Goal: Check status: Check status

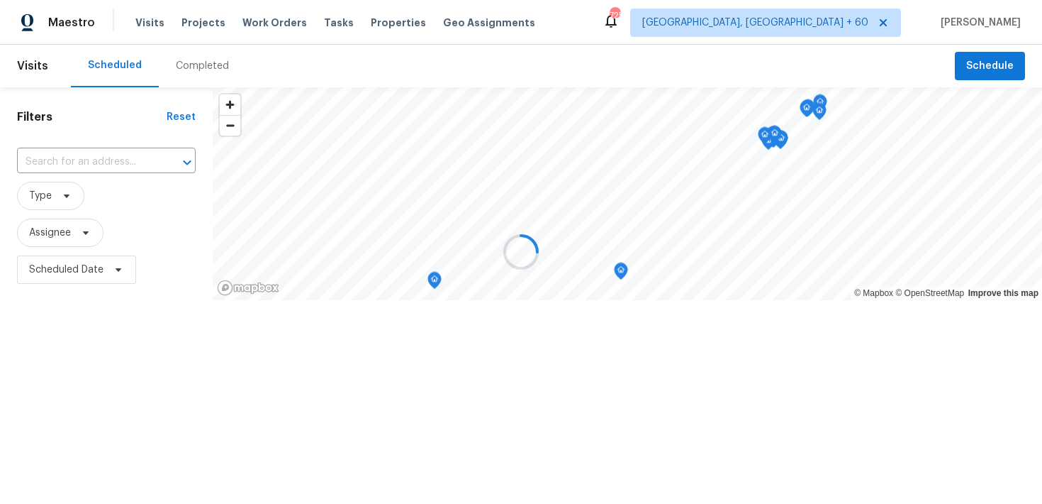
click at [143, 21] on div at bounding box center [521, 252] width 1042 height 504
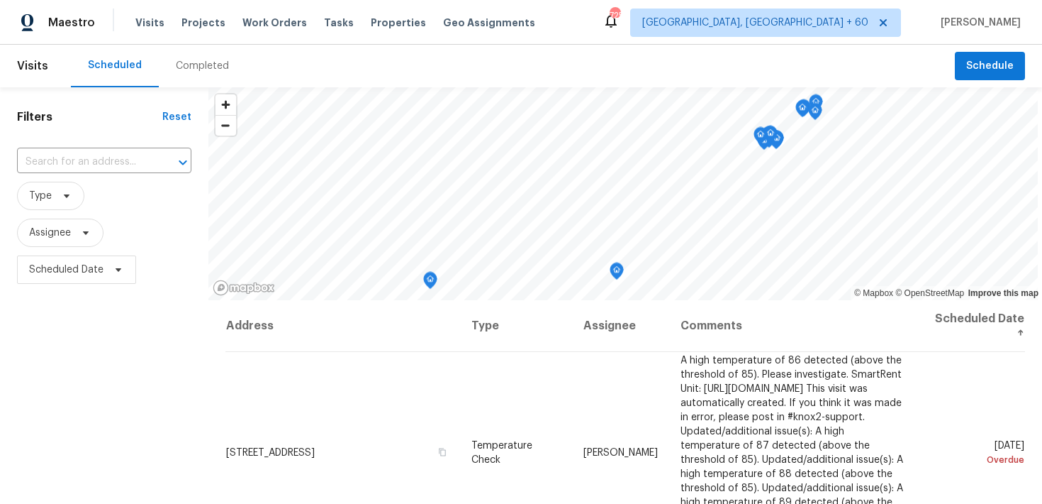
click at [184, 64] on div "Completed" at bounding box center [202, 66] width 53 height 14
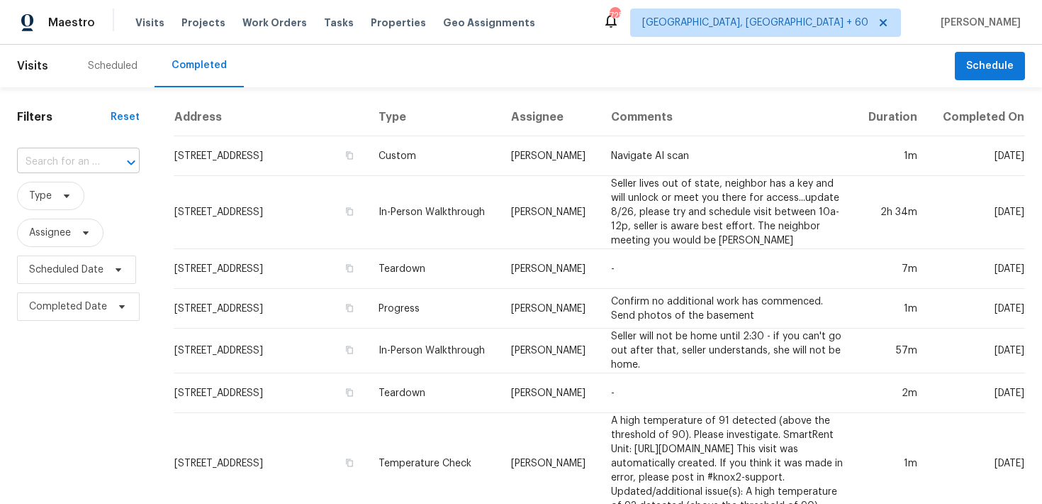
click at [58, 160] on input "text" at bounding box center [58, 162] width 83 height 22
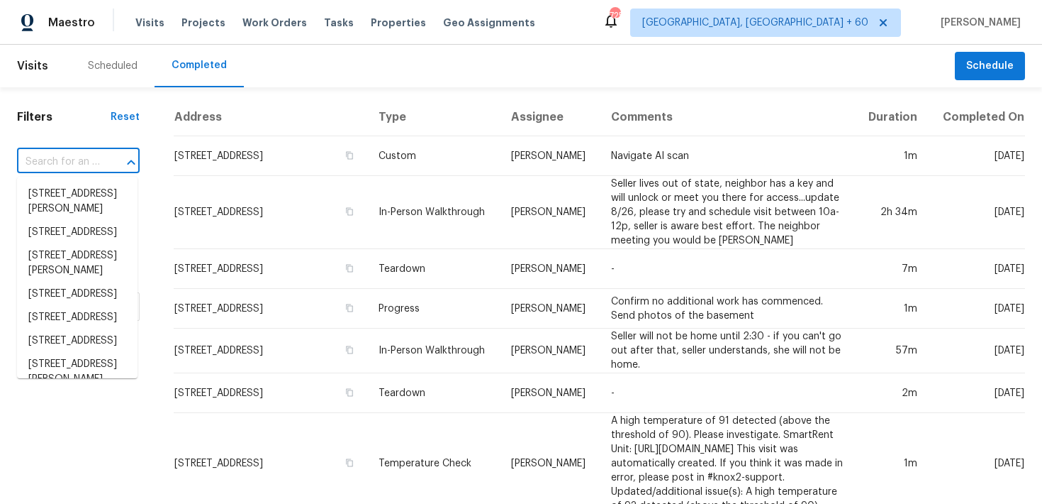
paste input "[STREET_ADDRESS]"
type input "[STREET_ADDRESS]"
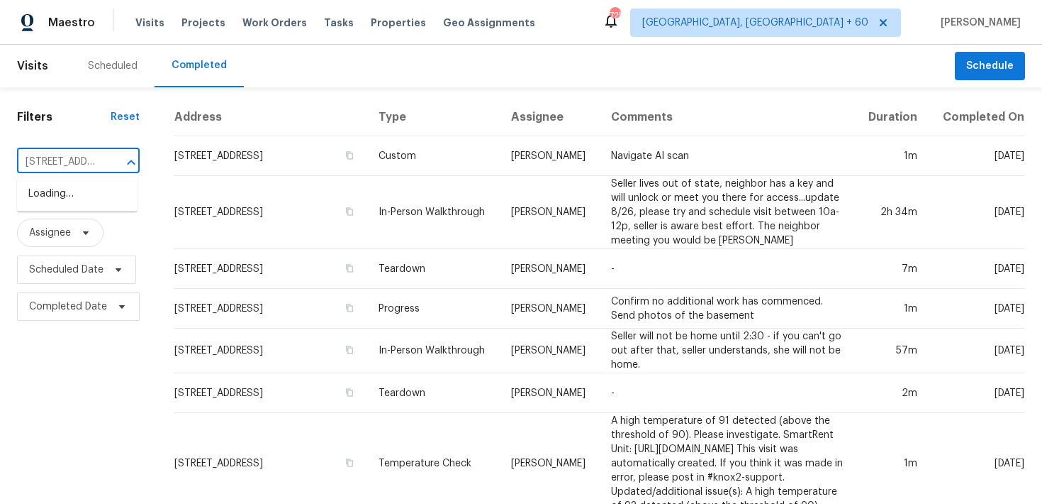
scroll to position [0, 107]
click at [55, 195] on li "[STREET_ADDRESS]" at bounding box center [77, 193] width 121 height 23
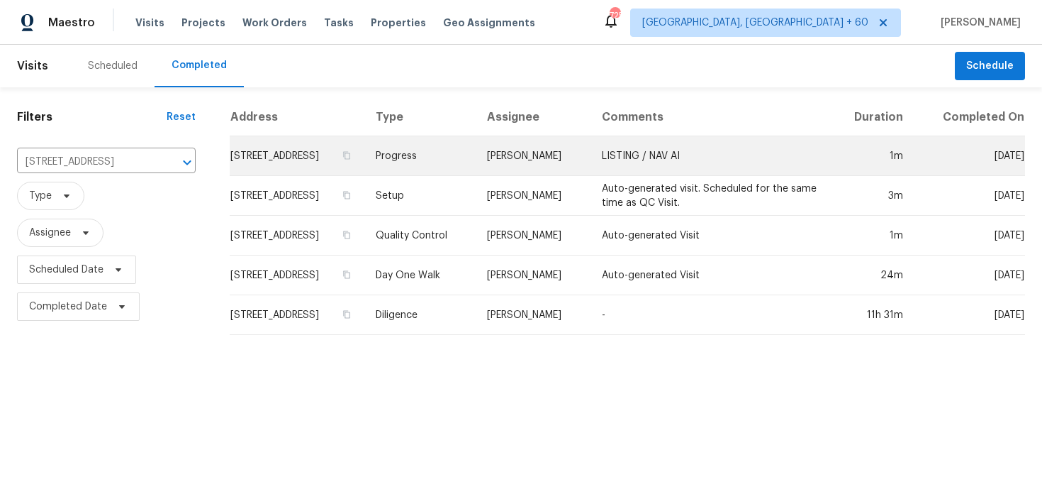
click at [477, 159] on td "Progress" at bounding box center [421, 156] width 112 height 40
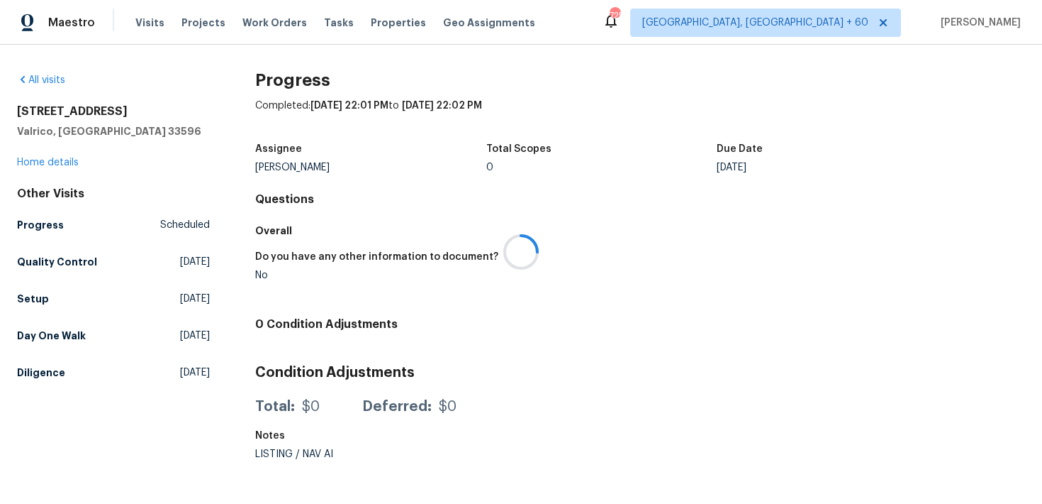
click at [43, 163] on div at bounding box center [521, 252] width 1042 height 504
click at [29, 162] on link "Home details" at bounding box center [48, 162] width 62 height 10
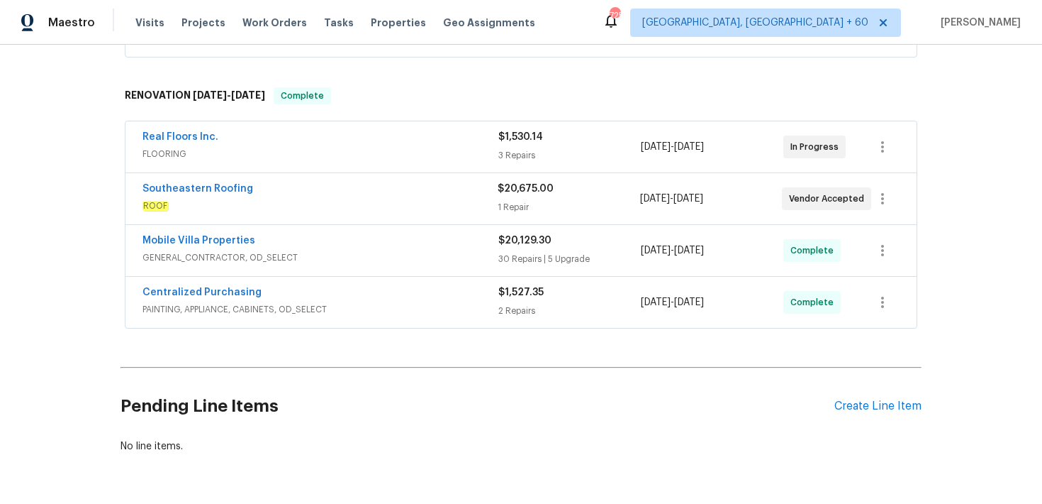
scroll to position [313, 0]
click at [512, 255] on div "30 Repairs | 5 Upgrade" at bounding box center [570, 257] width 143 height 14
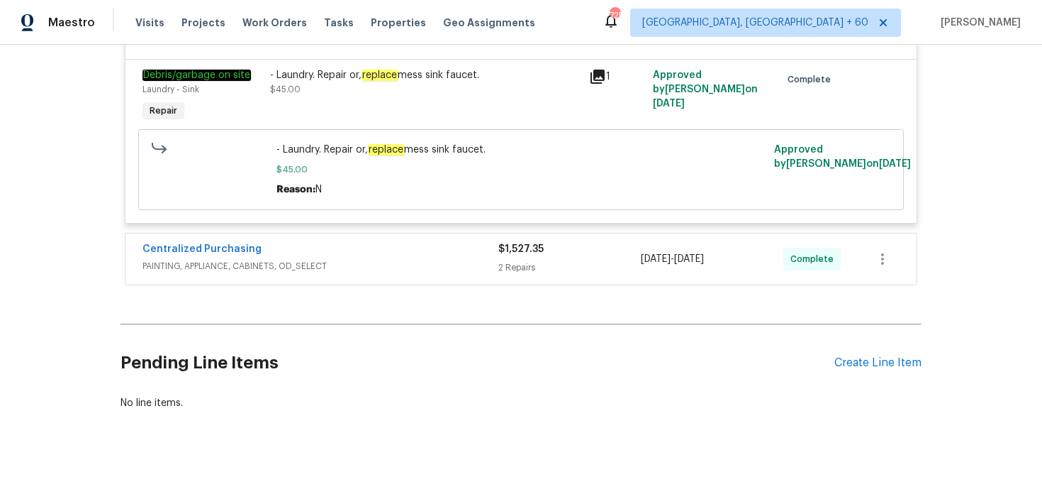
scroll to position [5644, 0]
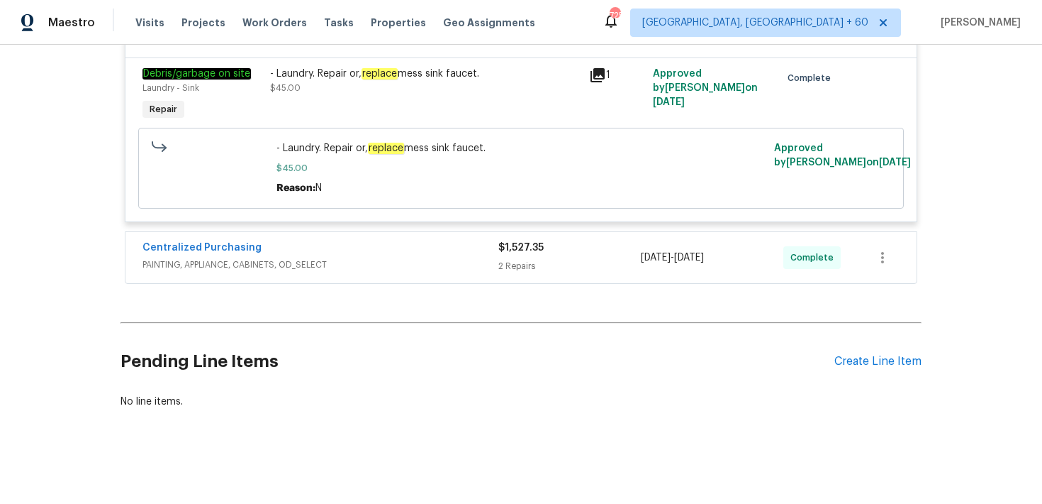
click at [506, 273] on div "2 Repairs" at bounding box center [570, 266] width 143 height 14
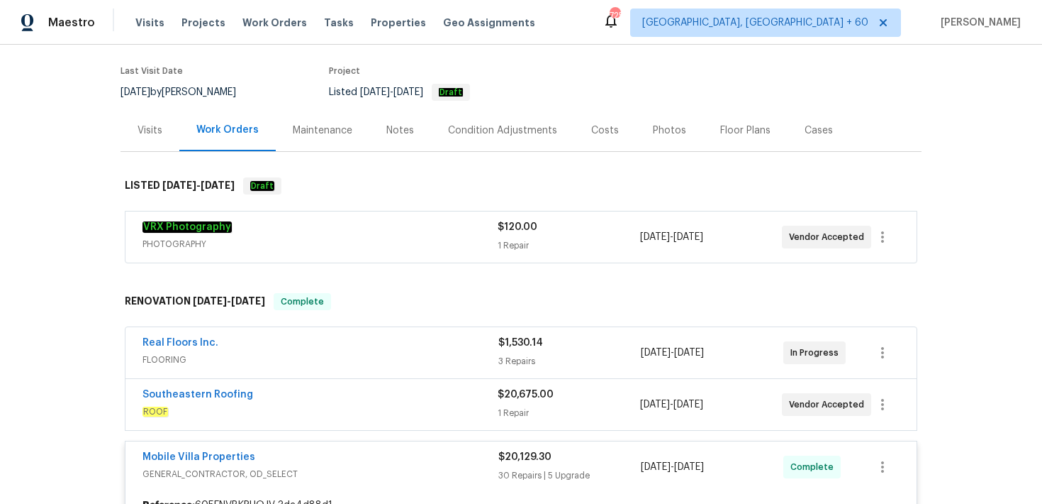
scroll to position [121, 0]
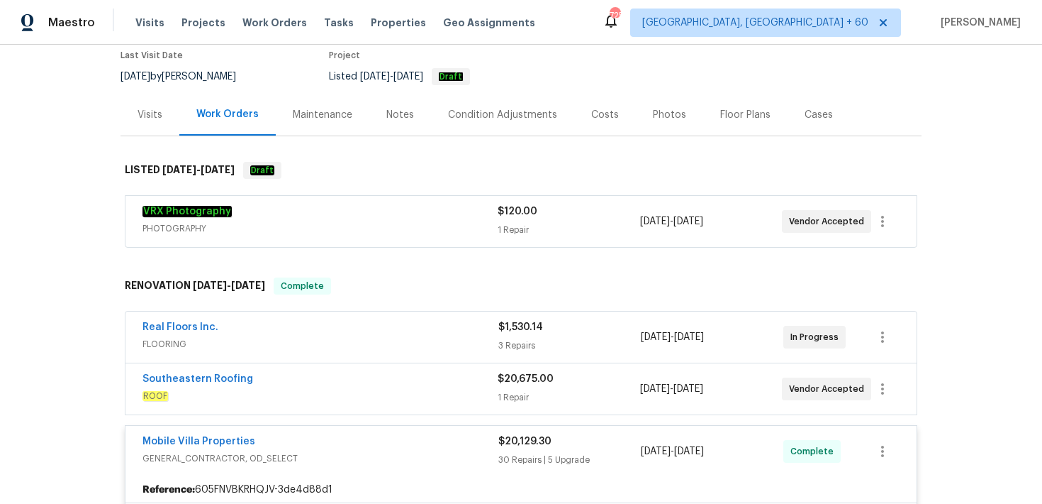
click at [516, 385] on div "$20,675.00 1 Repair" at bounding box center [569, 389] width 142 height 34
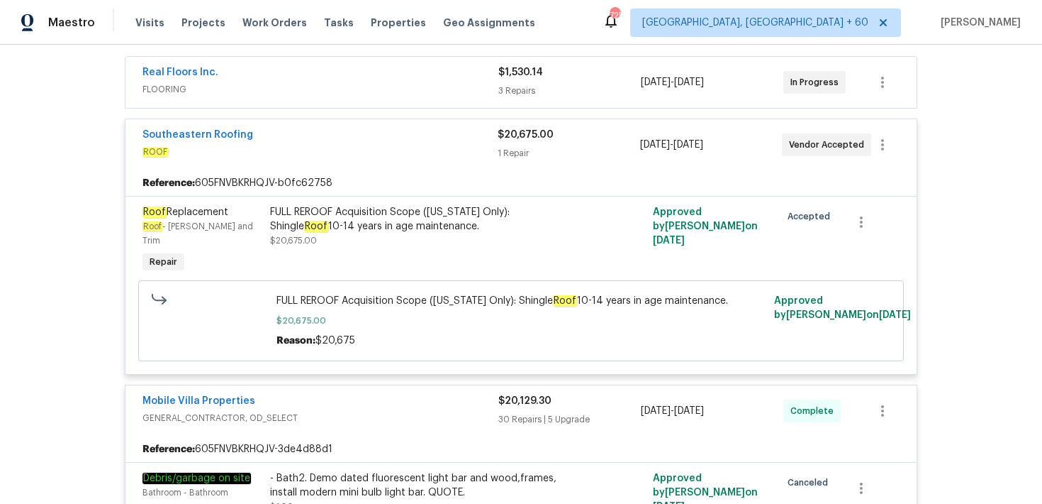
scroll to position [379, 0]
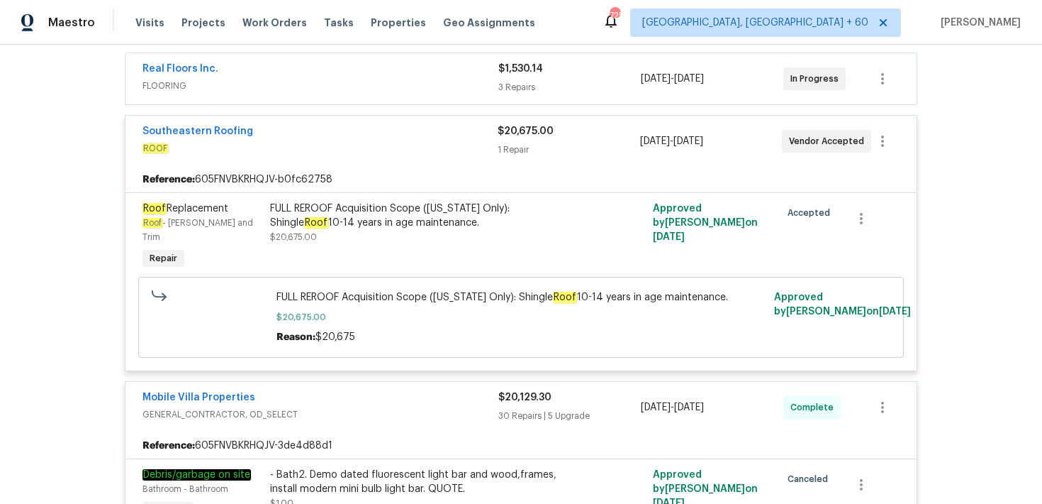
click at [526, 156] on div "1 Repair" at bounding box center [569, 150] width 142 height 14
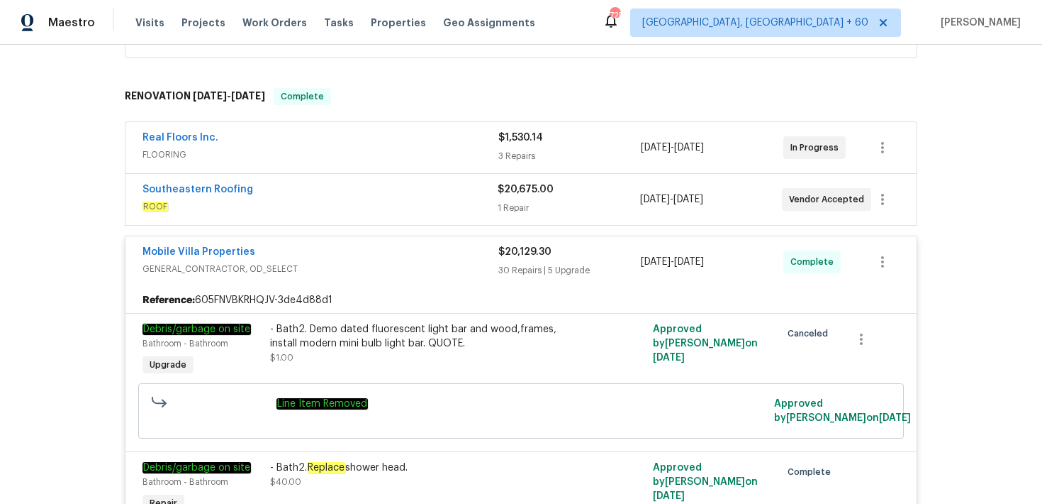
scroll to position [286, 0]
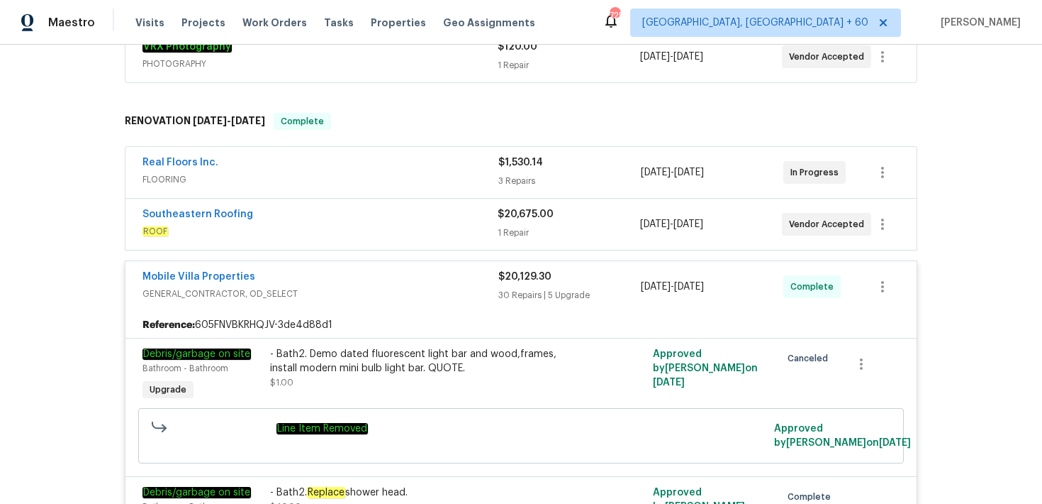
click at [521, 167] on span "$1,530.14" at bounding box center [521, 162] width 45 height 10
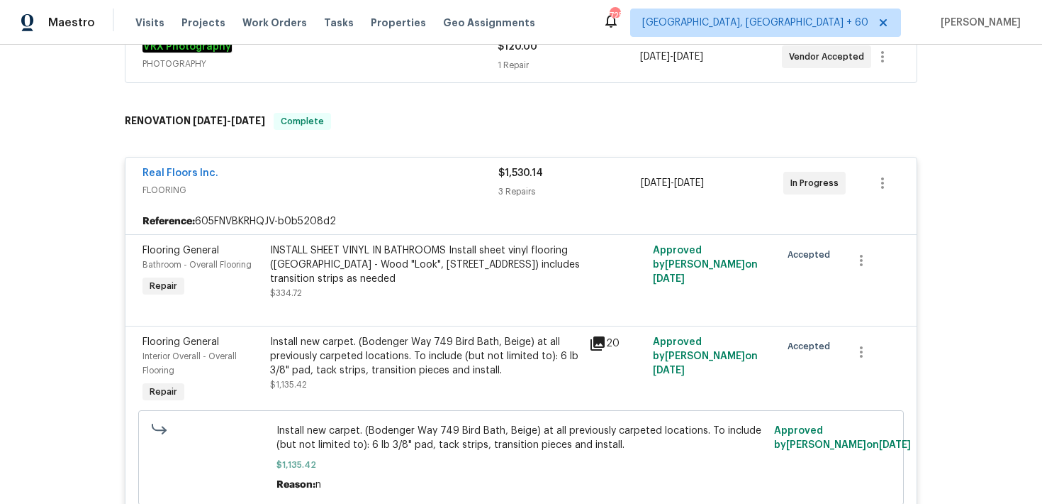
click at [511, 195] on div "3 Repairs" at bounding box center [570, 191] width 143 height 14
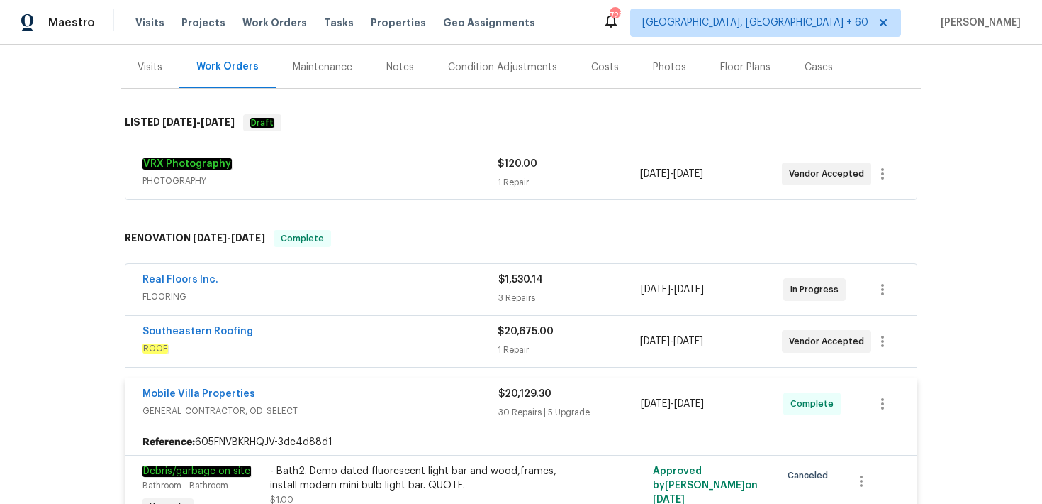
scroll to position [145, 0]
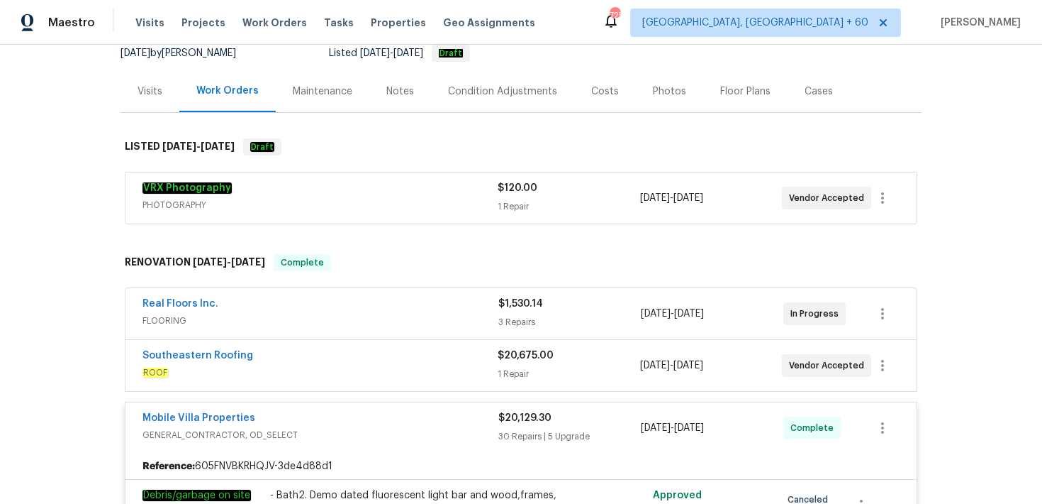
click at [511, 187] on span "$120.00" at bounding box center [518, 188] width 40 height 10
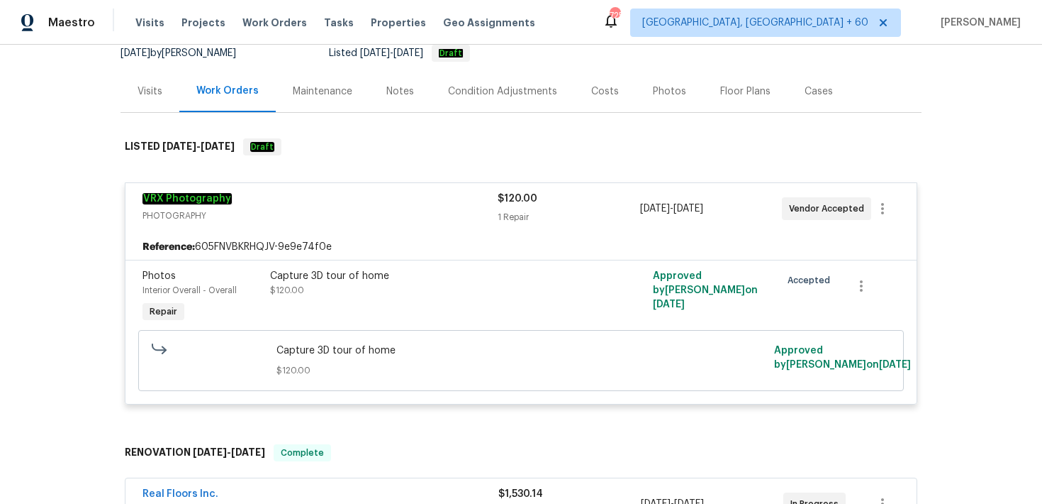
click at [511, 207] on div "$120.00 1 Repair" at bounding box center [569, 208] width 142 height 34
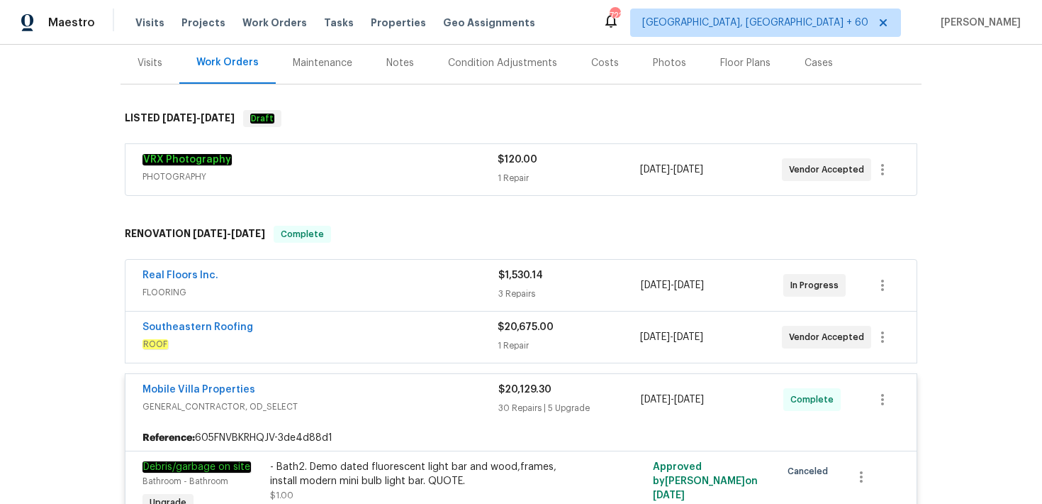
scroll to position [0, 0]
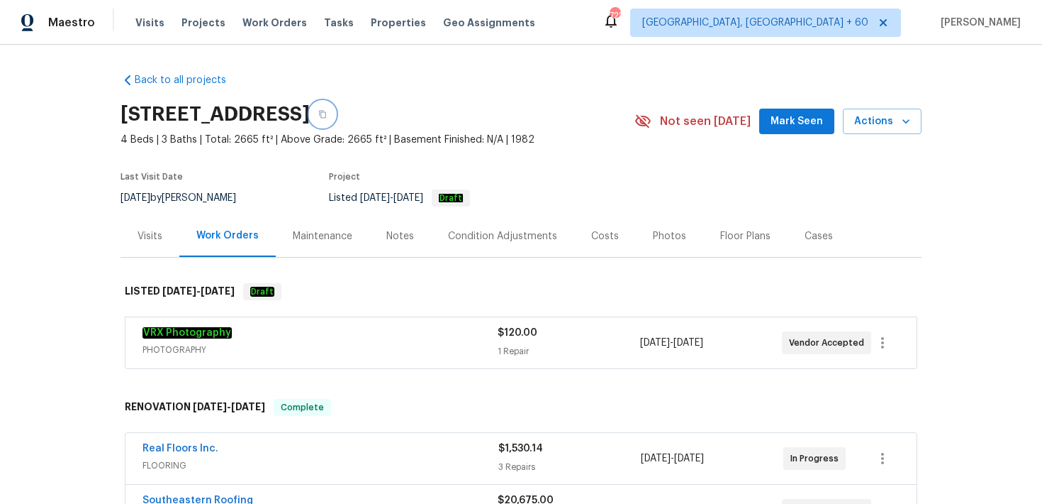
click at [326, 113] on icon "button" at bounding box center [322, 115] width 7 height 8
click at [149, 28] on span "Visits" at bounding box center [149, 23] width 29 height 14
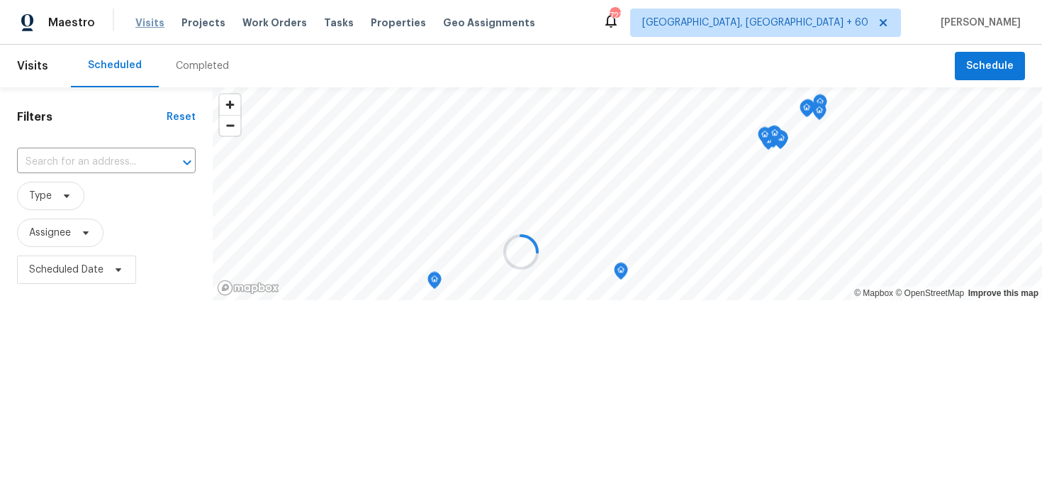
click at [149, 28] on div at bounding box center [521, 252] width 1042 height 504
click at [186, 69] on div at bounding box center [521, 252] width 1042 height 504
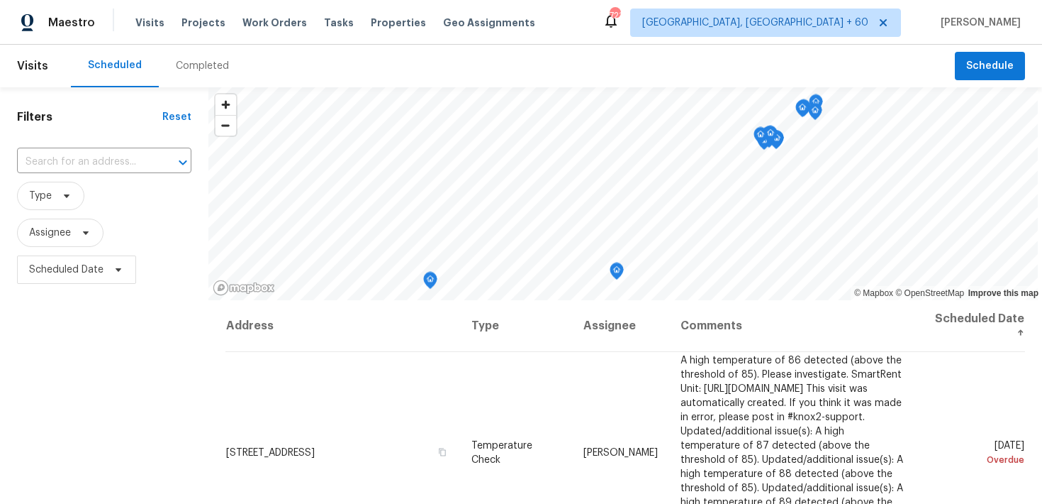
click at [191, 66] on div "Completed" at bounding box center [202, 66] width 53 height 14
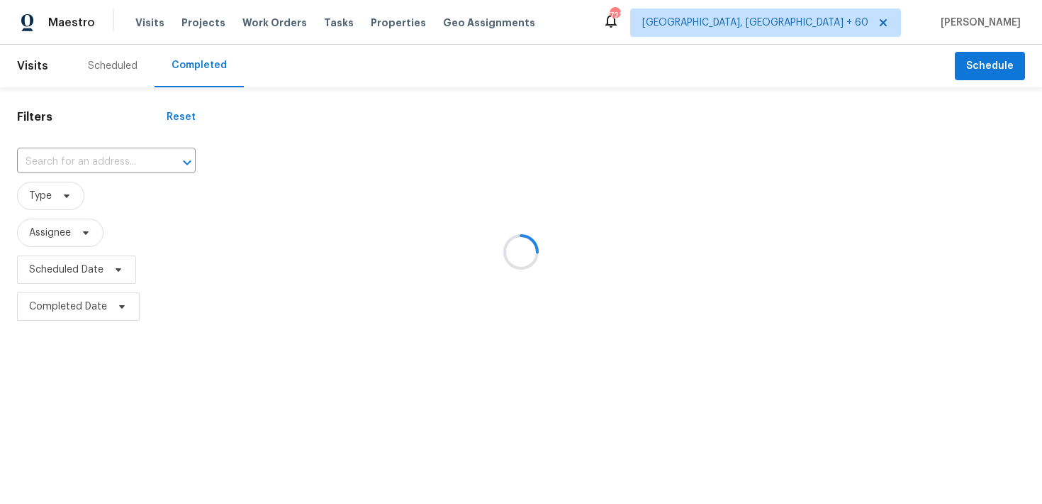
click at [62, 174] on div at bounding box center [521, 252] width 1042 height 504
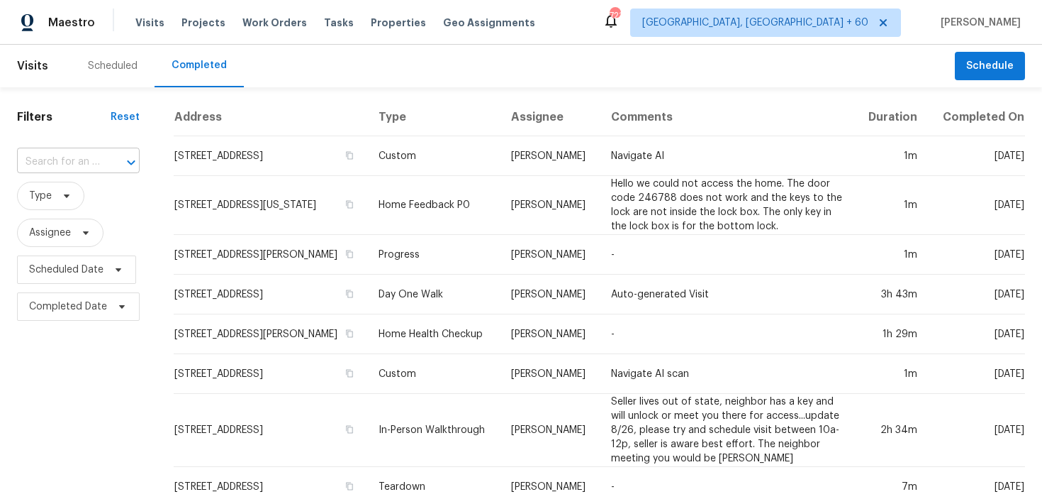
click at [45, 162] on input "text" at bounding box center [58, 162] width 83 height 22
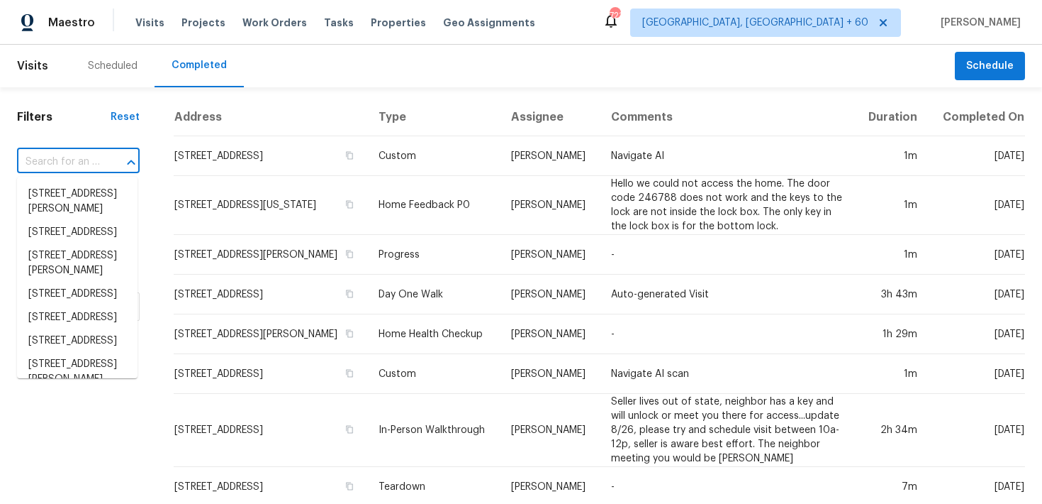
paste input "[STREET_ADDRESS][PERSON_NAME]"
type input "[STREET_ADDRESS][PERSON_NAME]"
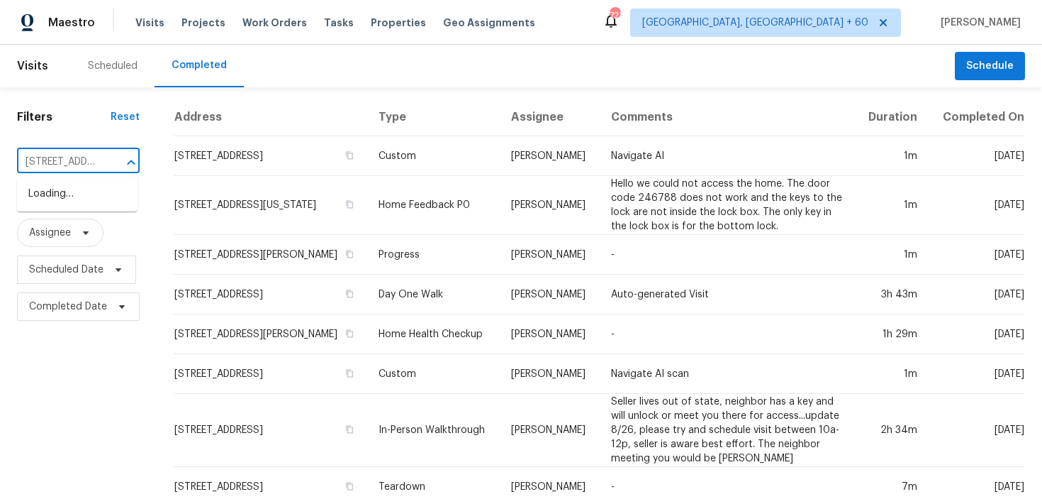
scroll to position [0, 118]
click at [50, 199] on li "[STREET_ADDRESS]" at bounding box center [77, 193] width 121 height 23
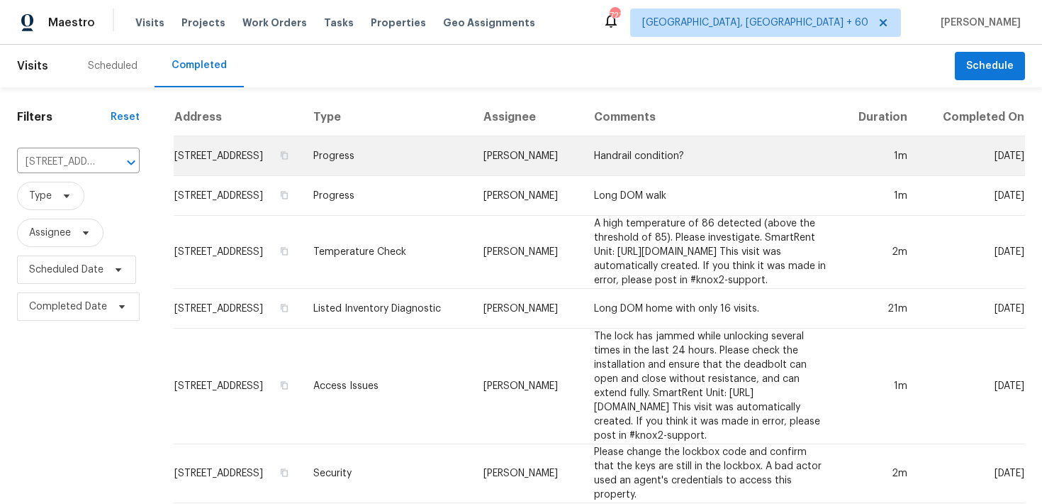
click at [369, 169] on td "Progress" at bounding box center [387, 156] width 170 height 40
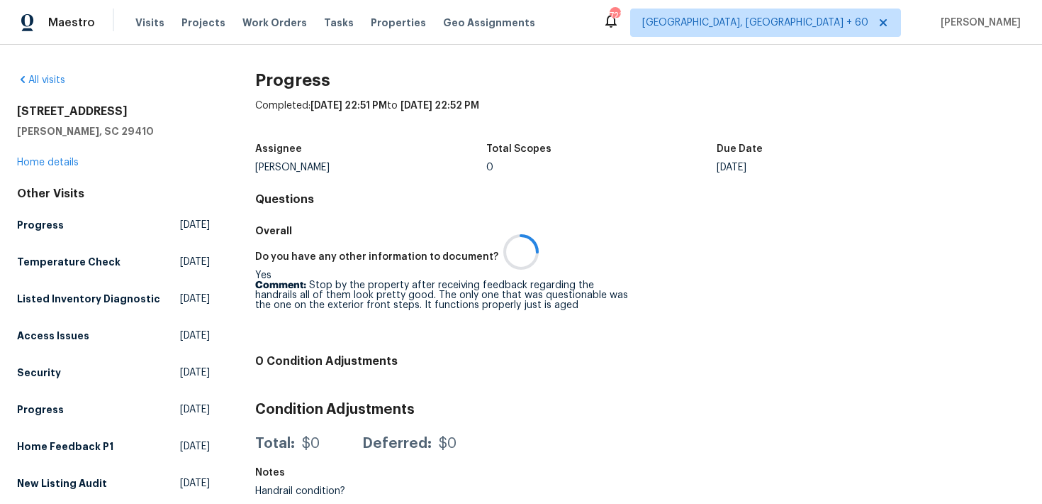
click at [43, 160] on div at bounding box center [521, 252] width 1042 height 504
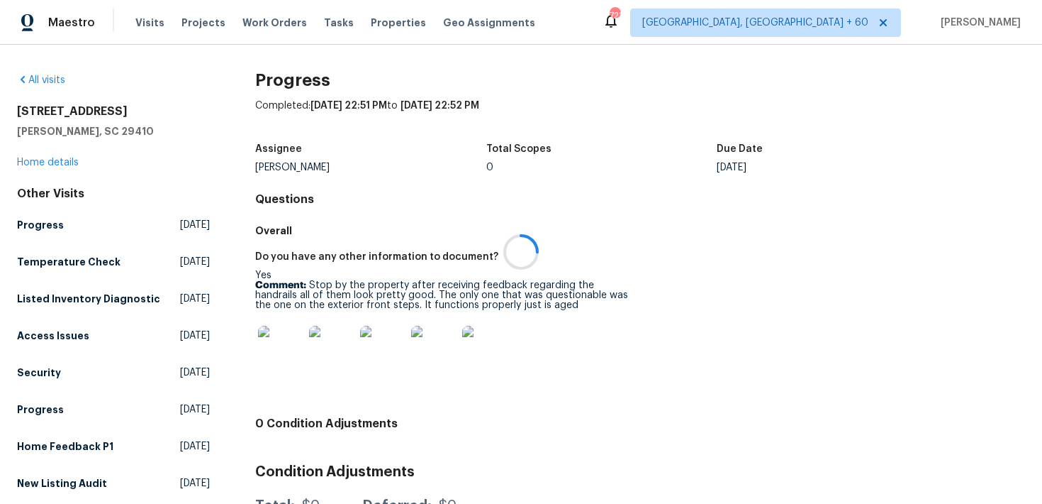
click at [28, 166] on div at bounding box center [521, 252] width 1042 height 504
click at [38, 160] on link "Home details" at bounding box center [48, 162] width 62 height 10
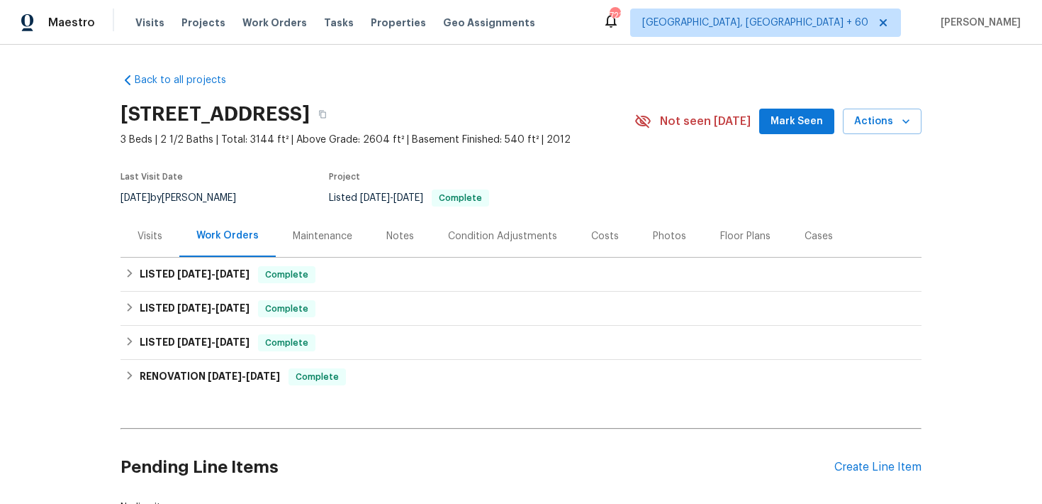
scroll to position [35, 0]
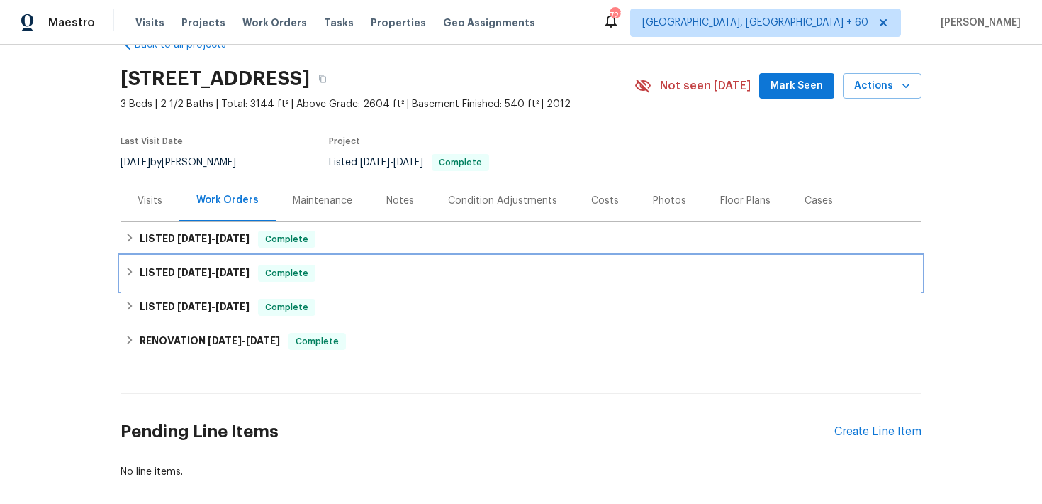
click at [289, 272] on span "Complete" at bounding box center [287, 273] width 55 height 14
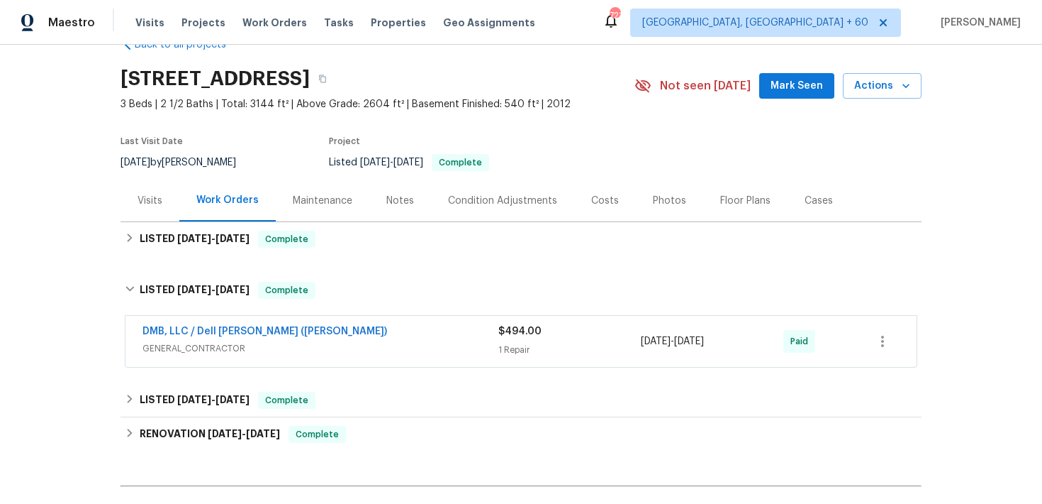
click at [503, 342] on div "$494.00 1 Repair" at bounding box center [570, 341] width 143 height 34
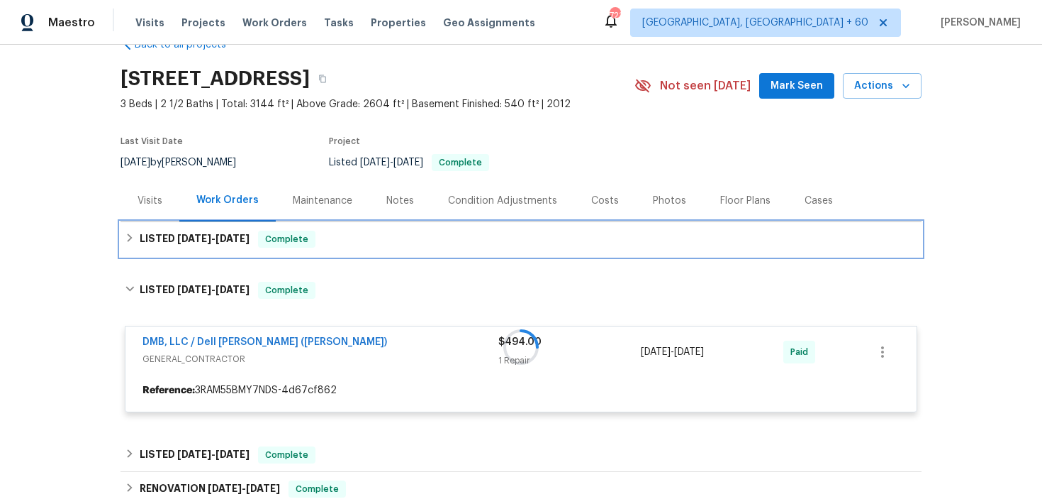
click at [369, 250] on div "LISTED [DATE] - [DATE] Complete" at bounding box center [521, 239] width 801 height 34
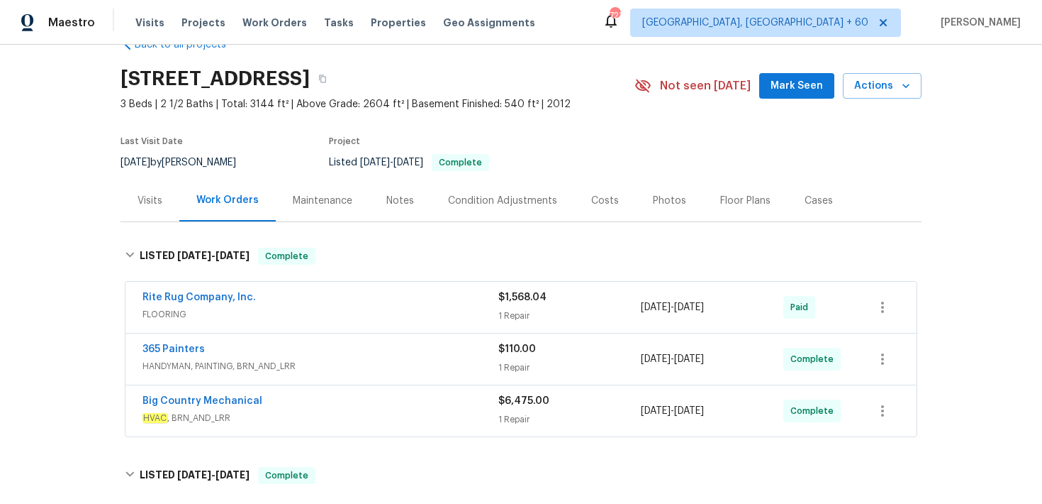
click at [494, 321] on span "FLOORING" at bounding box center [321, 314] width 356 height 14
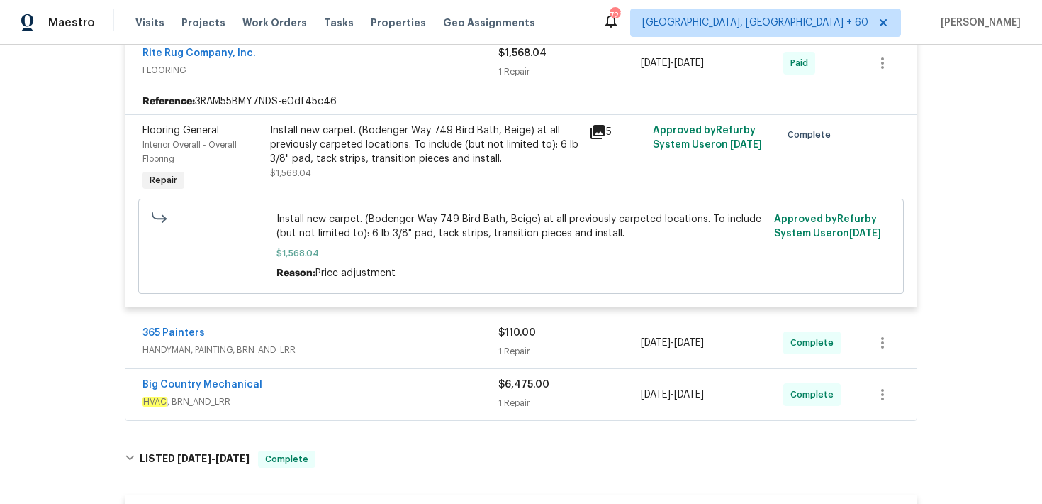
scroll to position [293, 0]
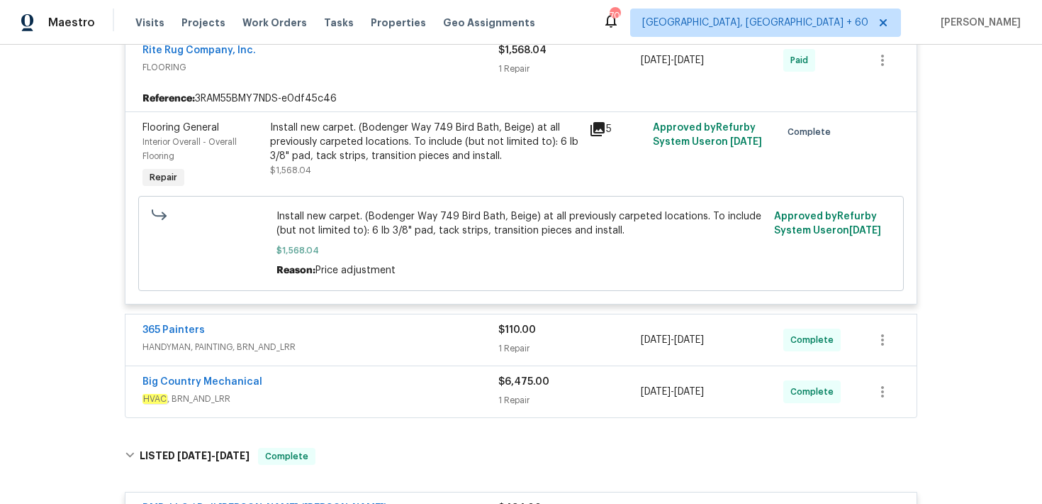
click at [148, 30] on div "Visits Projects Work Orders Tasks Properties Geo Assignments" at bounding box center [343, 23] width 417 height 28
click at [148, 24] on span "Visits" at bounding box center [149, 23] width 29 height 14
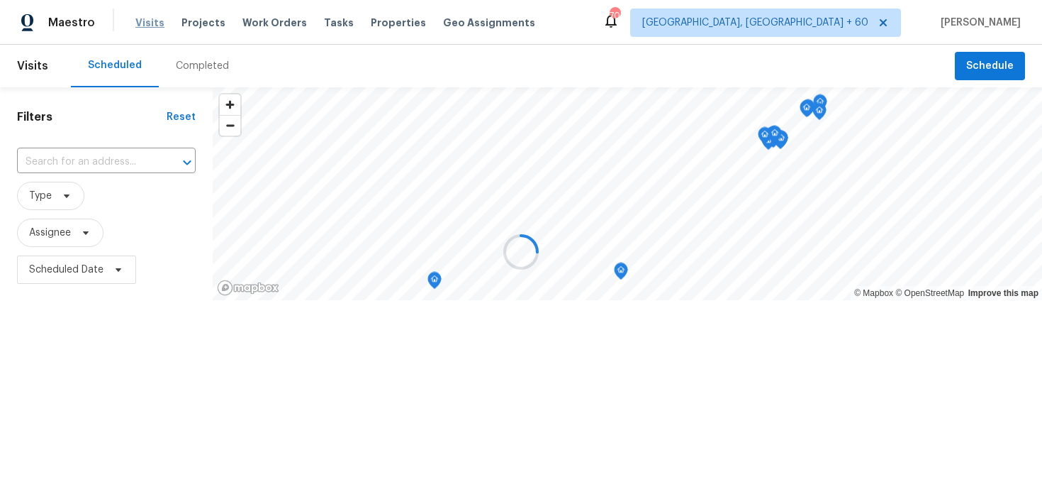
click at [148, 24] on div at bounding box center [521, 252] width 1042 height 504
click at [201, 66] on div at bounding box center [521, 252] width 1042 height 504
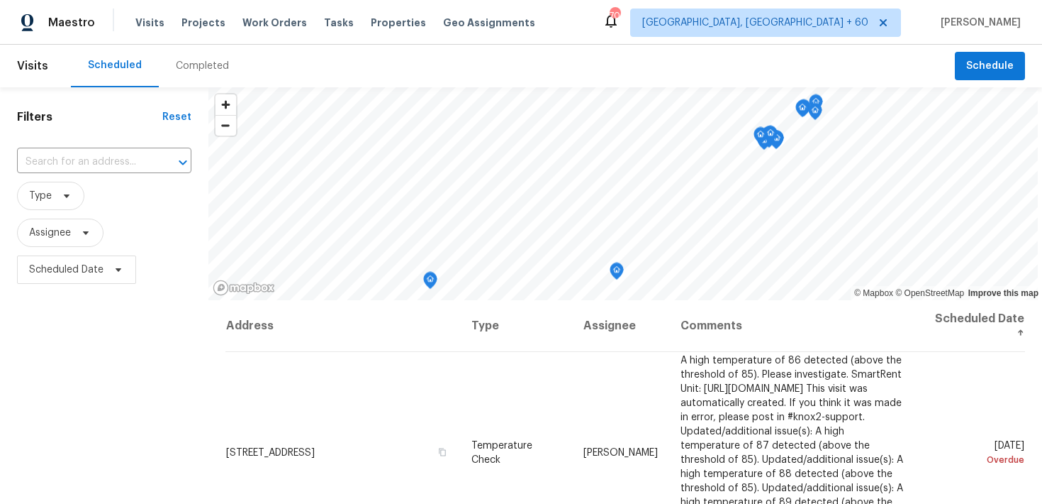
click at [193, 67] on div "Completed" at bounding box center [202, 66] width 53 height 14
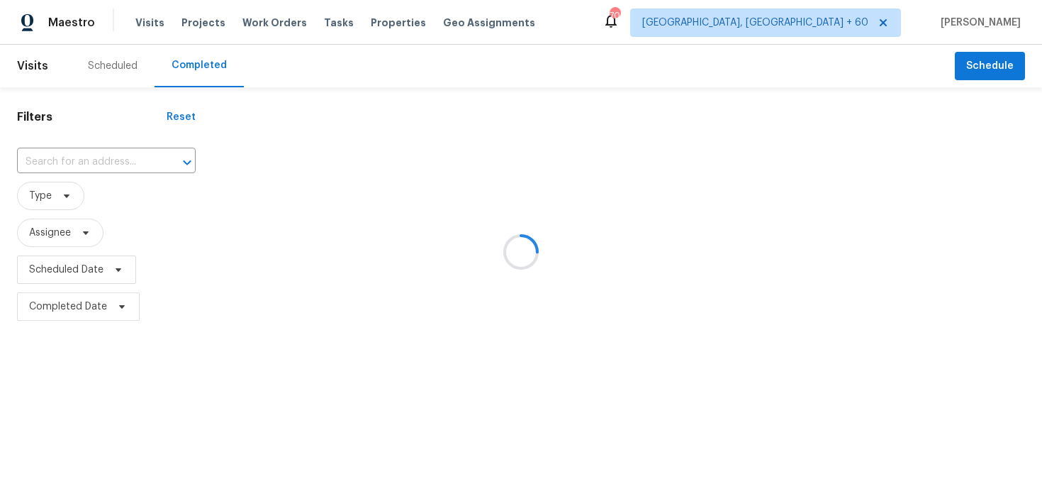
click at [79, 154] on div at bounding box center [521, 252] width 1042 height 504
click at [67, 159] on div at bounding box center [521, 252] width 1042 height 504
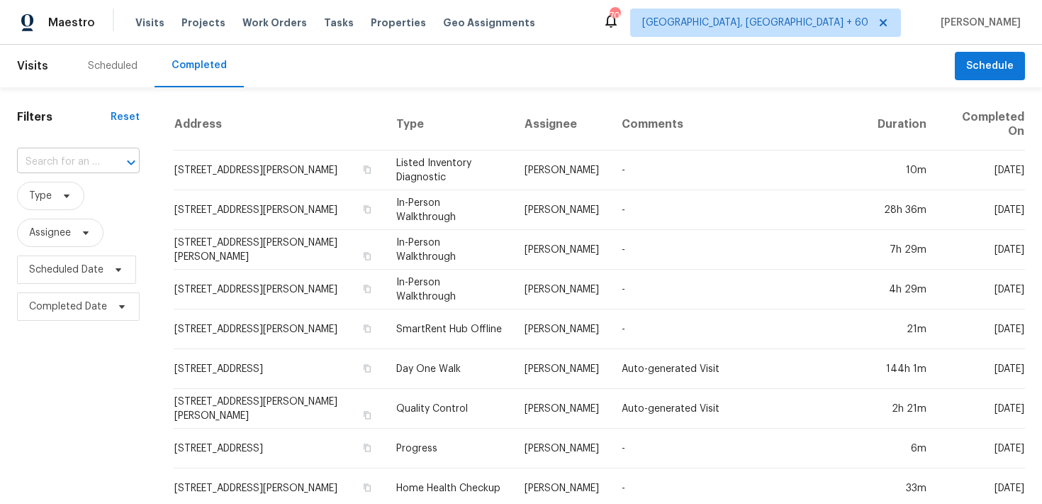
click at [45, 158] on input "text" at bounding box center [58, 162] width 83 height 22
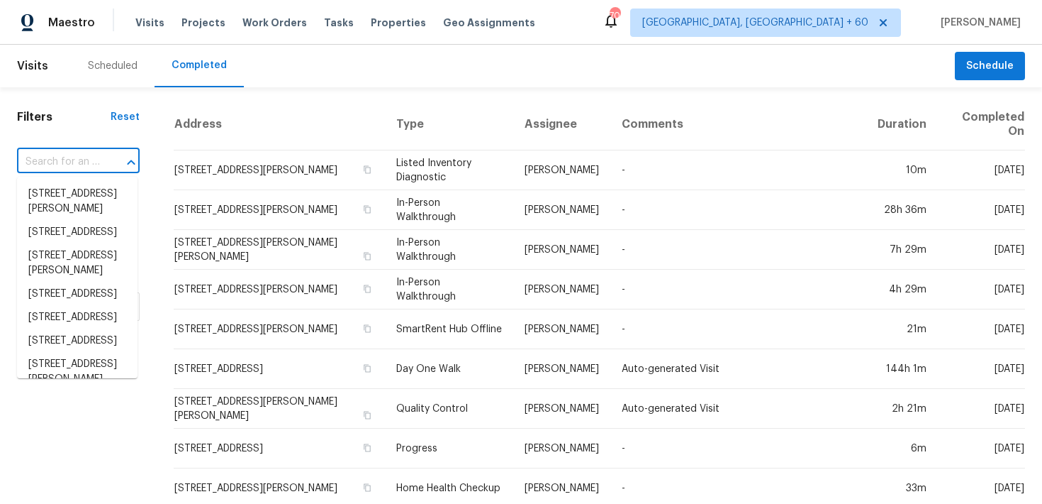
paste input "[STREET_ADDRESS][PERSON_NAME]"
type input "[STREET_ADDRESS][PERSON_NAME]"
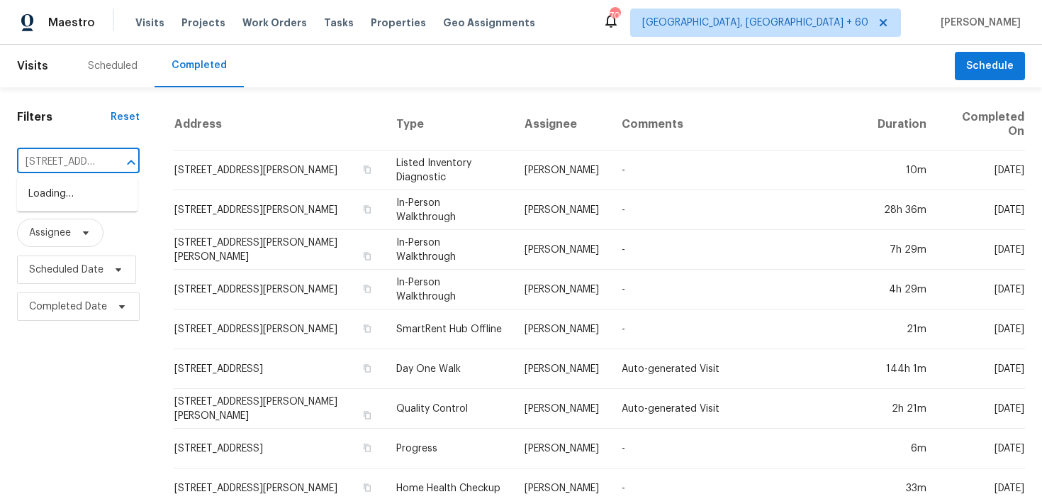
scroll to position [0, 90]
click at [48, 194] on li "[STREET_ADDRESS][PERSON_NAME]" at bounding box center [77, 201] width 121 height 38
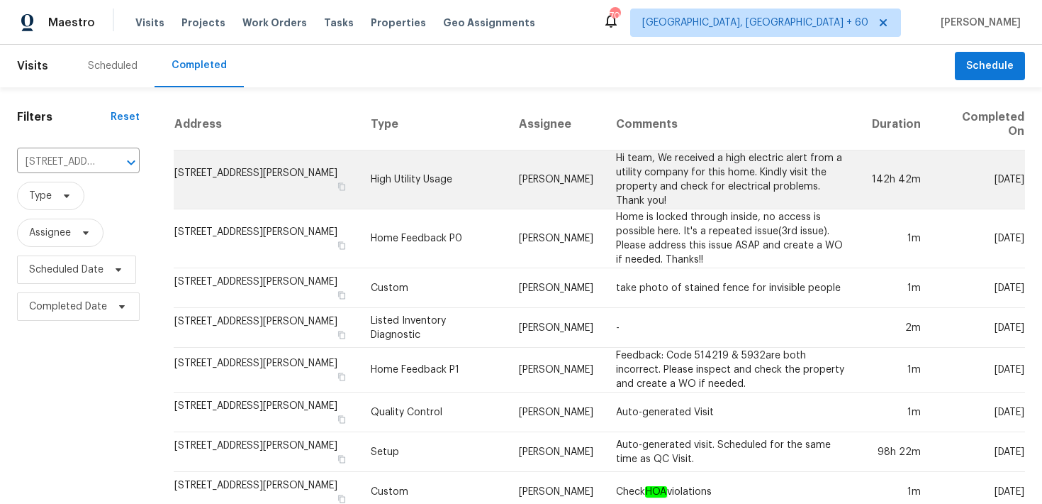
click at [412, 163] on td "High Utility Usage" at bounding box center [434, 179] width 149 height 59
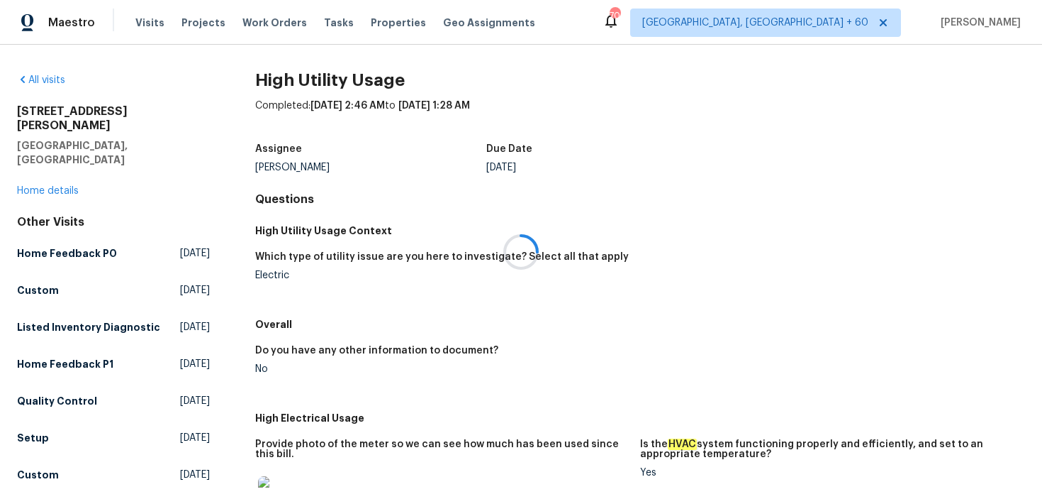
click at [45, 160] on div at bounding box center [521, 252] width 1042 height 504
click at [35, 186] on link "Home details" at bounding box center [48, 191] width 62 height 10
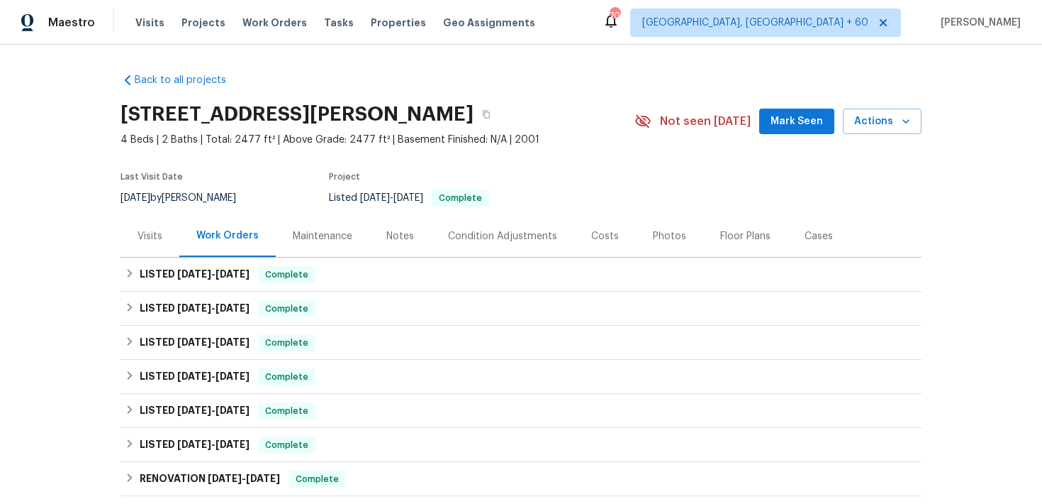
scroll to position [51, 0]
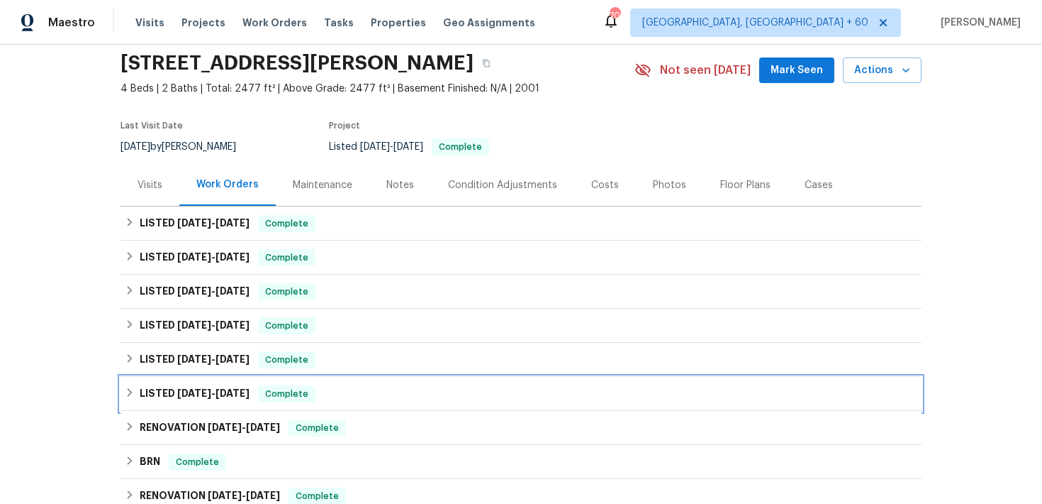
click at [312, 389] on span "Complete" at bounding box center [287, 394] width 55 height 14
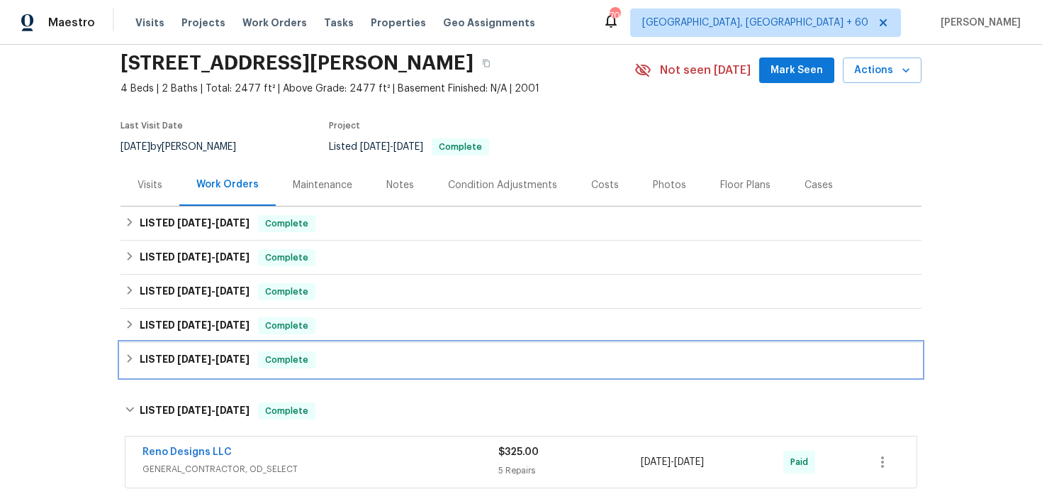
click at [367, 355] on div "LISTED [DATE] - [DATE] Complete" at bounding box center [521, 359] width 793 height 17
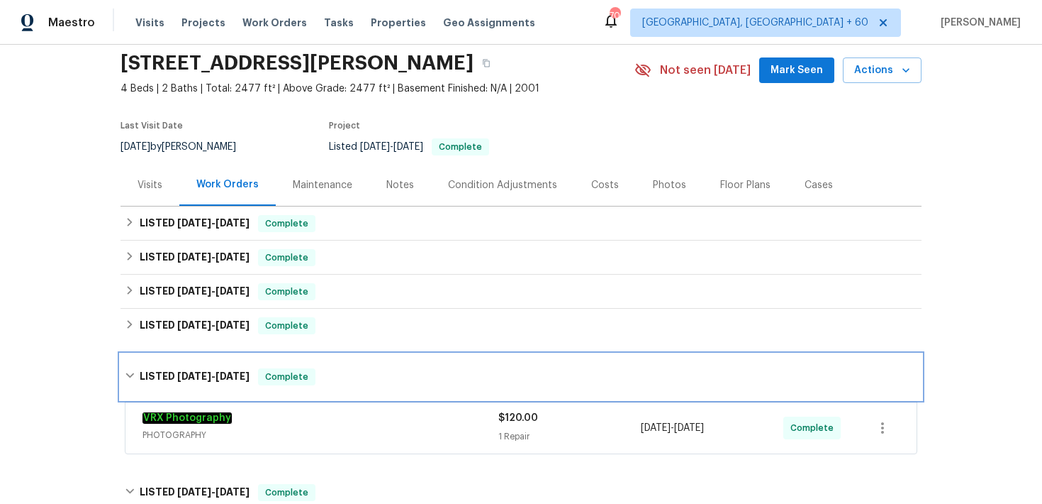
scroll to position [151, 0]
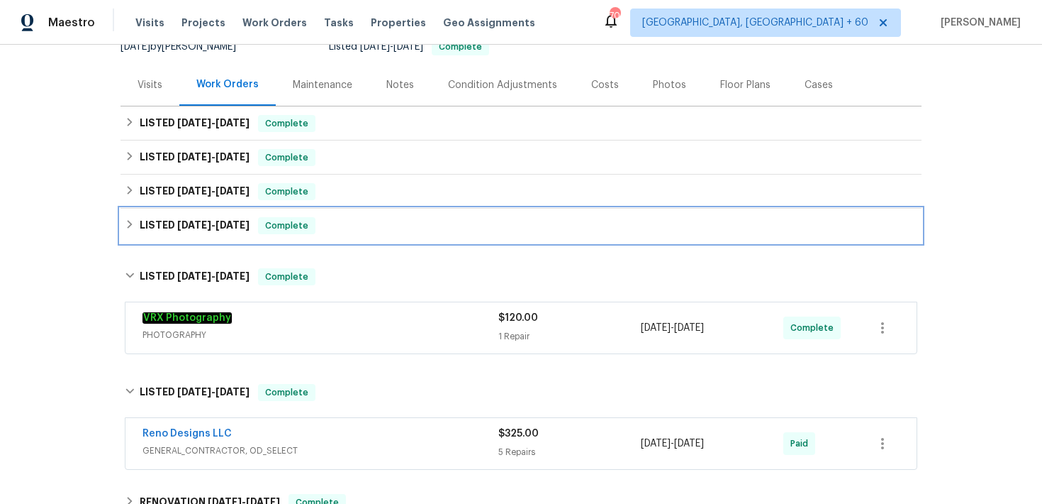
click at [381, 222] on div "LISTED [DATE] - [DATE] Complete" at bounding box center [521, 225] width 793 height 17
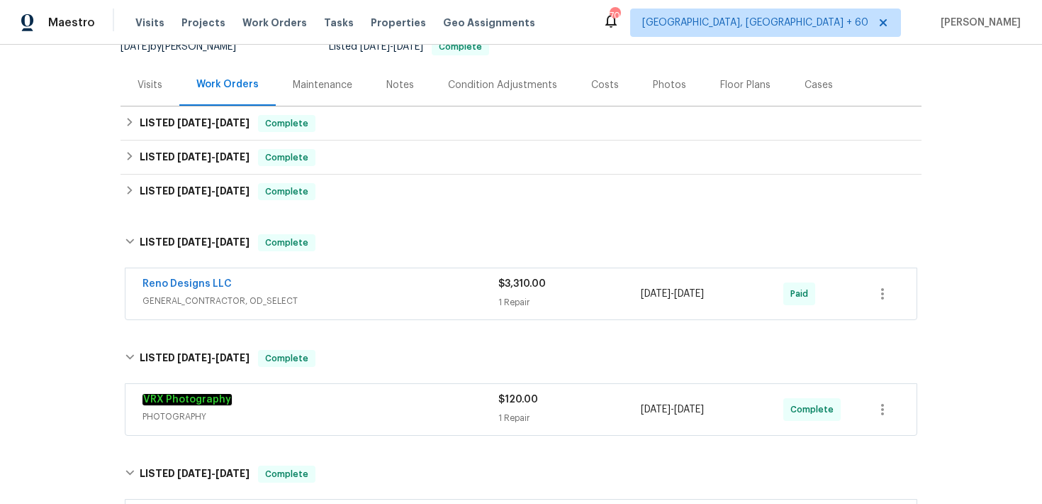
click at [474, 285] on div "Reno Designs LLC" at bounding box center [321, 285] width 356 height 17
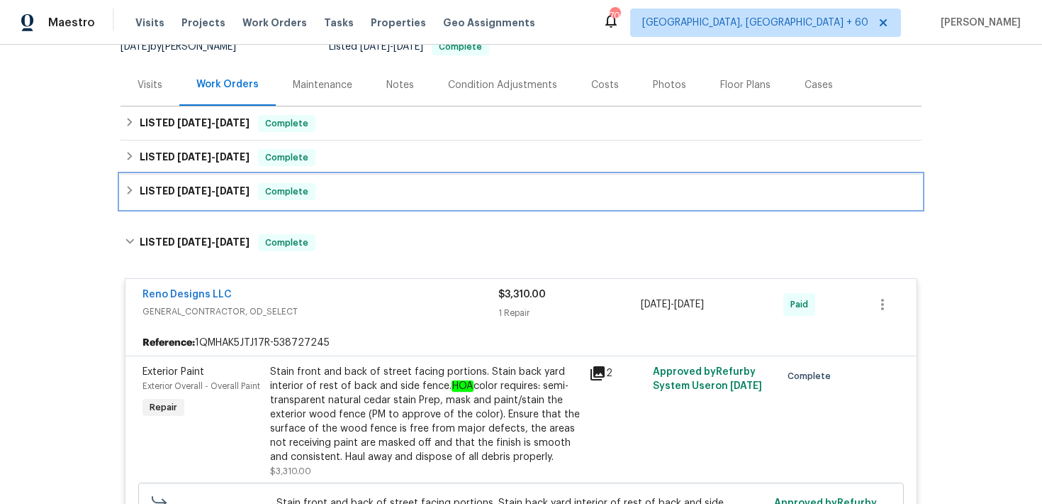
click at [397, 193] on div "LISTED [DATE] - [DATE] Complete" at bounding box center [521, 191] width 793 height 17
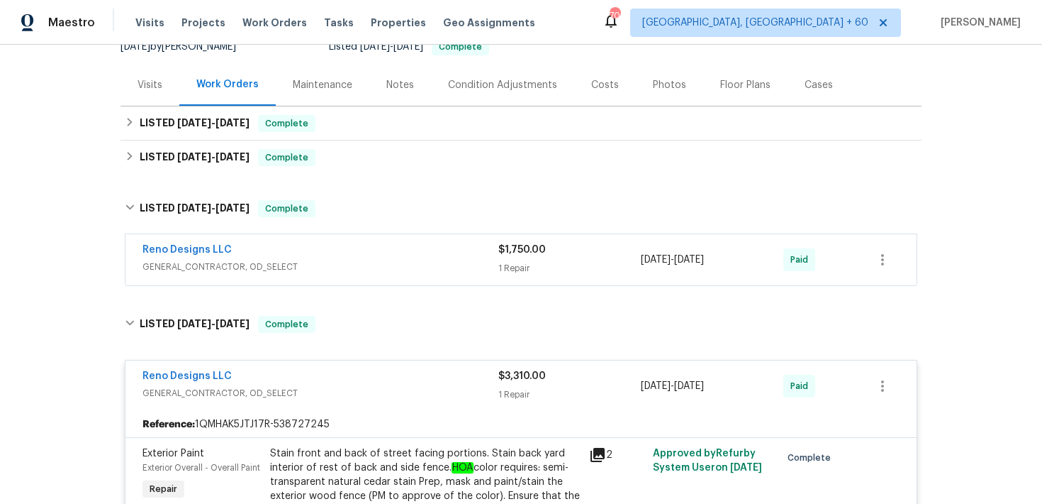
click at [484, 255] on div "Reno Designs LLC" at bounding box center [321, 251] width 356 height 17
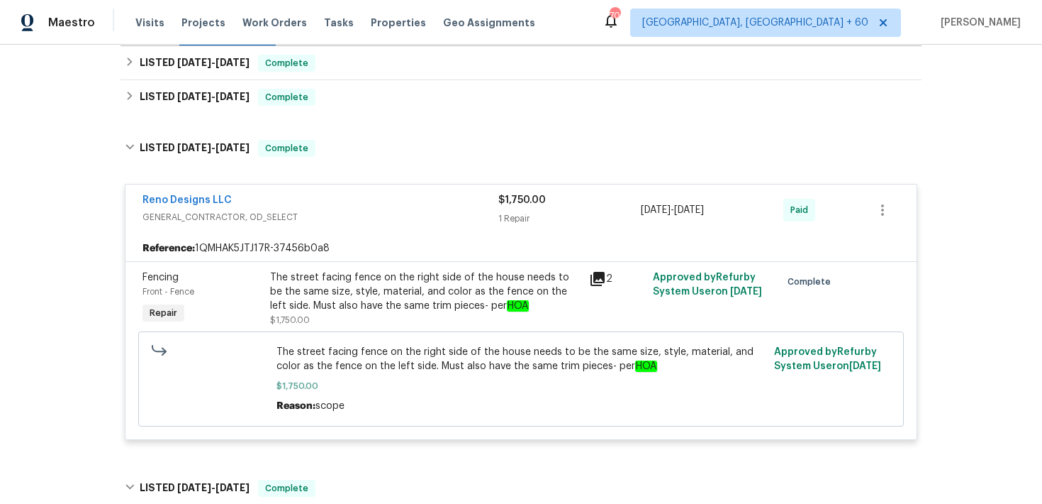
scroll to position [184, 0]
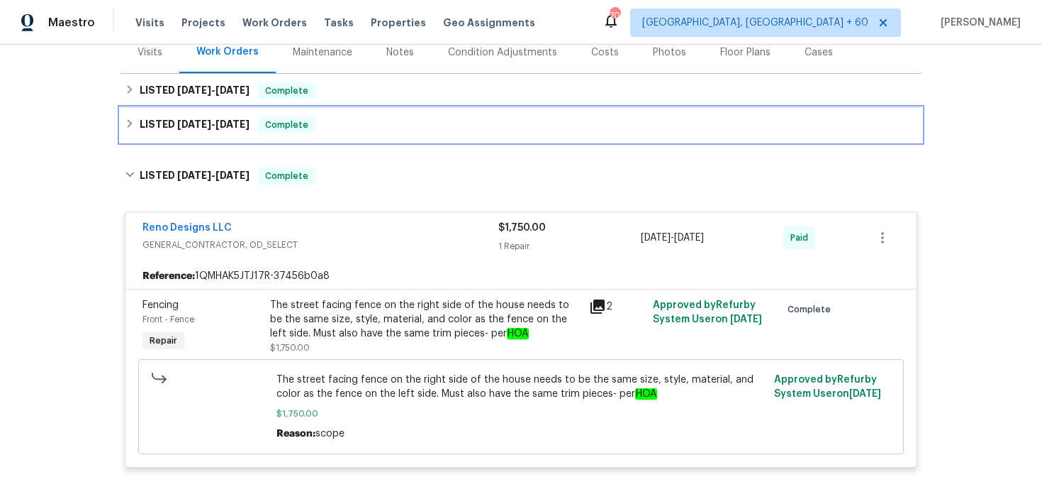
click at [362, 120] on div "LISTED [DATE] - [DATE] Complete" at bounding box center [521, 124] width 793 height 17
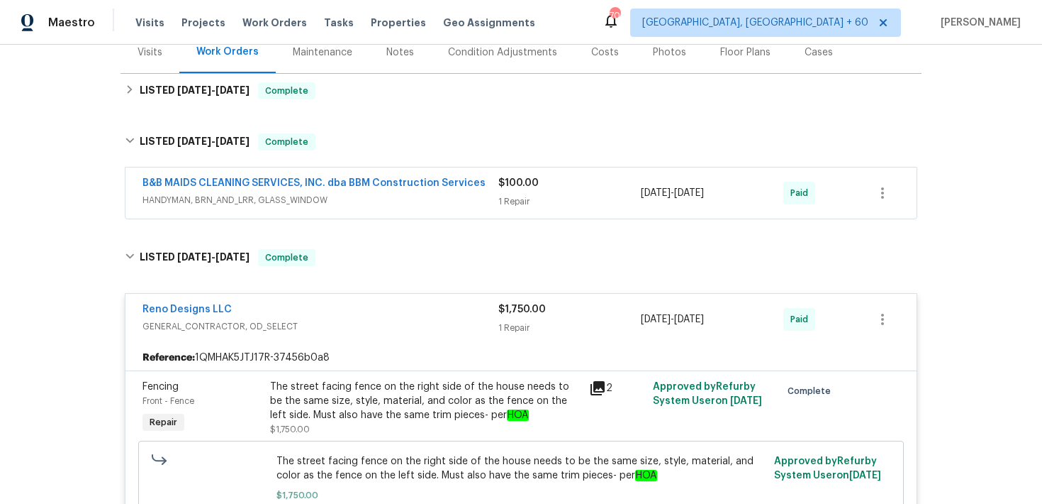
click at [494, 179] on div "B&B MAIDS CLEANING SERVICES, INC. dba BBM Construction Services" at bounding box center [321, 184] width 356 height 17
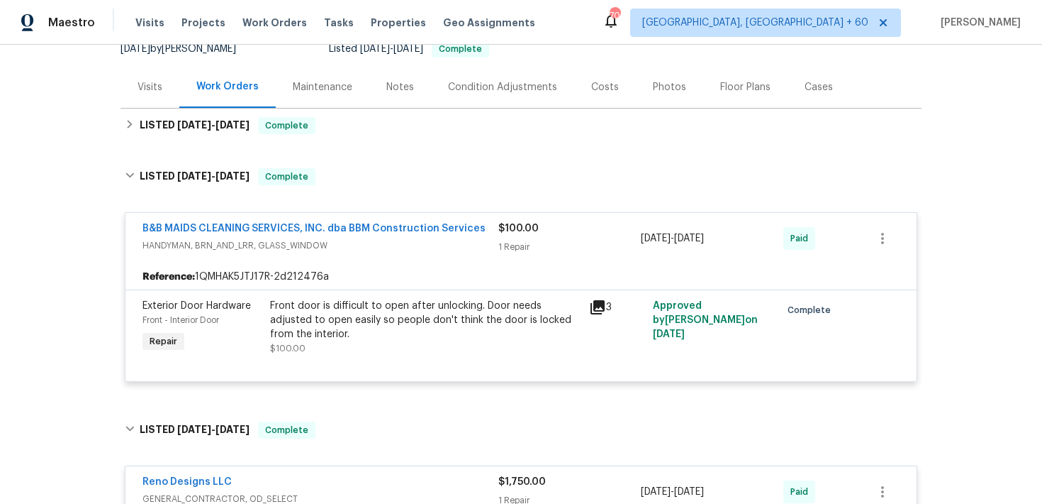
scroll to position [100, 0]
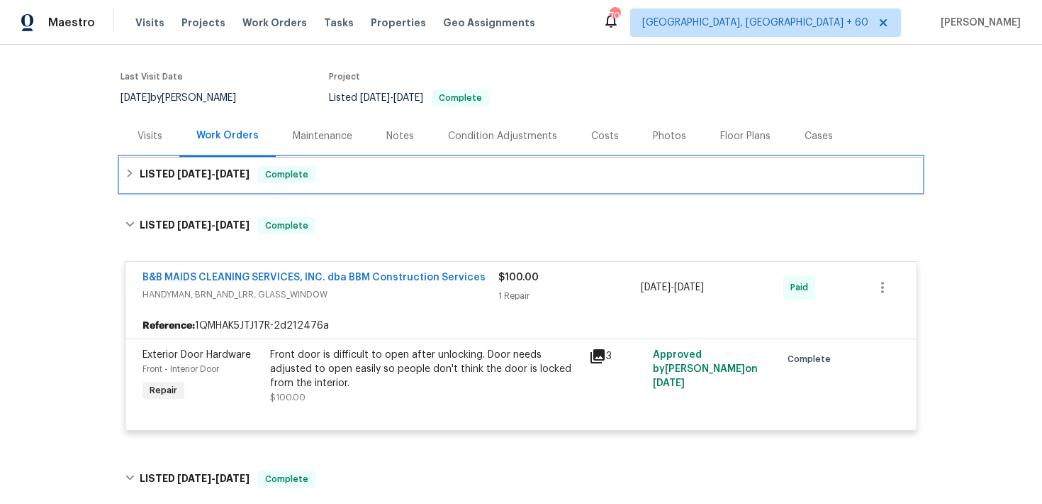
click at [375, 162] on div "LISTED [DATE] - [DATE] Complete" at bounding box center [521, 174] width 801 height 34
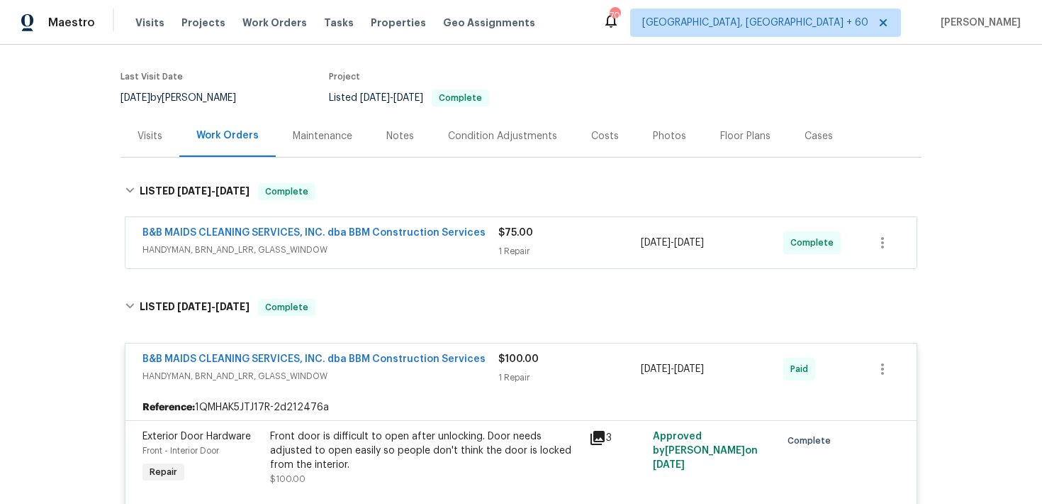
click at [518, 242] on div "$75.00 1 Repair" at bounding box center [570, 243] width 143 height 34
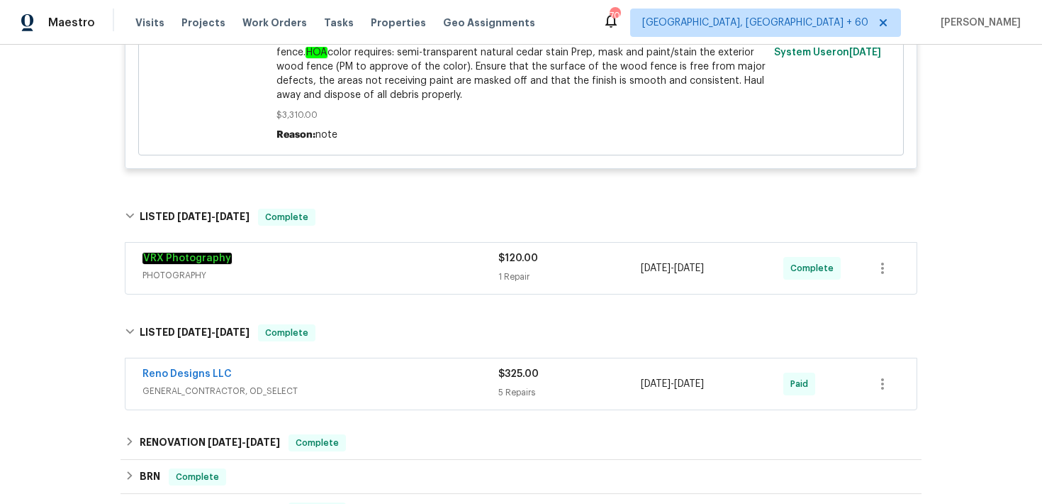
scroll to position [1486, 0]
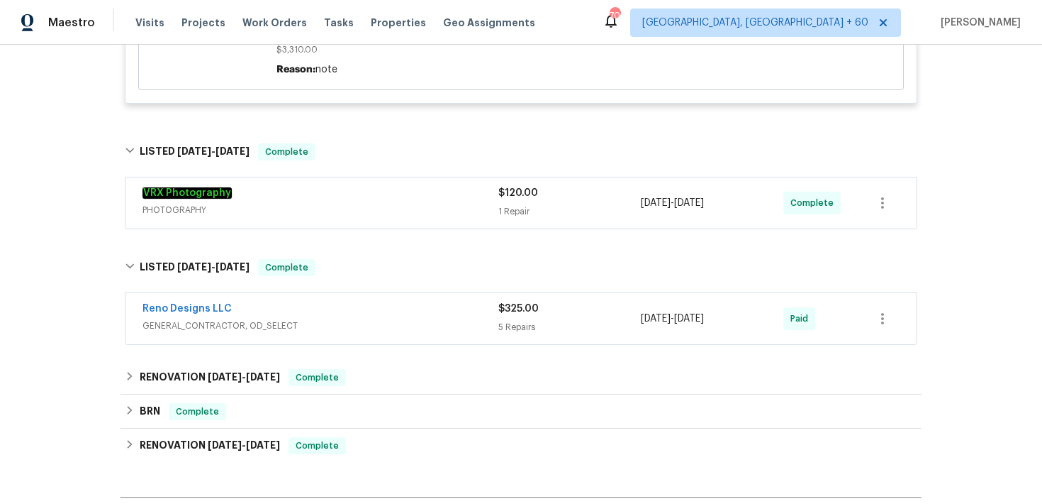
click at [523, 326] on div "5 Repairs" at bounding box center [570, 327] width 143 height 14
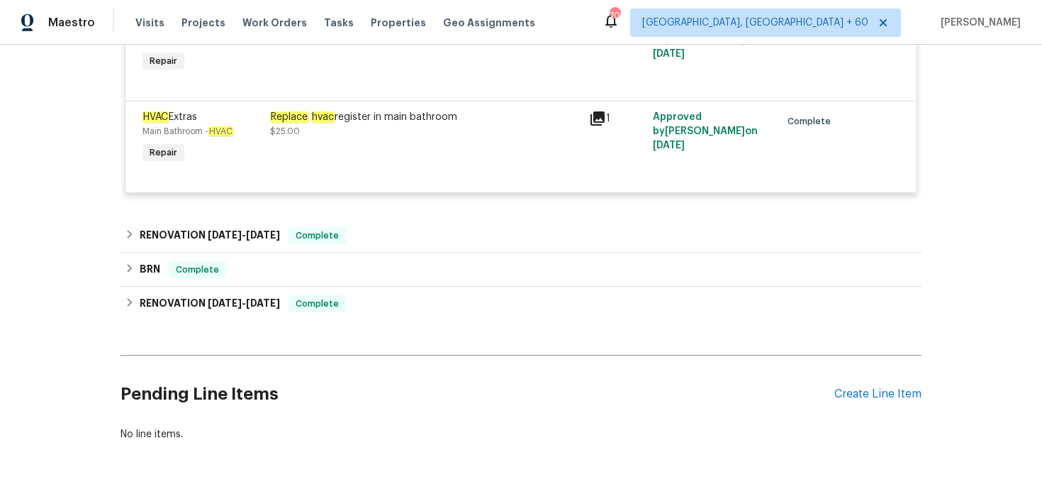
scroll to position [2149, 0]
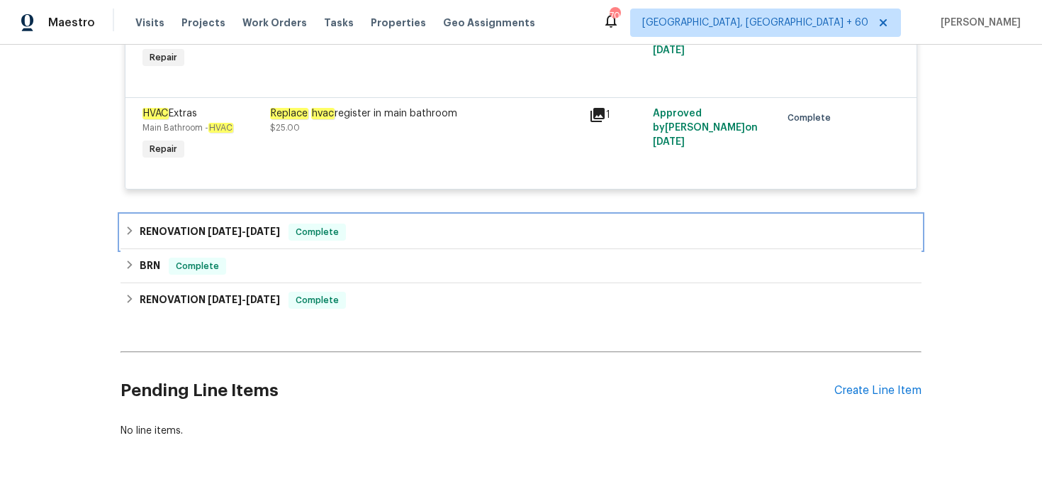
click at [394, 245] on div "RENOVATION [DATE] - [DATE] Complete" at bounding box center [521, 232] width 801 height 34
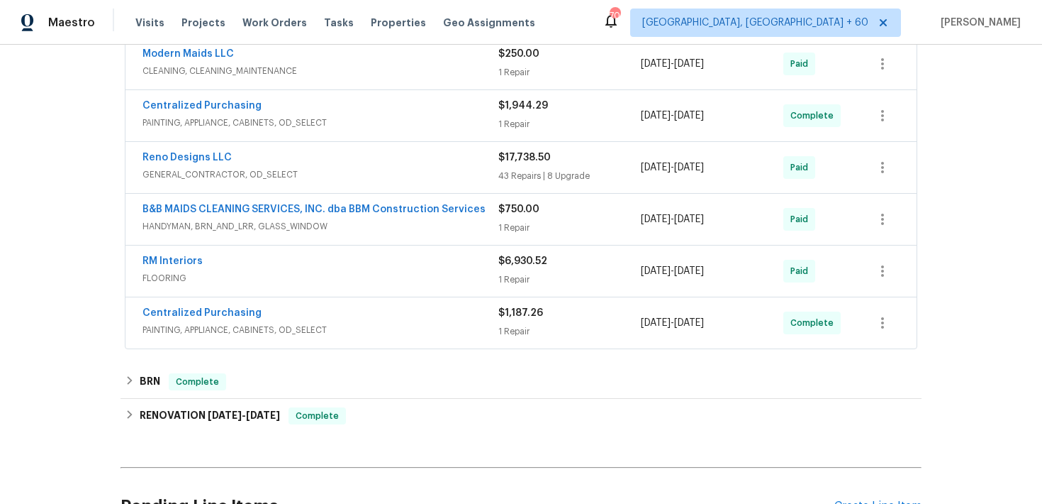
scroll to position [2405, 0]
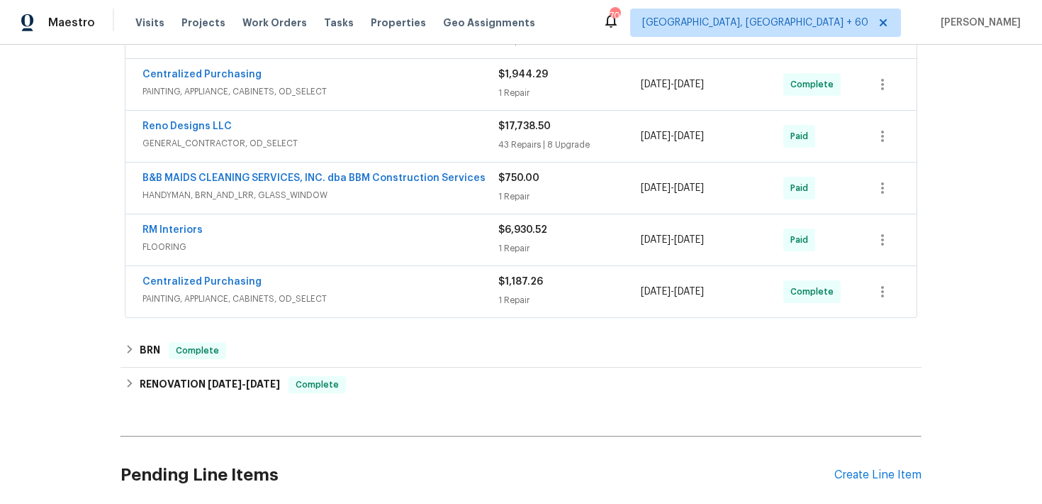
click at [507, 303] on div "1 Repair" at bounding box center [570, 300] width 143 height 14
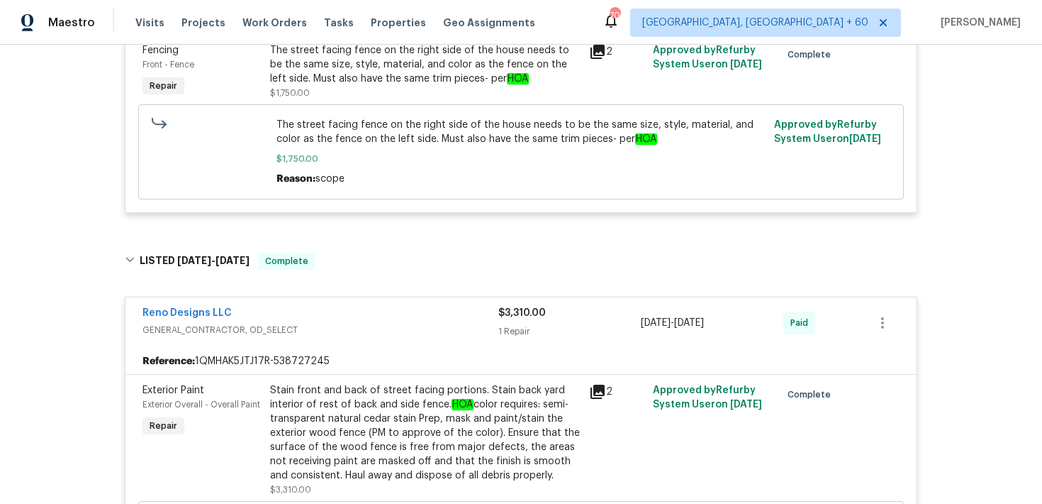
scroll to position [0, 0]
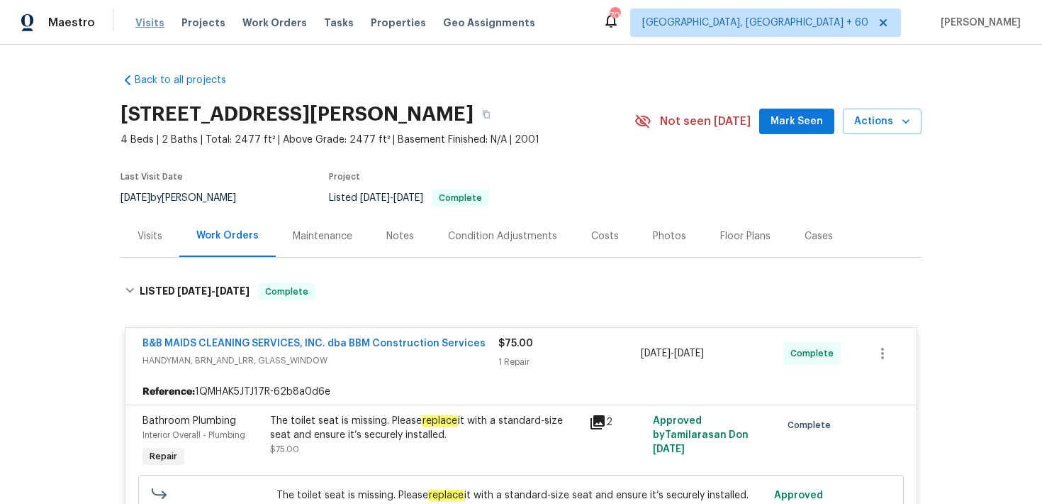
click at [138, 26] on span "Visits" at bounding box center [149, 23] width 29 height 14
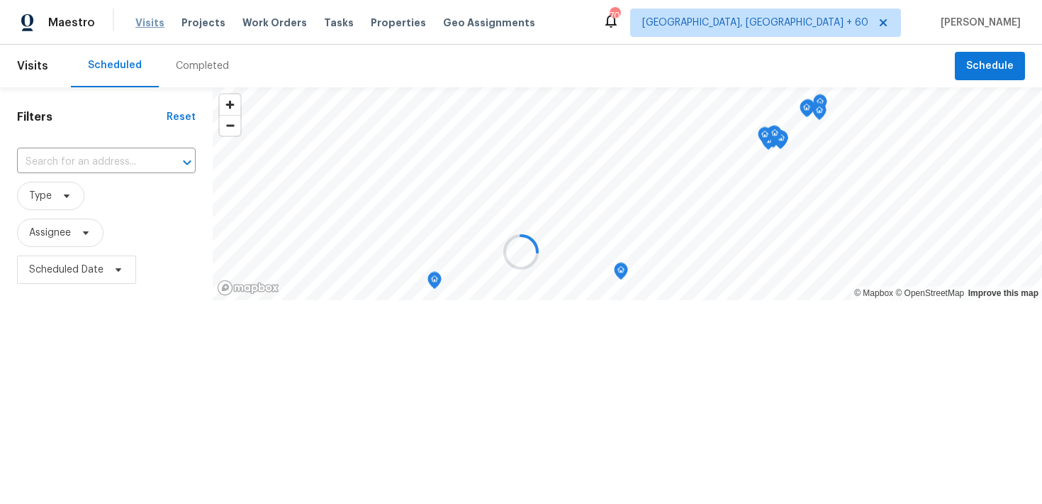
click at [138, 26] on div at bounding box center [521, 252] width 1042 height 504
click at [185, 61] on div at bounding box center [521, 252] width 1042 height 504
click at [204, 65] on div at bounding box center [521, 252] width 1042 height 504
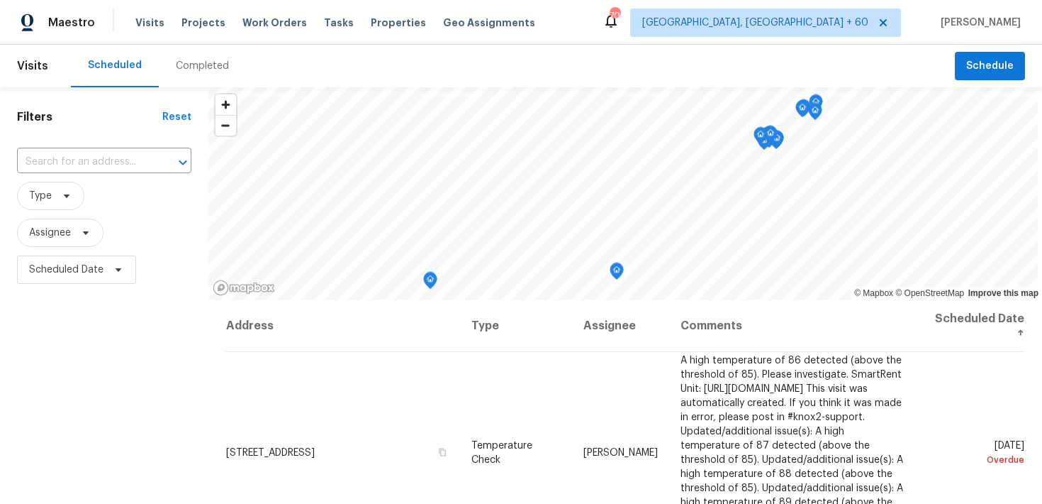
click at [188, 72] on div "Completed" at bounding box center [202, 66] width 53 height 14
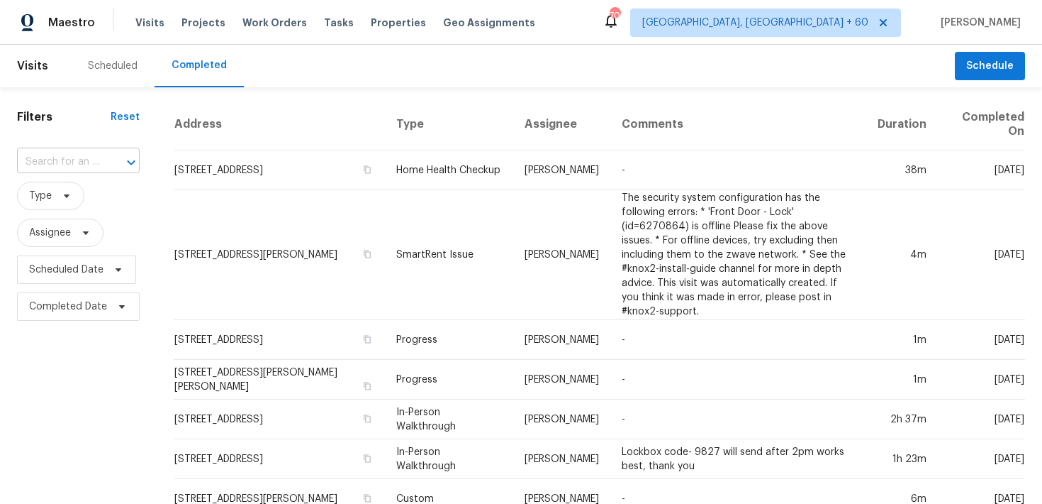
click at [84, 167] on input "text" at bounding box center [58, 162] width 83 height 22
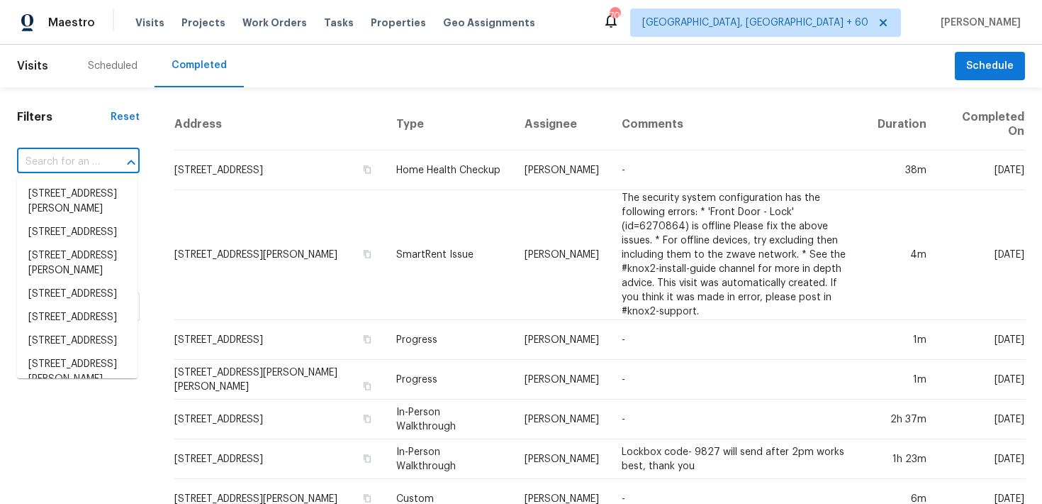
paste input "[STREET_ADDRESS]"
type input "[STREET_ADDRESS]"
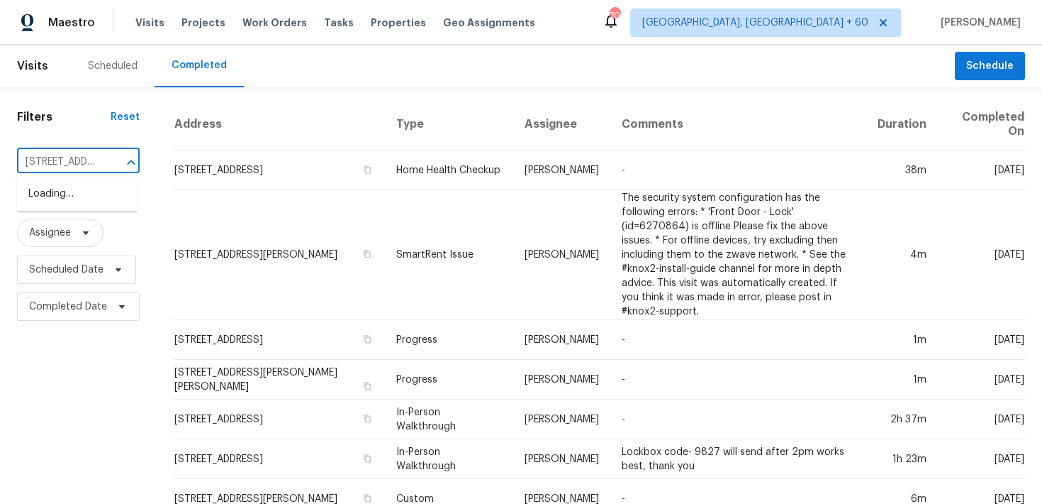
scroll to position [0, 101]
click at [49, 195] on li "[STREET_ADDRESS]" at bounding box center [77, 193] width 121 height 23
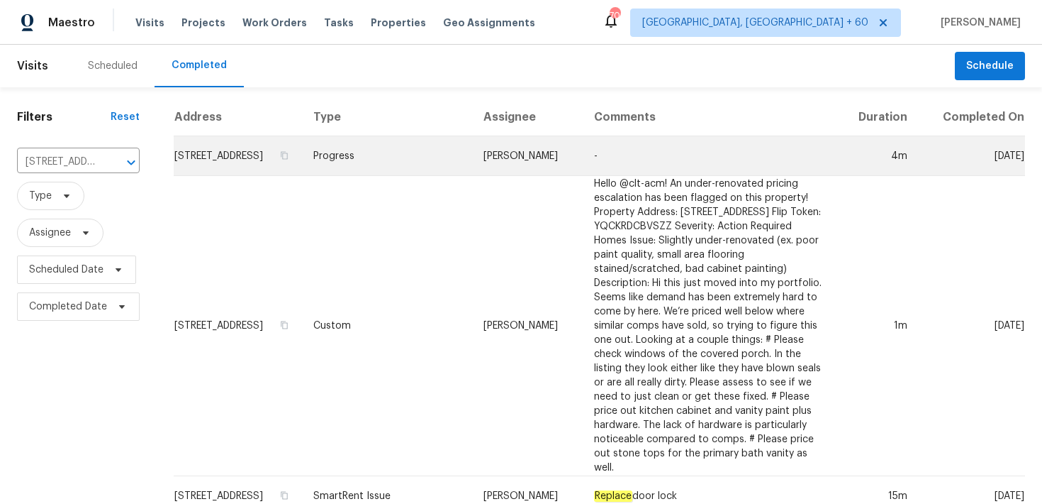
click at [358, 172] on td "Progress" at bounding box center [387, 156] width 170 height 40
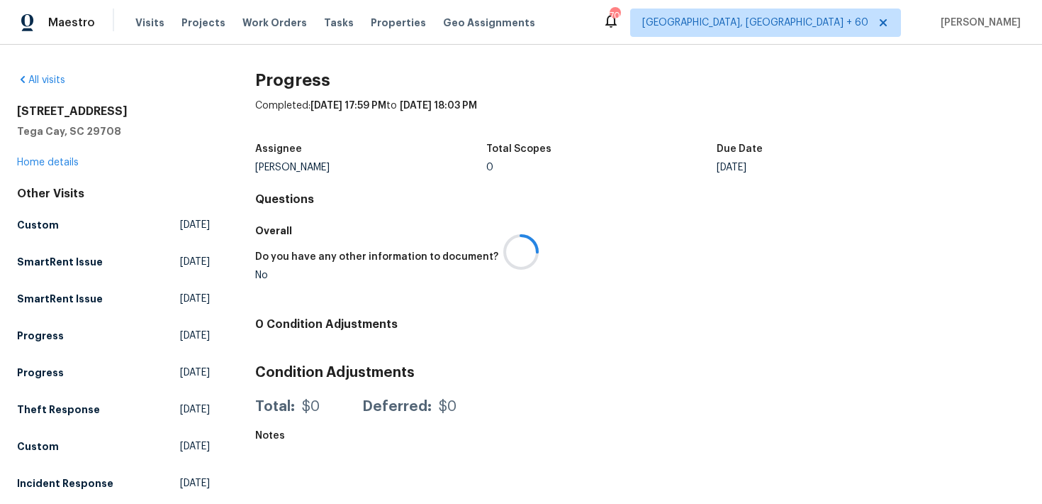
click at [44, 167] on div at bounding box center [521, 252] width 1042 height 504
click at [40, 164] on link "Home details" at bounding box center [48, 162] width 62 height 10
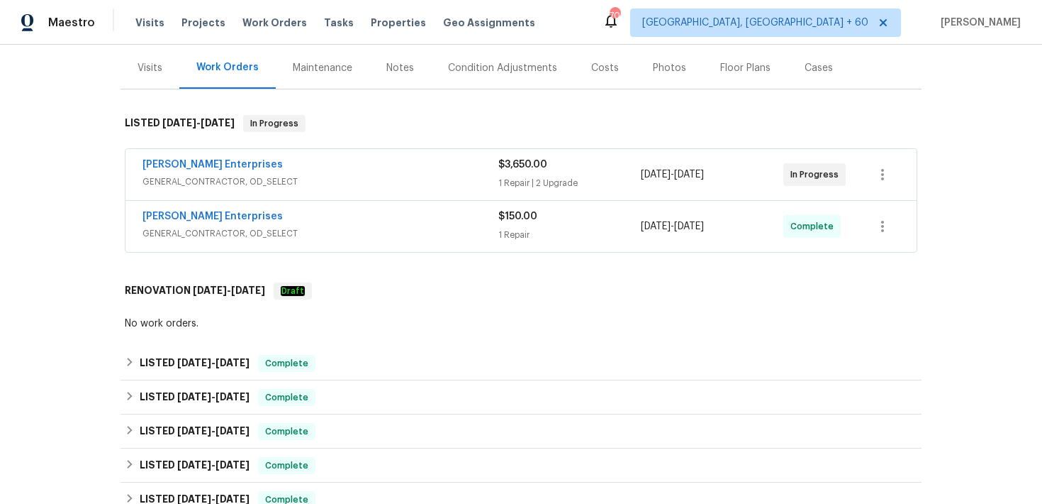
scroll to position [189, 0]
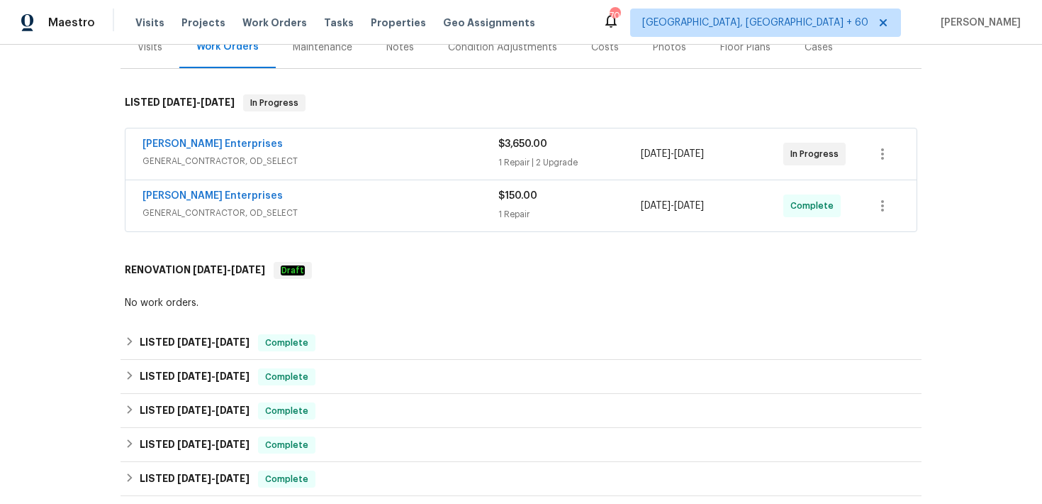
click at [550, 187] on div "[PERSON_NAME] Enterprises GENERAL_CONTRACTOR, OD_SELECT $150.00 1 Repair [DATE]…" at bounding box center [521, 205] width 791 height 51
click at [514, 205] on div "$150.00 1 Repair" at bounding box center [570, 206] width 143 height 34
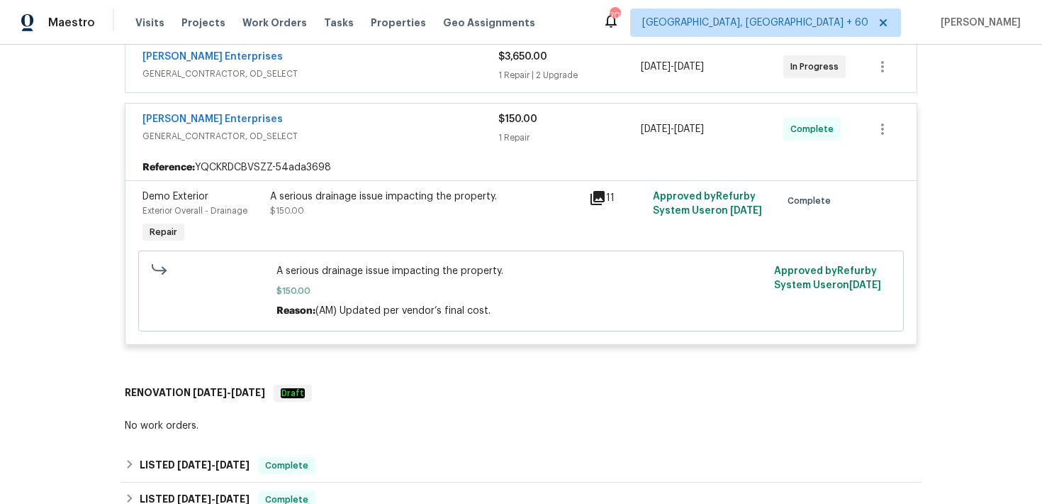
scroll to position [399, 0]
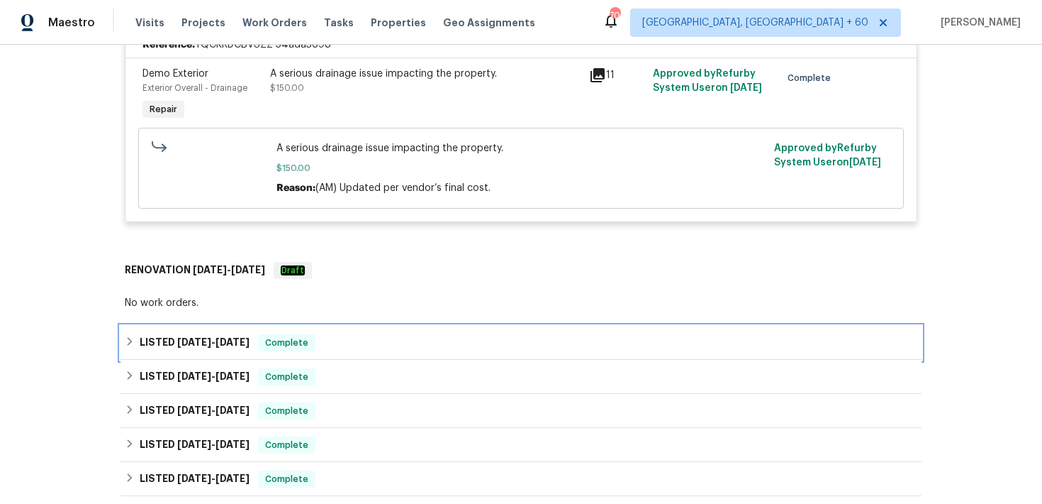
click at [389, 334] on div "LISTED [DATE] - [DATE] Complete" at bounding box center [521, 343] width 801 height 34
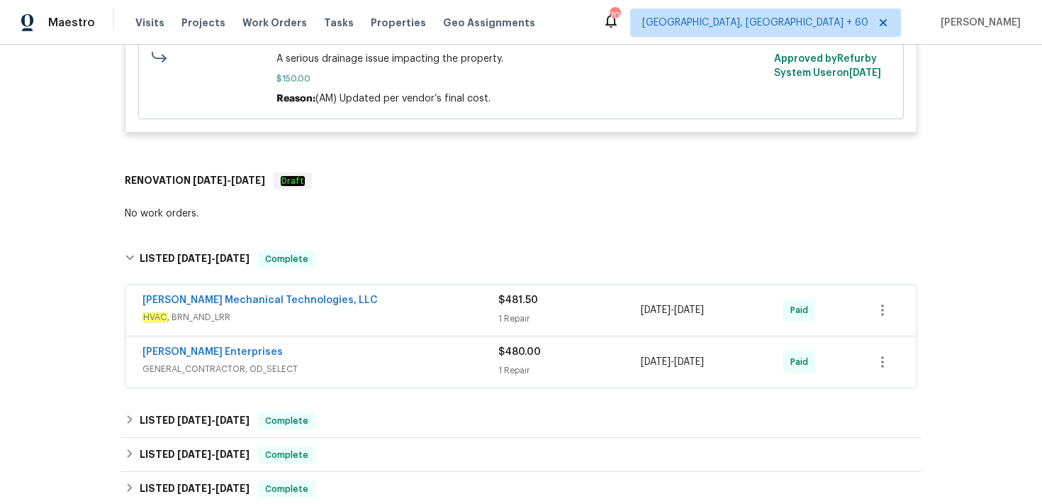
click at [527, 312] on div "1 Repair" at bounding box center [570, 318] width 143 height 14
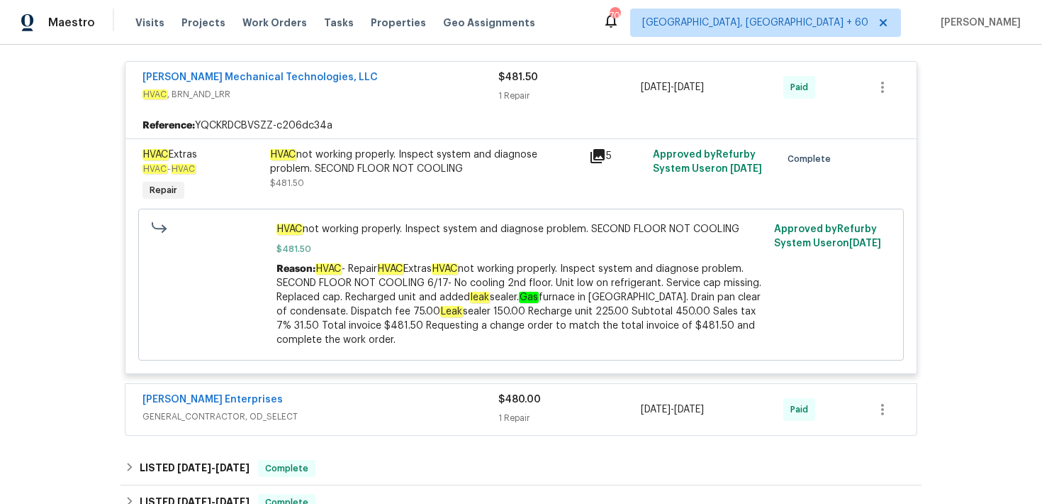
scroll to position [796, 0]
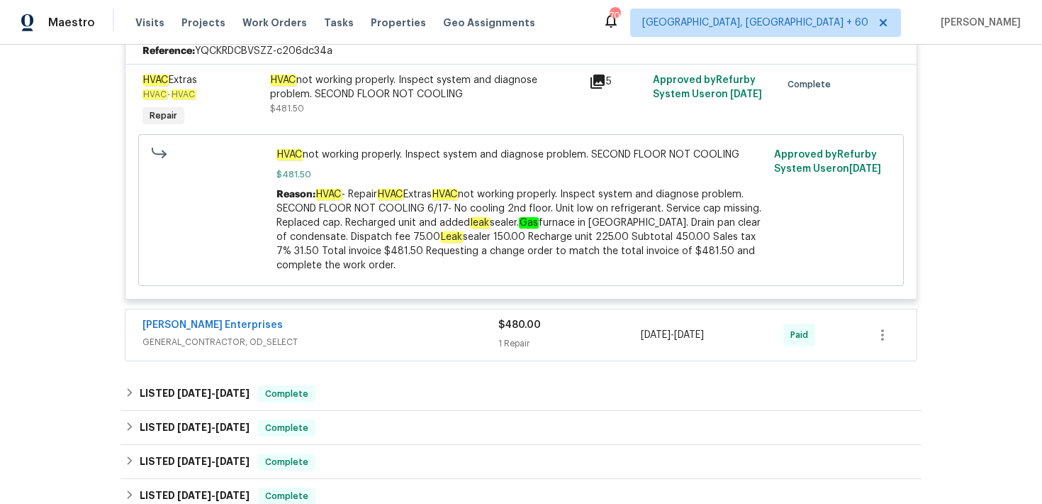
click at [523, 335] on div "$480.00 1 Repair" at bounding box center [570, 335] width 143 height 34
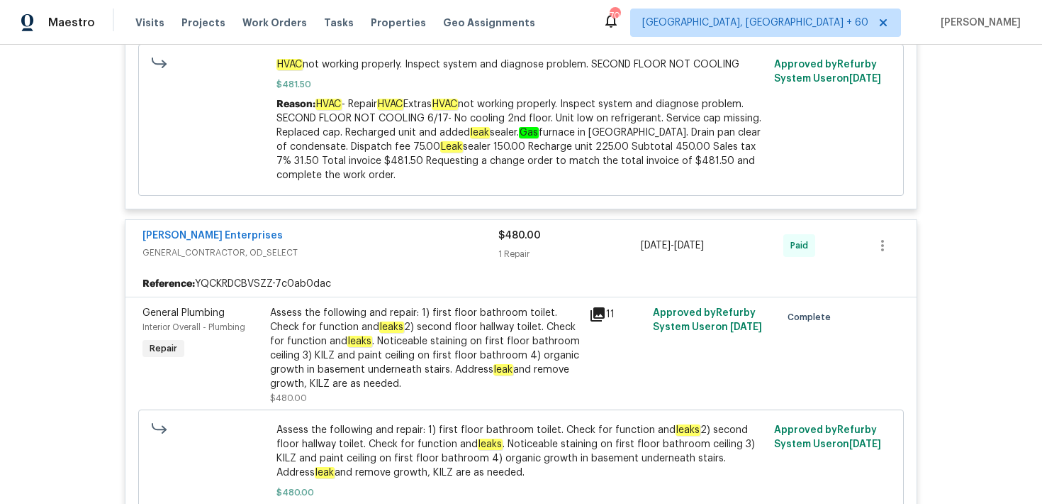
scroll to position [872, 0]
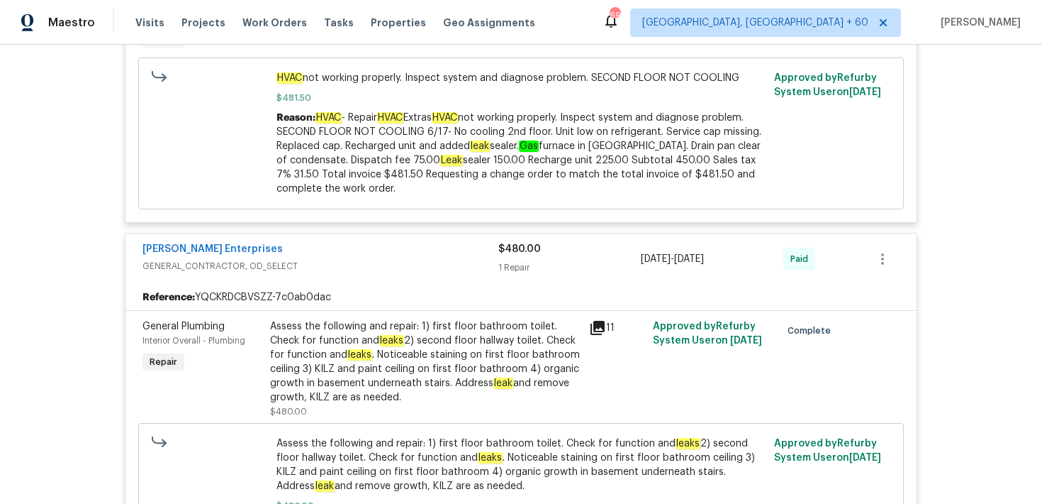
click at [142, 15] on div "Visits Projects Work Orders Tasks Properties Geo Assignments" at bounding box center [343, 23] width 417 height 28
click at [149, 27] on span "Visits" at bounding box center [149, 23] width 29 height 14
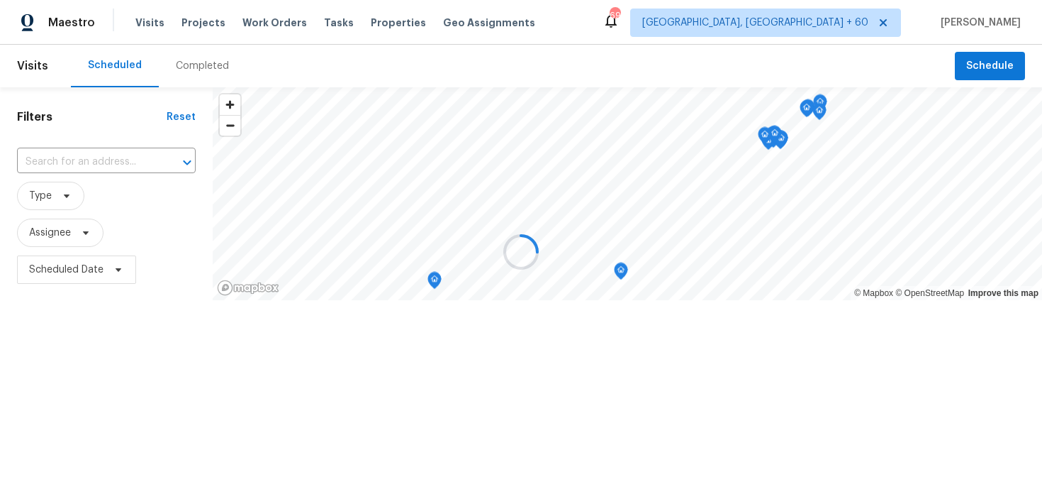
click at [204, 65] on div at bounding box center [521, 252] width 1042 height 504
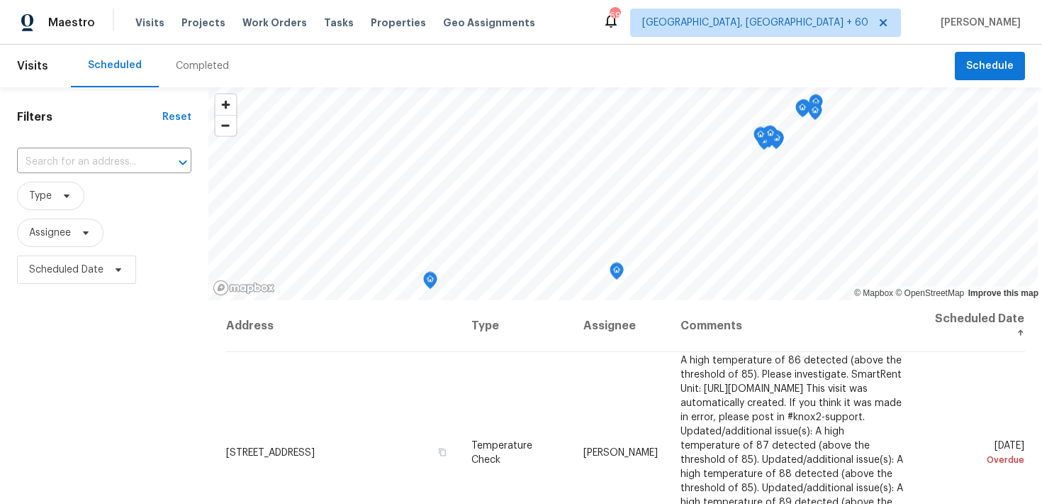
click at [187, 72] on div "Completed" at bounding box center [202, 66] width 53 height 14
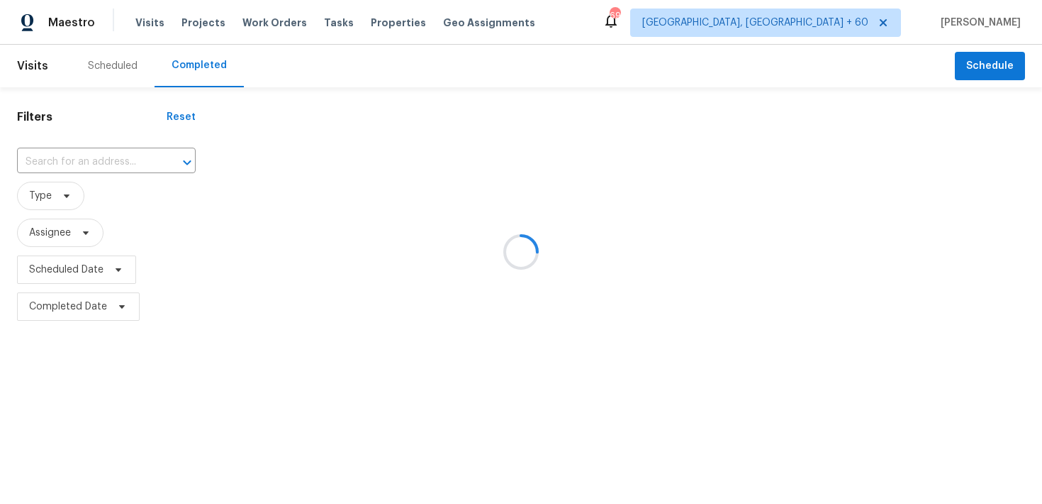
click at [71, 157] on div at bounding box center [521, 252] width 1042 height 504
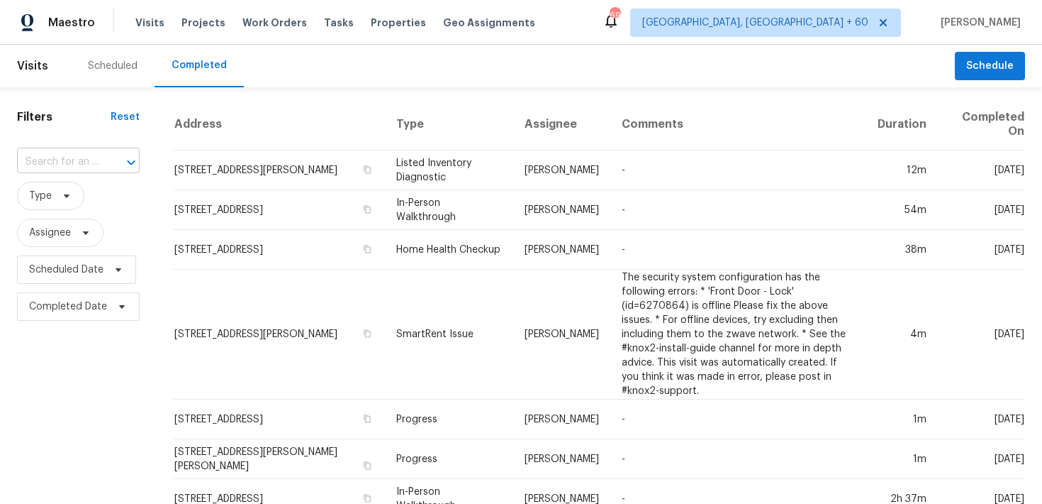
click at [74, 163] on input "text" at bounding box center [58, 162] width 83 height 22
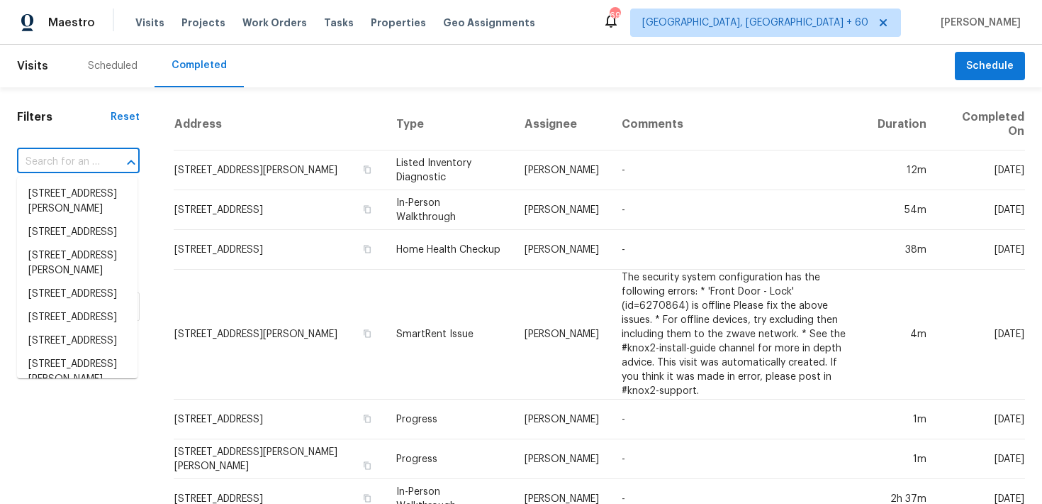
paste input "[STREET_ADDRESS]"
type input "[STREET_ADDRESS]"
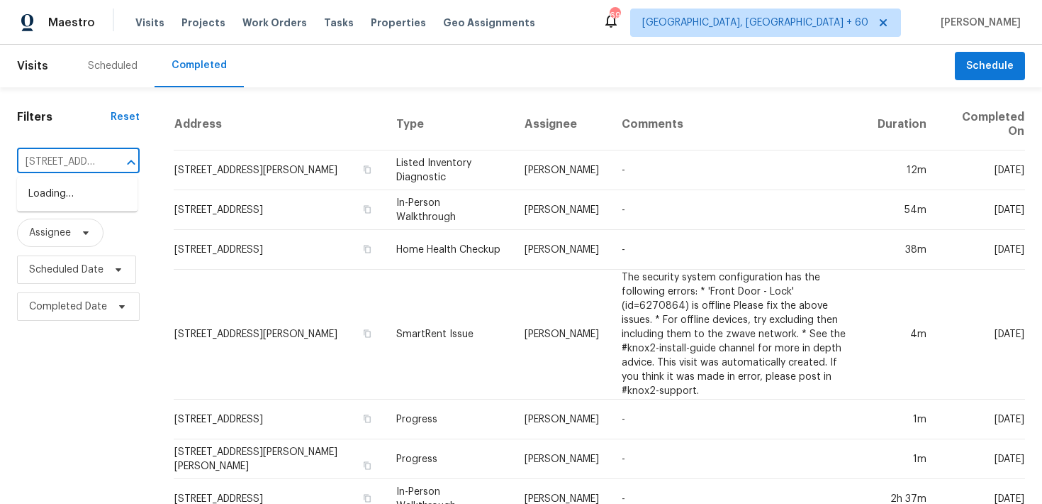
scroll to position [0, 110]
click at [60, 188] on li "[STREET_ADDRESS]" at bounding box center [77, 193] width 121 height 23
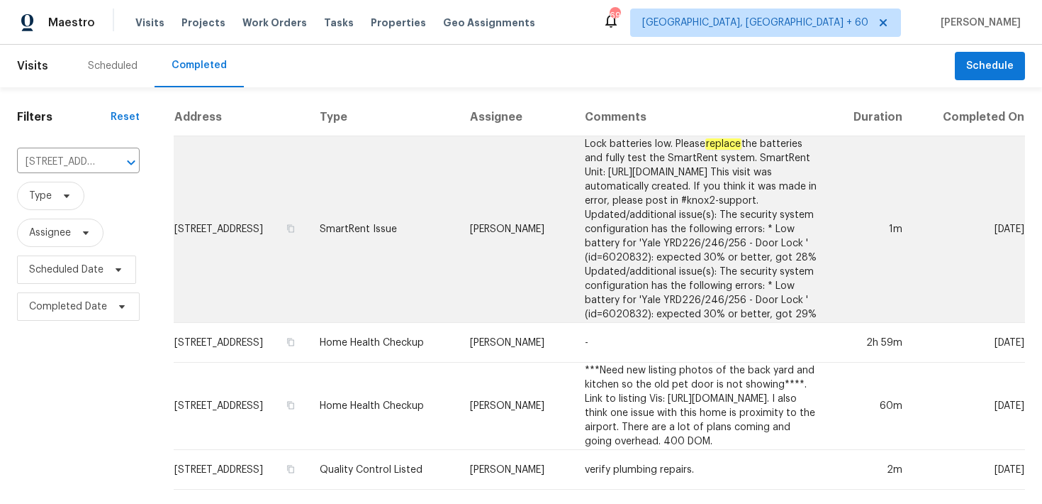
click at [367, 192] on td "SmartRent Issue" at bounding box center [383, 229] width 150 height 187
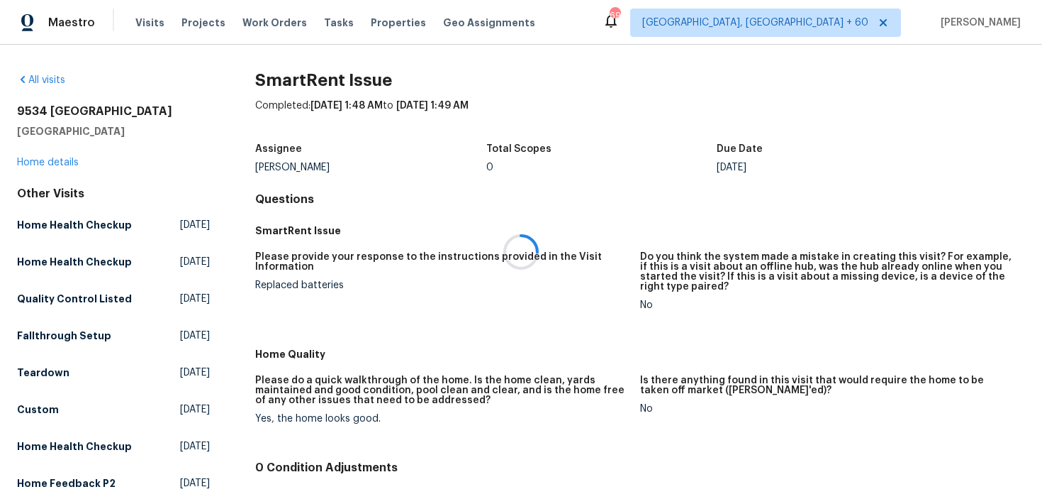
click at [50, 163] on div at bounding box center [521, 252] width 1042 height 504
click at [38, 156] on div at bounding box center [521, 252] width 1042 height 504
click at [37, 163] on link "Home details" at bounding box center [48, 162] width 62 height 10
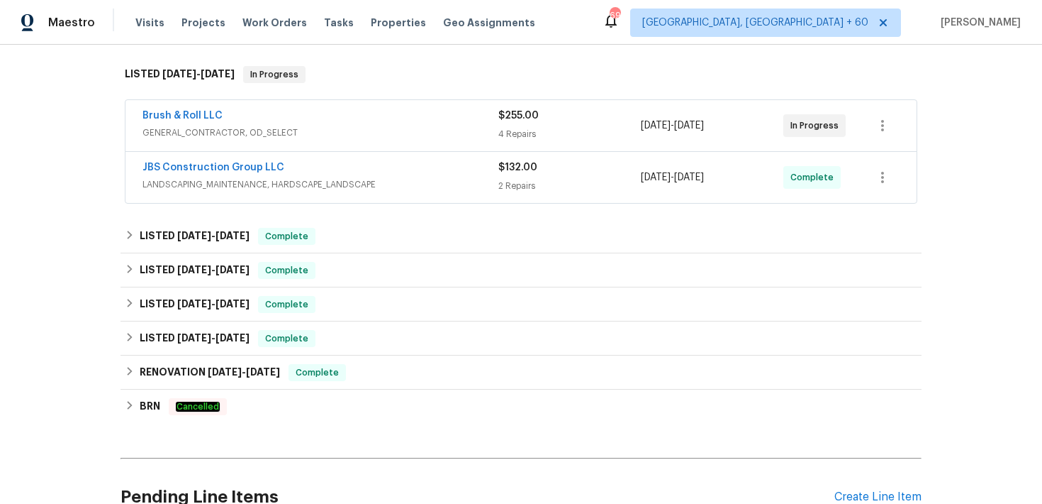
scroll to position [231, 0]
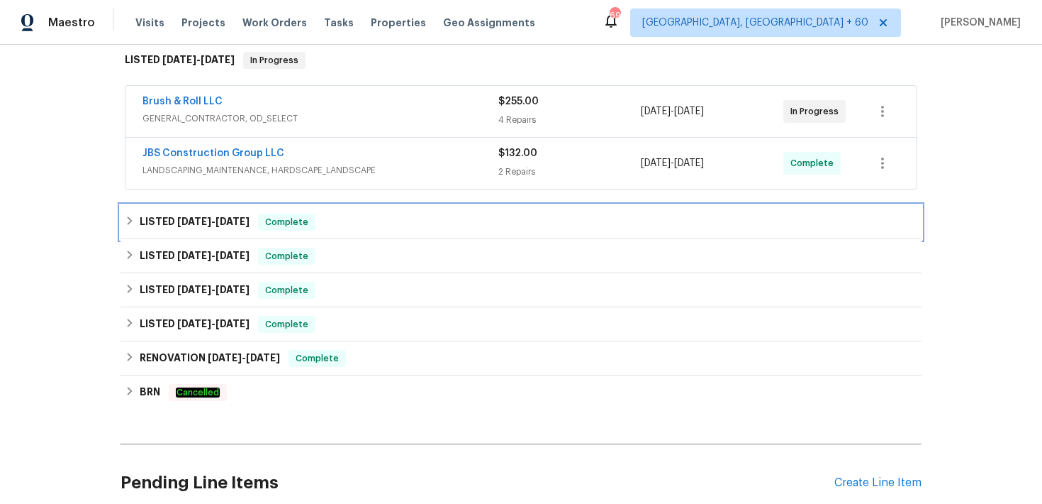
click at [329, 207] on div "LISTED [DATE] - [DATE] Complete" at bounding box center [521, 222] width 801 height 34
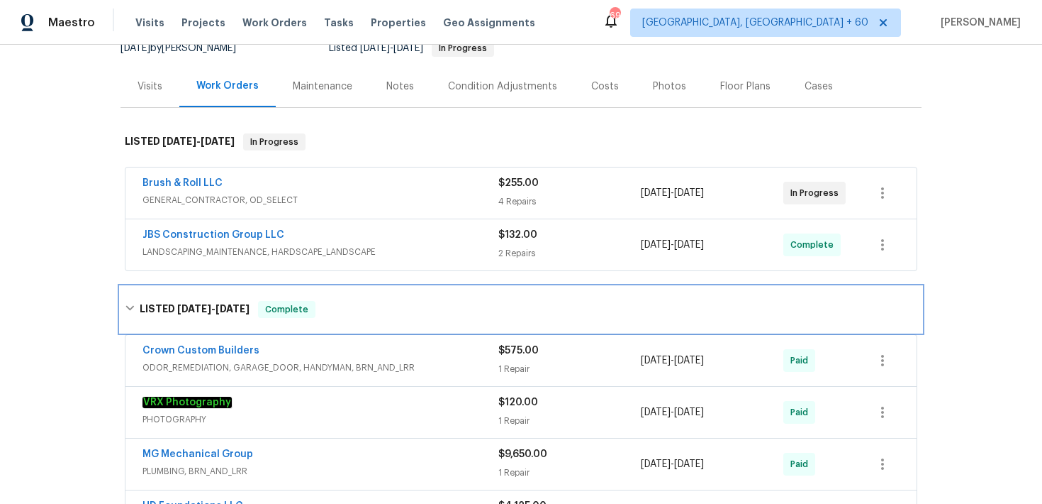
scroll to position [144, 0]
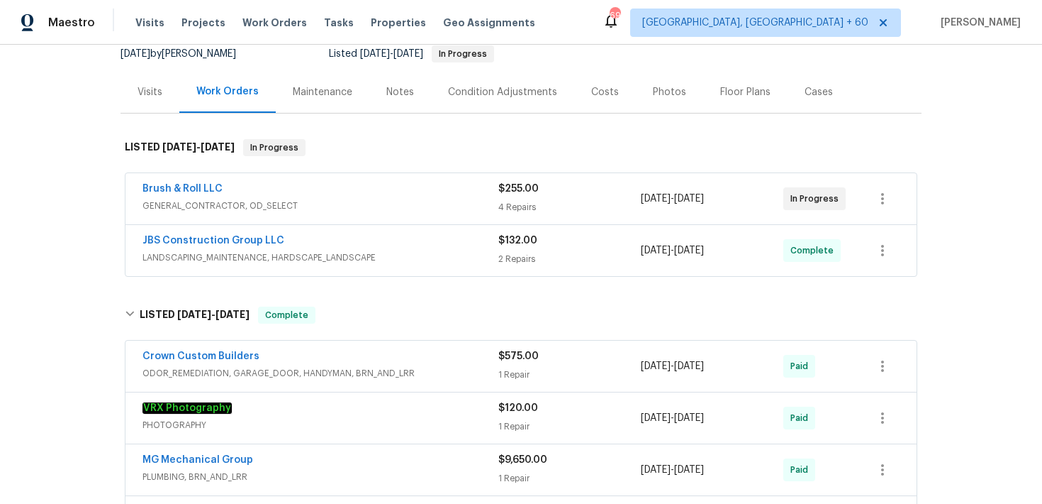
click at [513, 240] on span "$132.00" at bounding box center [518, 240] width 39 height 10
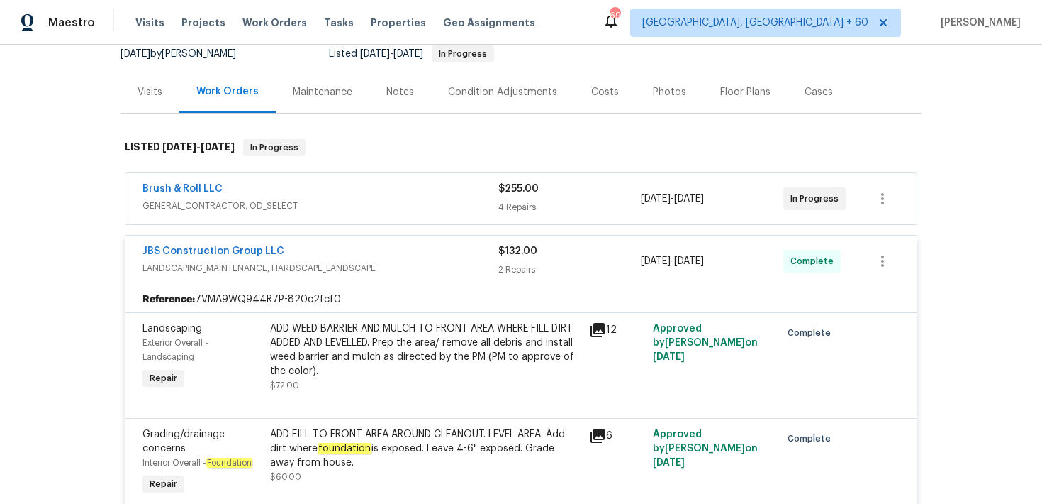
click at [508, 200] on div "4 Repairs" at bounding box center [570, 207] width 143 height 14
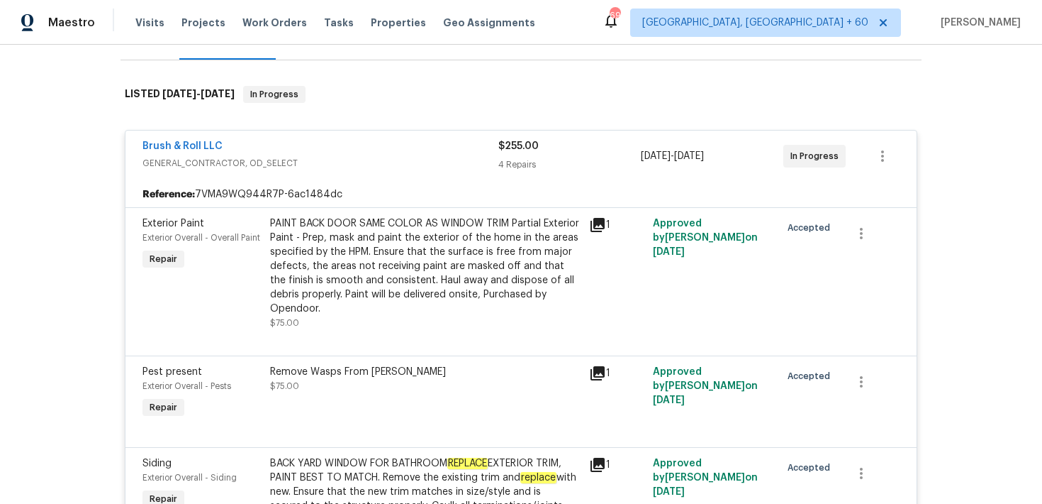
click at [521, 160] on div "4 Repairs" at bounding box center [570, 164] width 143 height 14
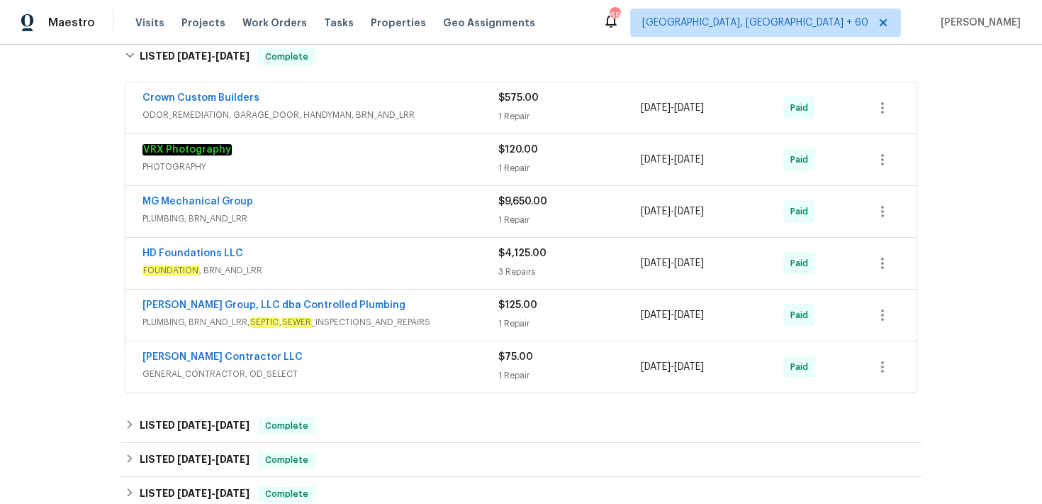
scroll to position [667, 0]
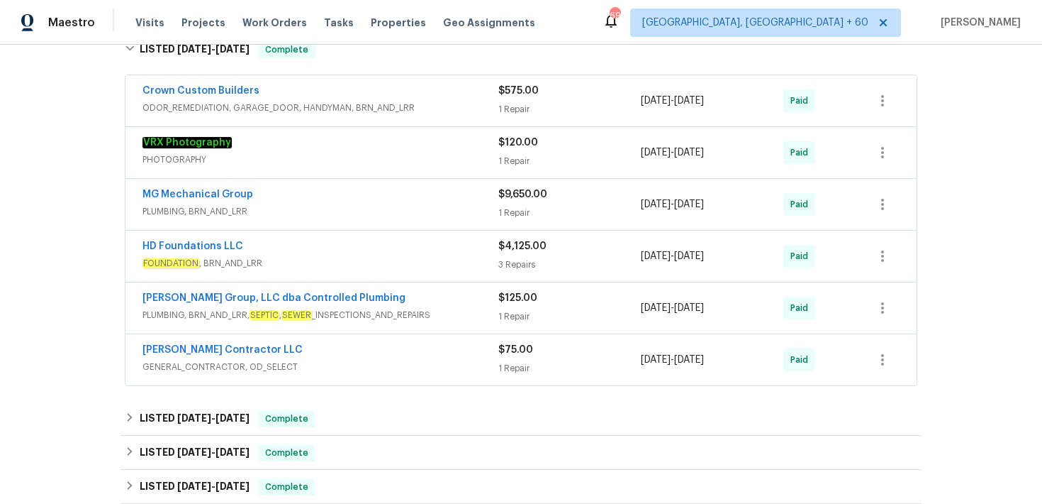
click at [526, 210] on div "1 Repair" at bounding box center [570, 213] width 143 height 14
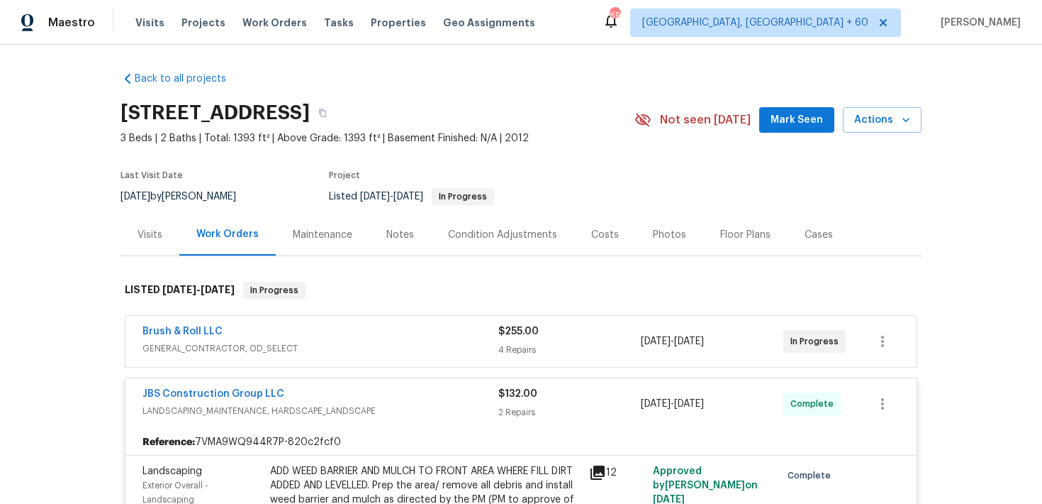
scroll to position [0, 0]
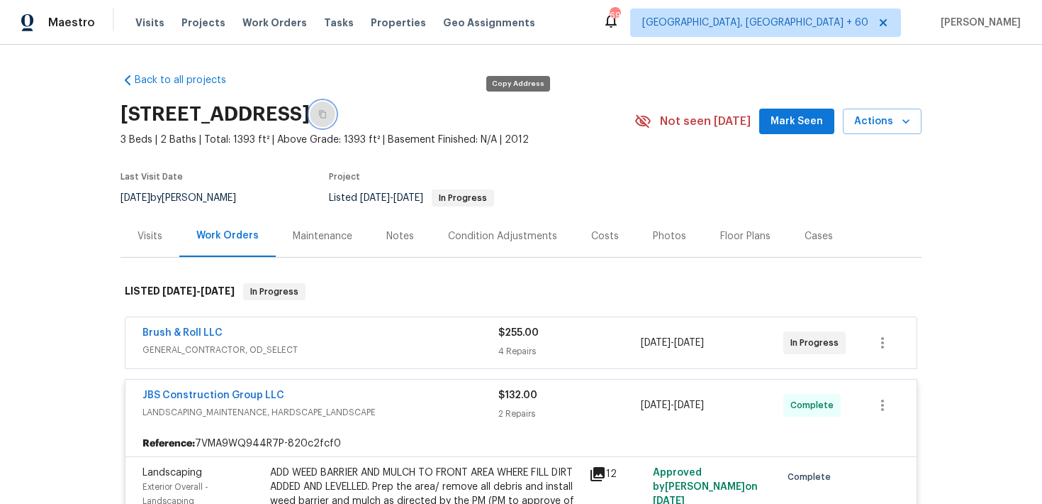
click at [327, 117] on icon "button" at bounding box center [322, 114] width 9 height 9
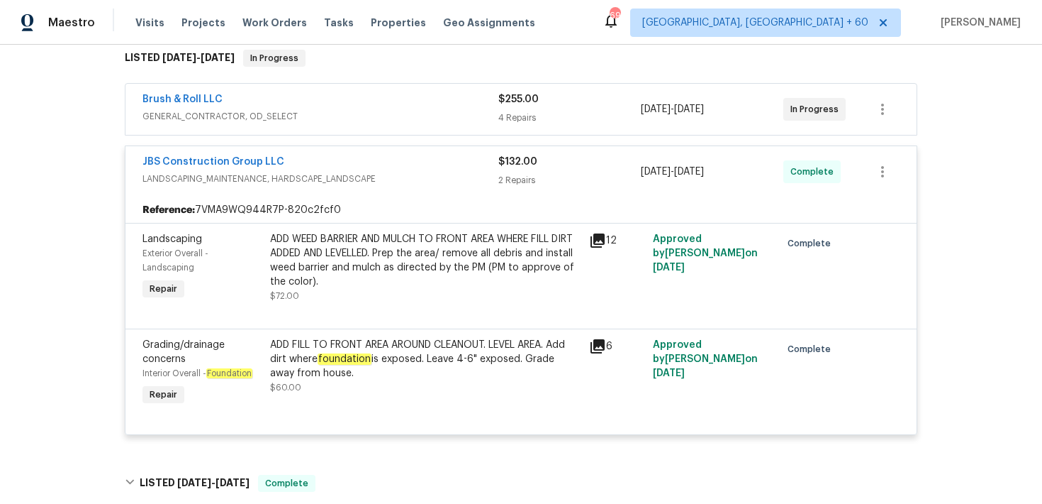
scroll to position [243, 0]
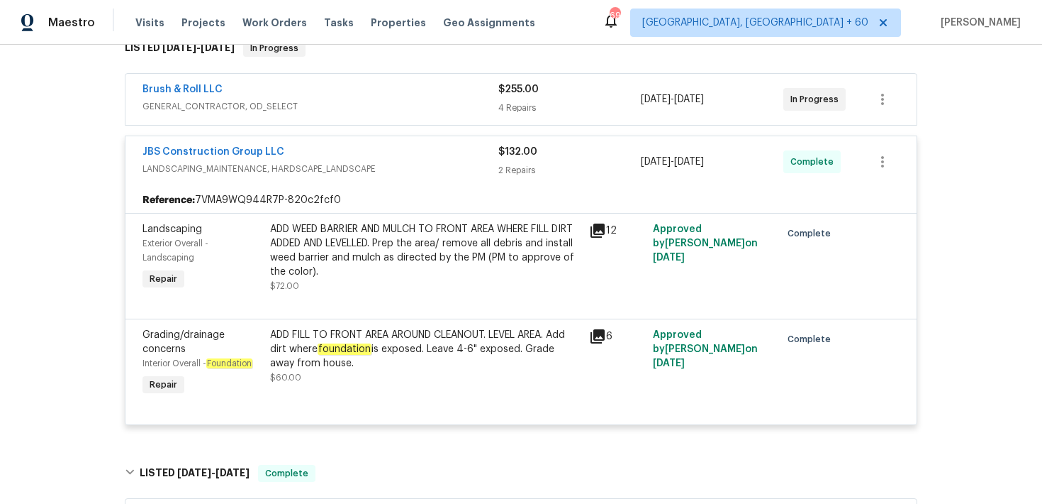
click at [527, 104] on div "4 Repairs" at bounding box center [570, 108] width 143 height 14
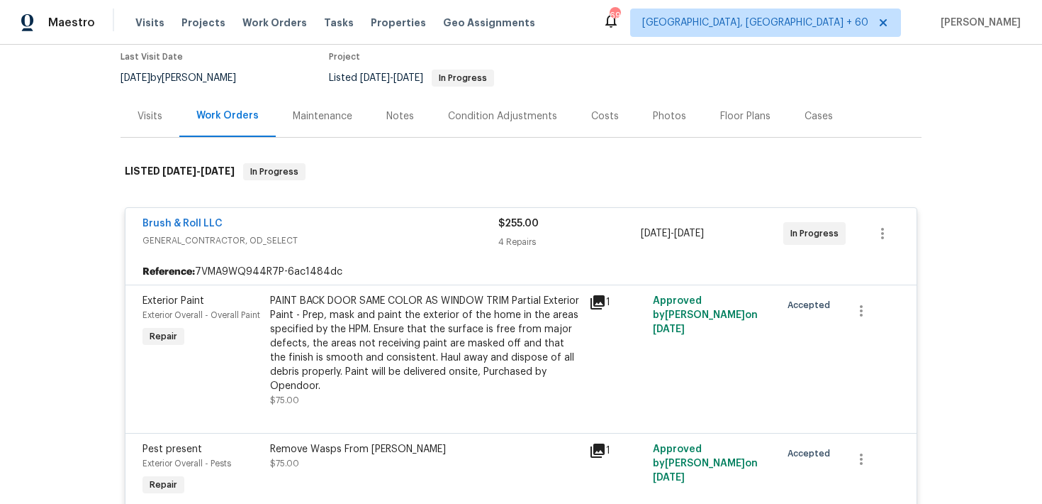
click at [492, 234] on span "GENERAL_CONTRACTOR, OD_SELECT" at bounding box center [321, 240] width 356 height 14
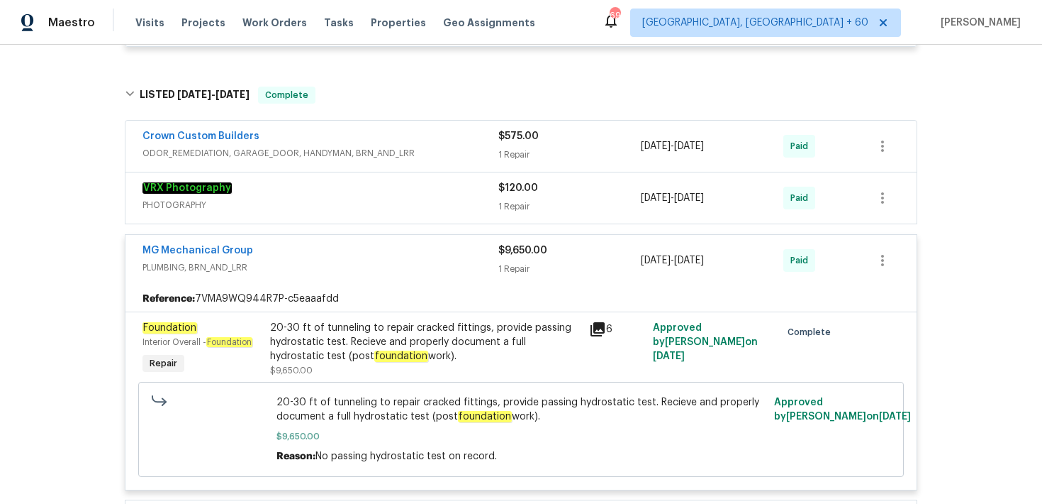
scroll to position [630, 0]
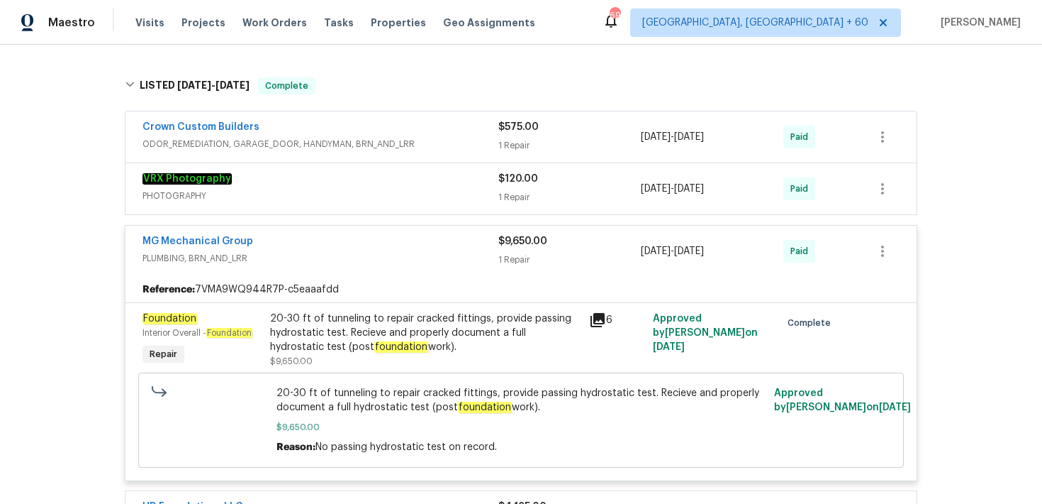
click at [512, 154] on div "$575.00 1 Repair" at bounding box center [570, 137] width 143 height 34
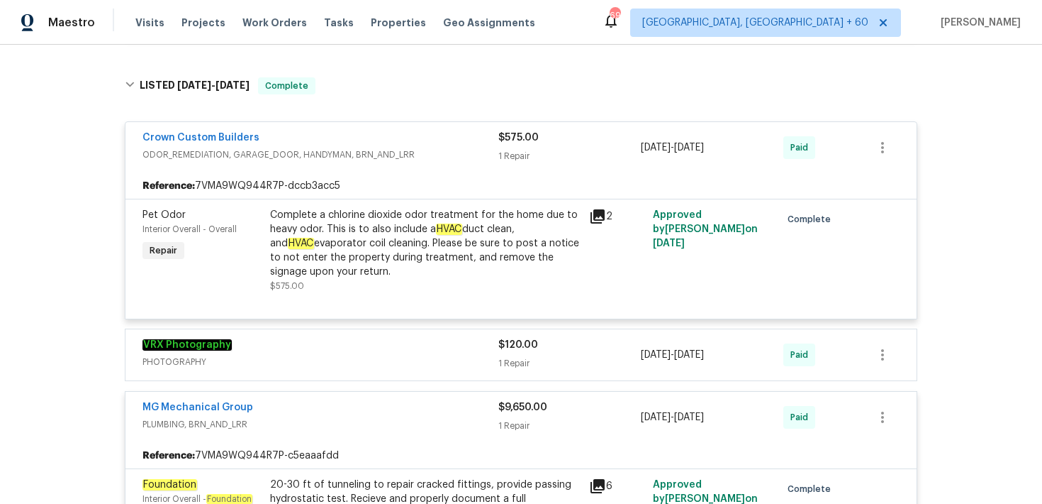
click at [512, 154] on div "1 Repair" at bounding box center [570, 156] width 143 height 14
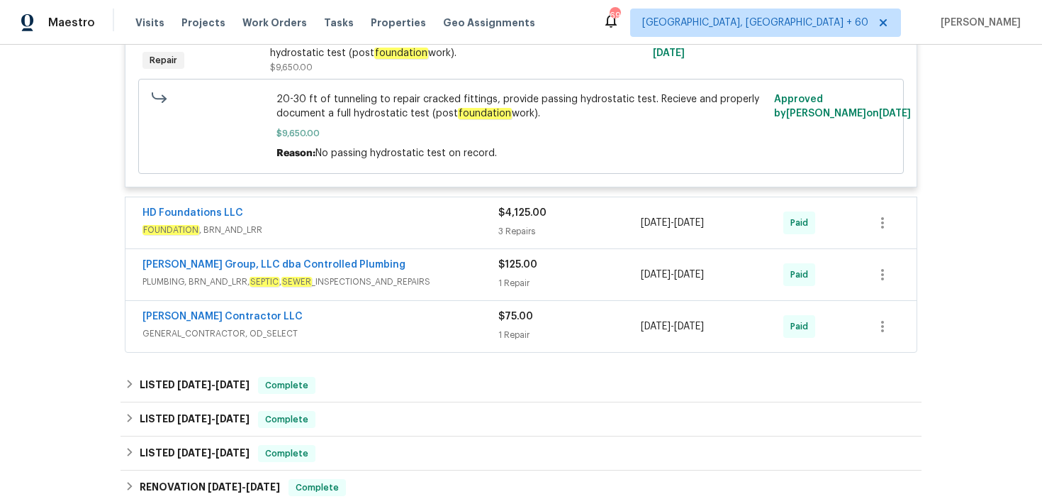
scroll to position [936, 0]
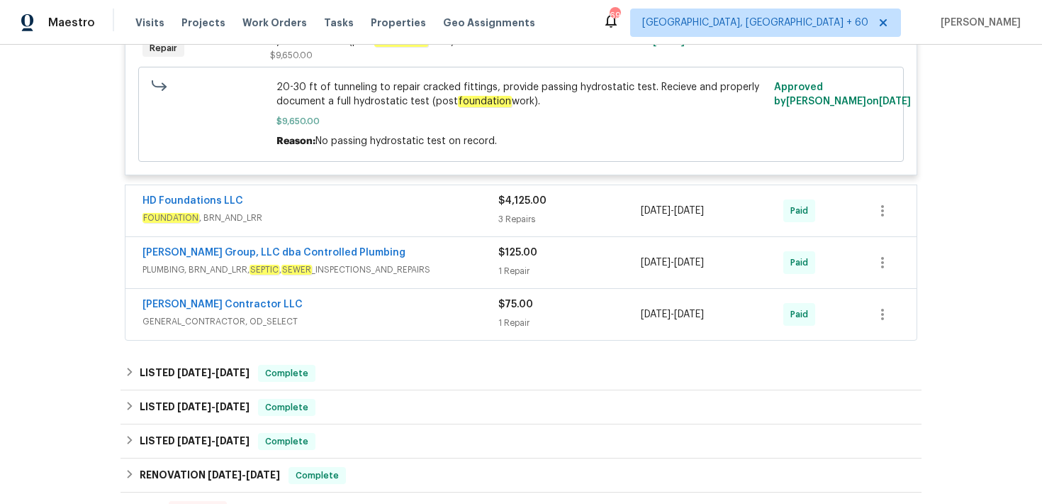
click at [511, 229] on div "HD Foundations LLC FOUNDATION , BRN_AND_LRR $4,125.00 3 Repairs [DATE] - [DATE]…" at bounding box center [521, 210] width 791 height 51
click at [513, 221] on div "3 Repairs" at bounding box center [570, 219] width 143 height 14
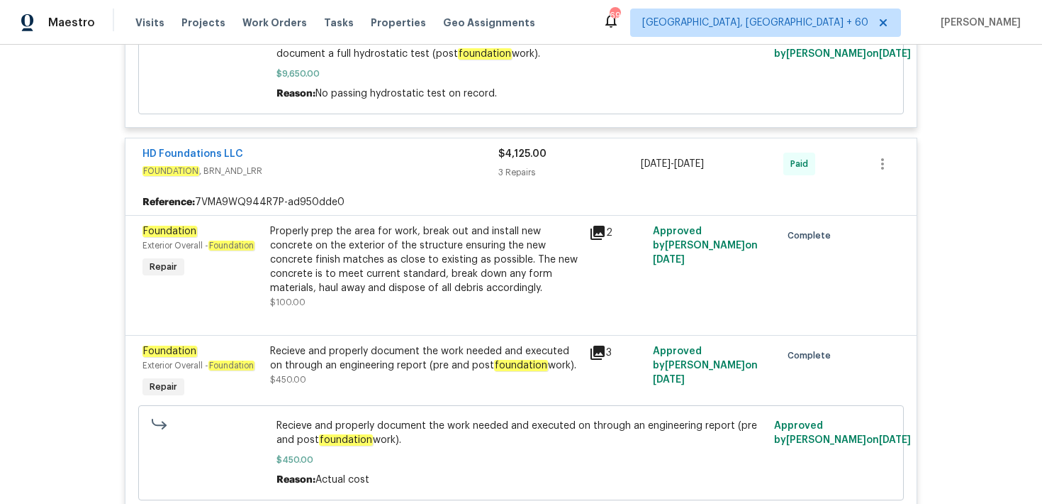
scroll to position [995, 0]
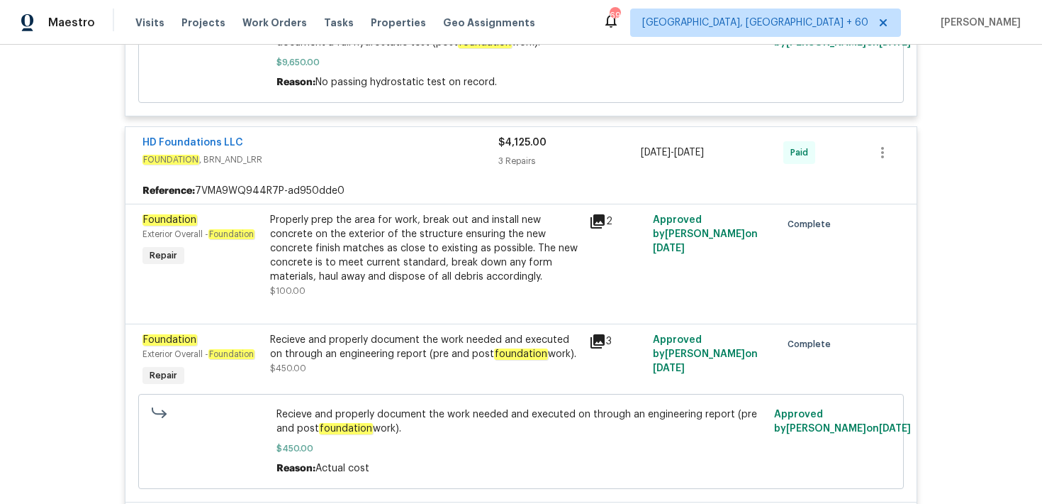
click at [526, 168] on div "3 Repairs" at bounding box center [570, 161] width 143 height 14
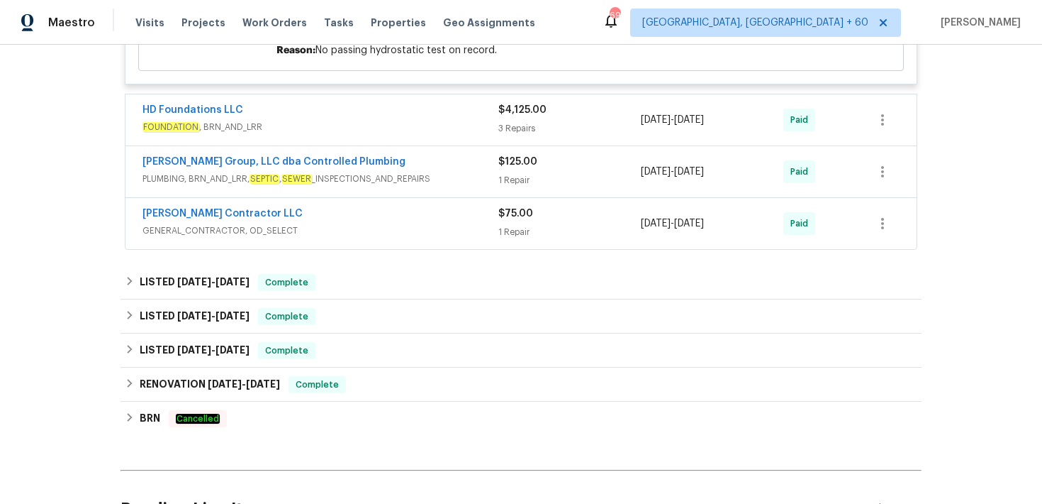
scroll to position [1045, 0]
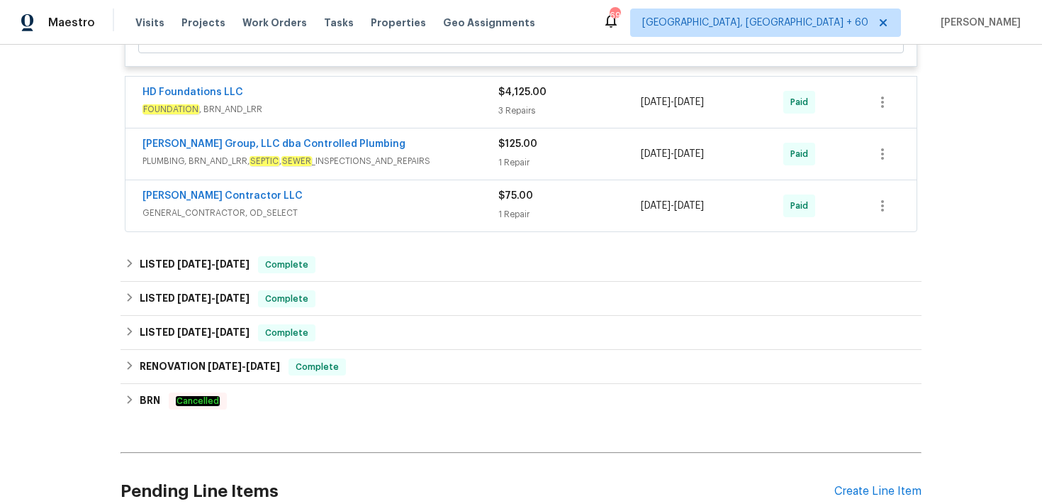
click at [526, 159] on div "1 Repair" at bounding box center [570, 162] width 143 height 14
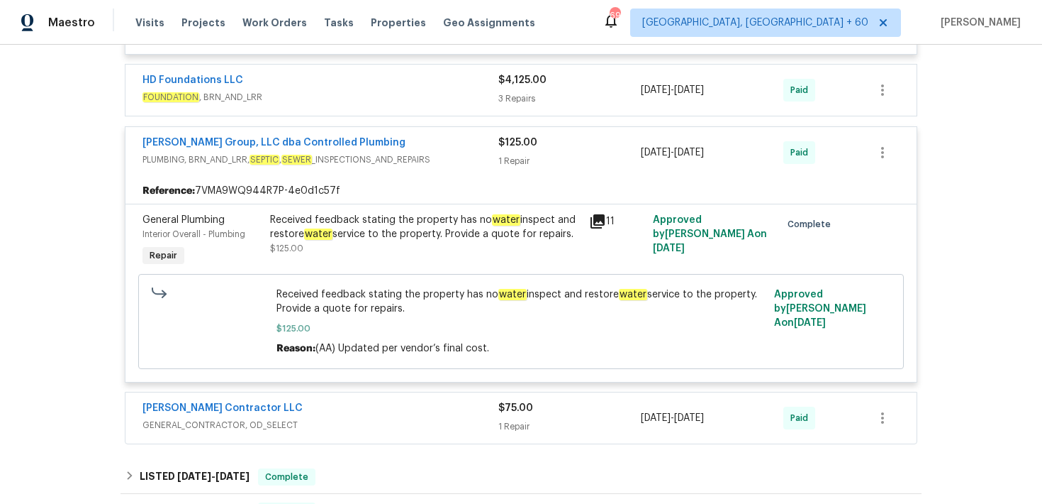
scroll to position [1069, 0]
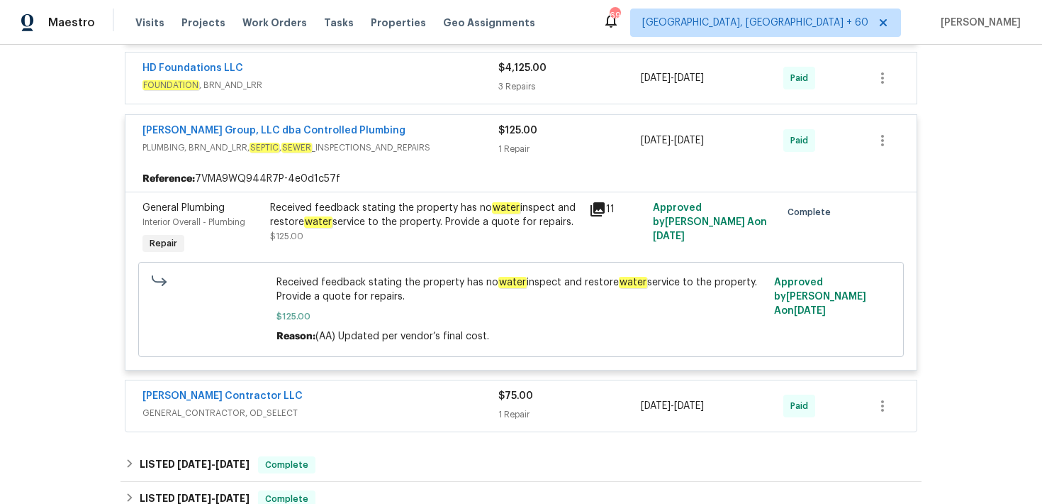
click at [517, 148] on div "1 Repair" at bounding box center [570, 149] width 143 height 14
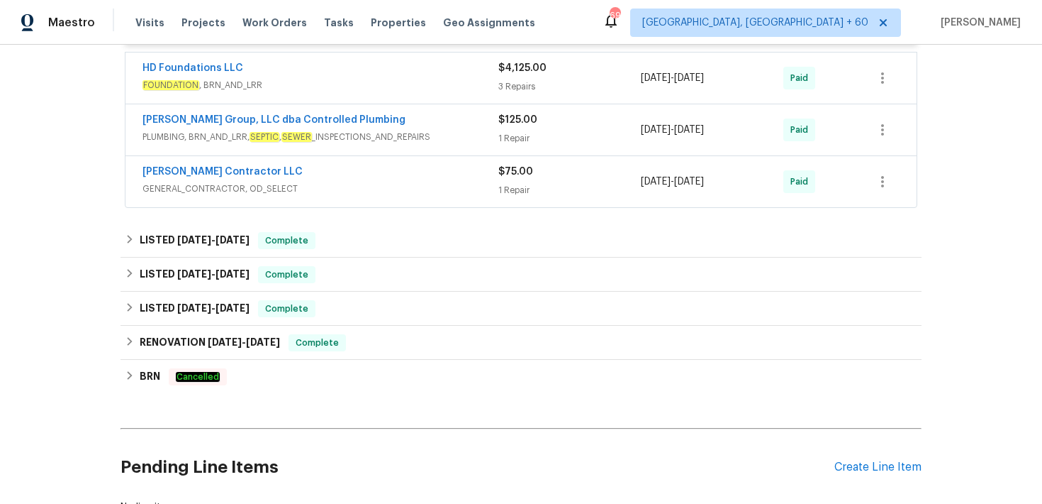
click at [519, 190] on div "1 Repair" at bounding box center [570, 190] width 143 height 14
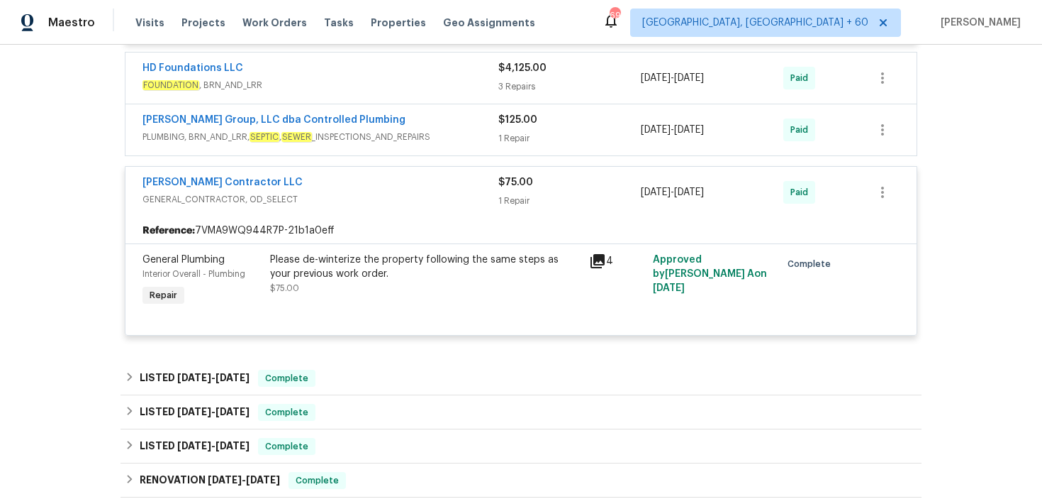
click at [519, 189] on div "$75.00" at bounding box center [570, 182] width 143 height 14
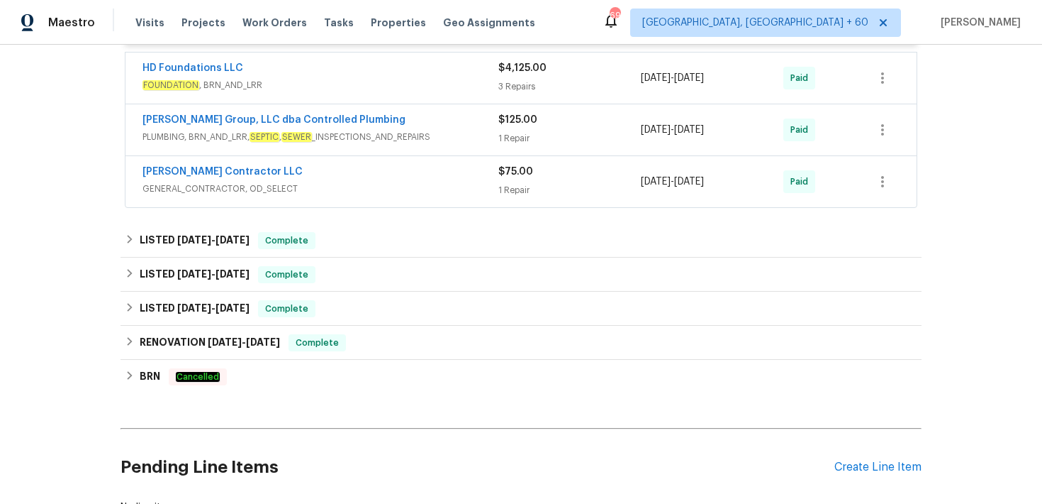
scroll to position [1125, 0]
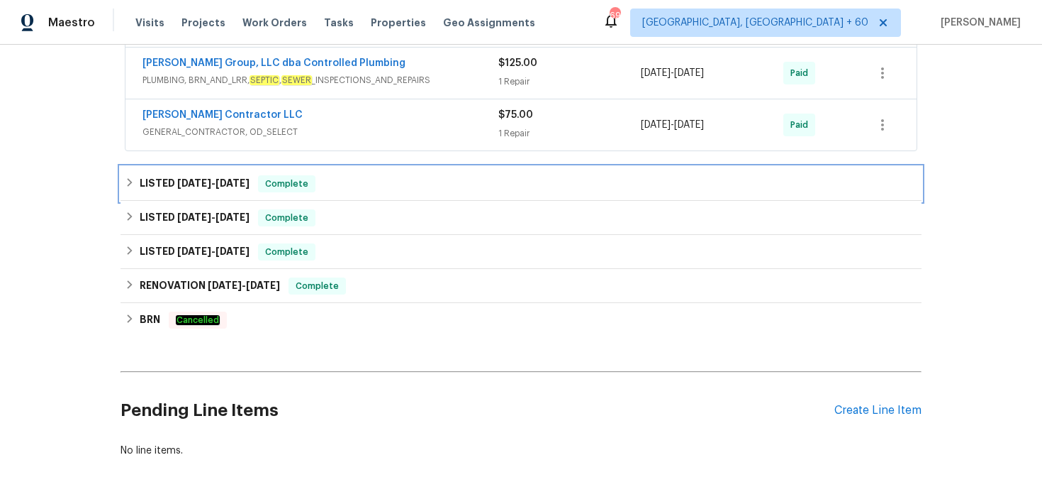
click at [428, 192] on div "LISTED [DATE] - [DATE] Complete" at bounding box center [521, 183] width 793 height 17
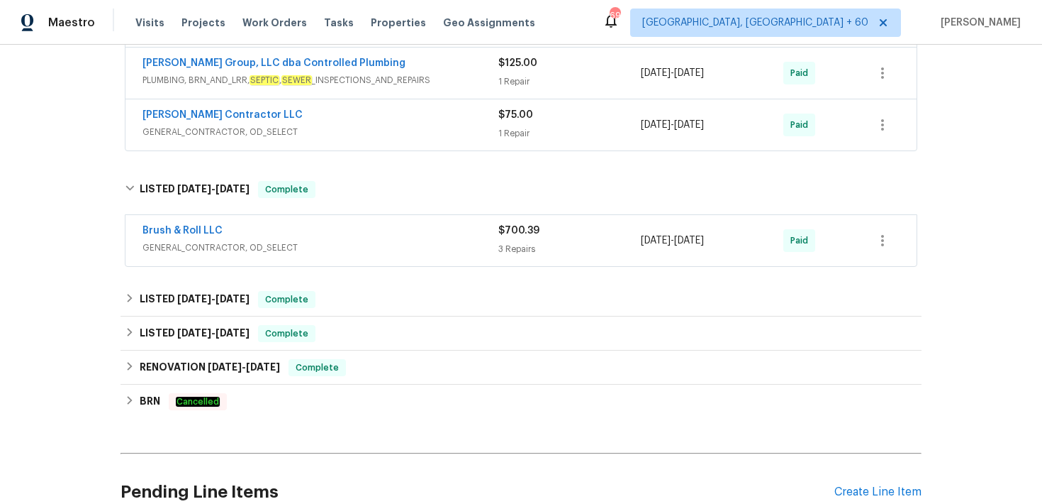
click at [494, 236] on div "Brush & Roll LLC" at bounding box center [321, 231] width 356 height 17
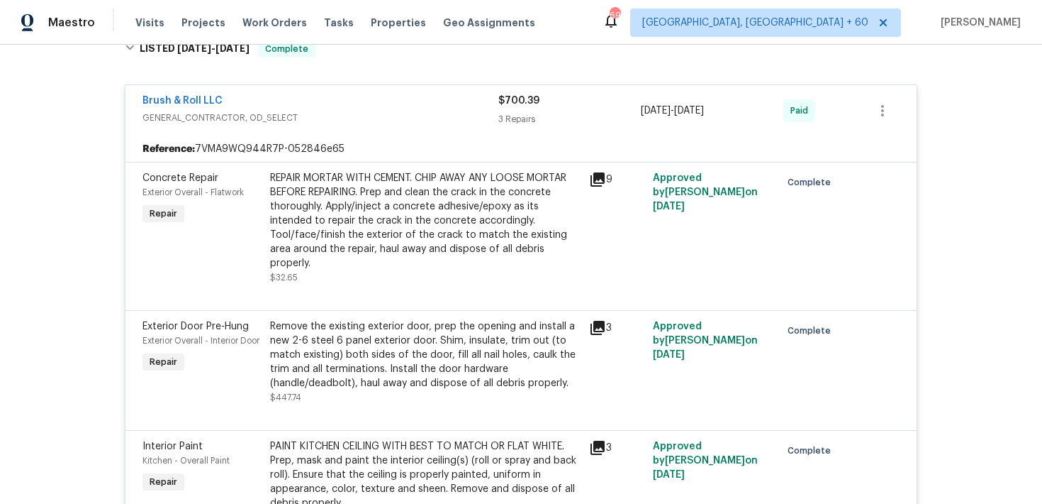
scroll to position [1234, 0]
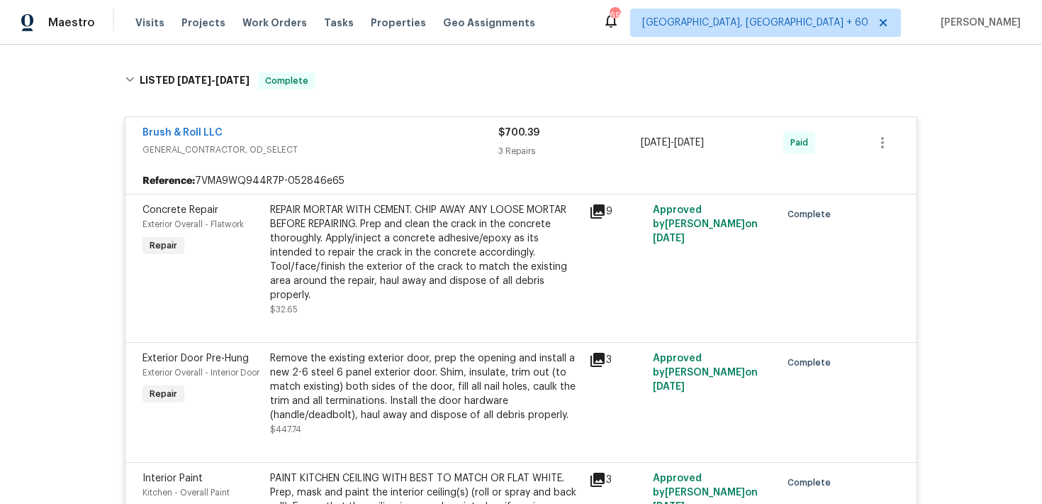
click at [528, 147] on div "3 Repairs" at bounding box center [570, 151] width 143 height 14
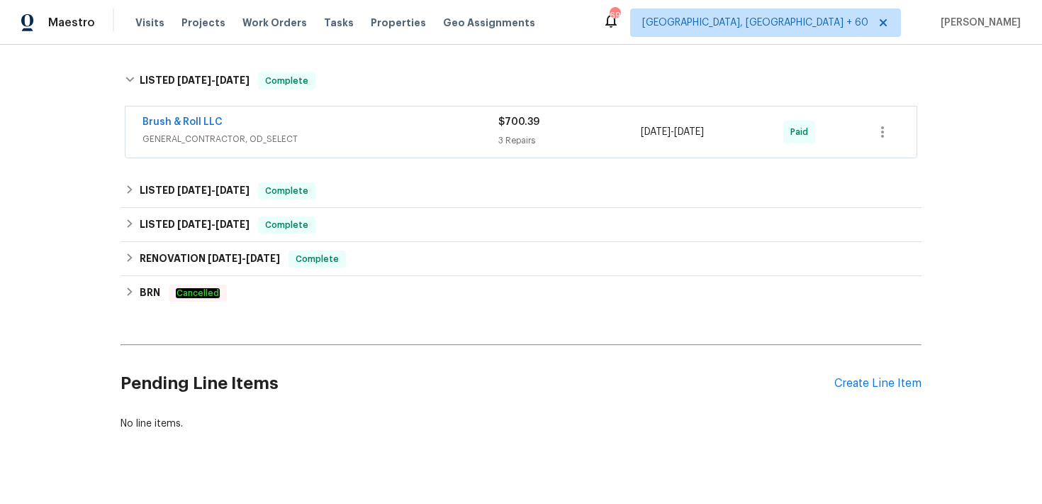
scroll to position [1250, 0]
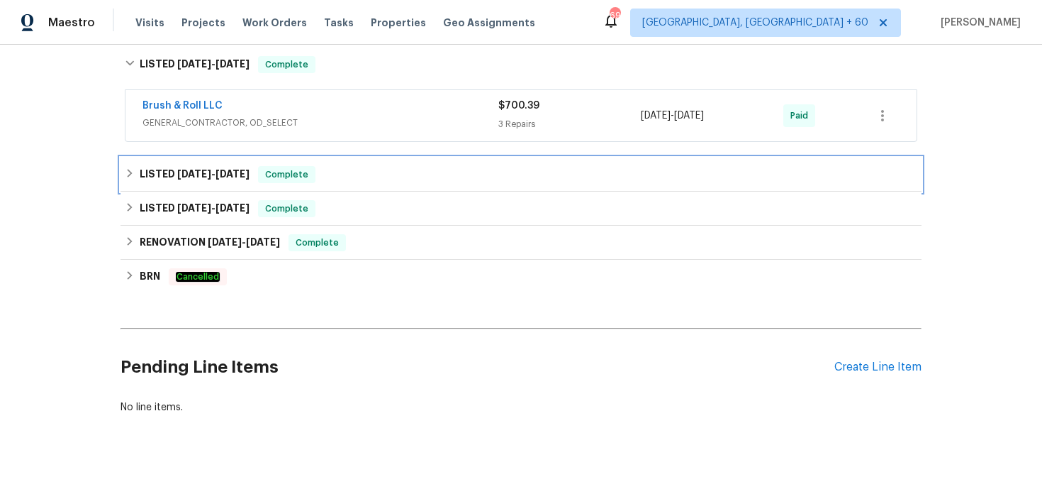
click at [428, 172] on div "LISTED [DATE] - [DATE] Complete" at bounding box center [521, 174] width 793 height 17
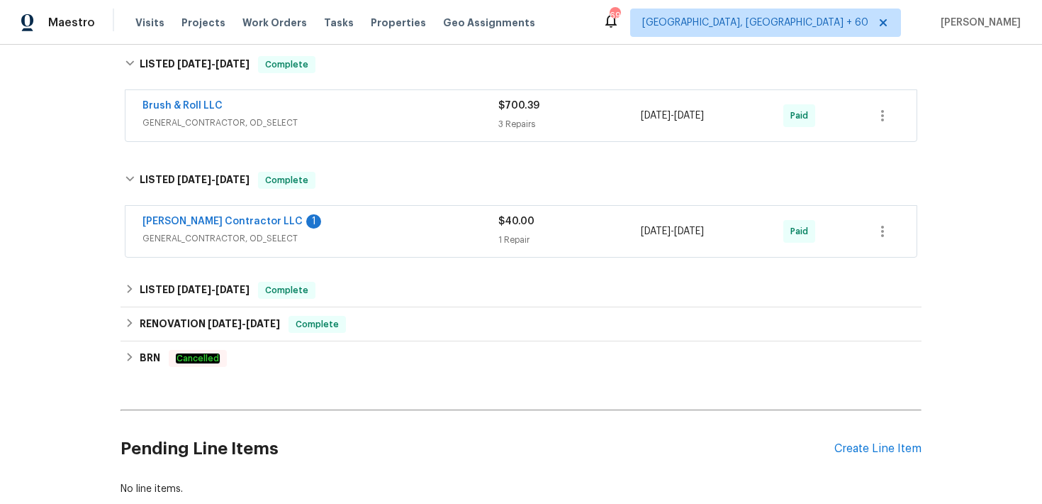
click at [543, 242] on div "1 Repair" at bounding box center [570, 240] width 143 height 14
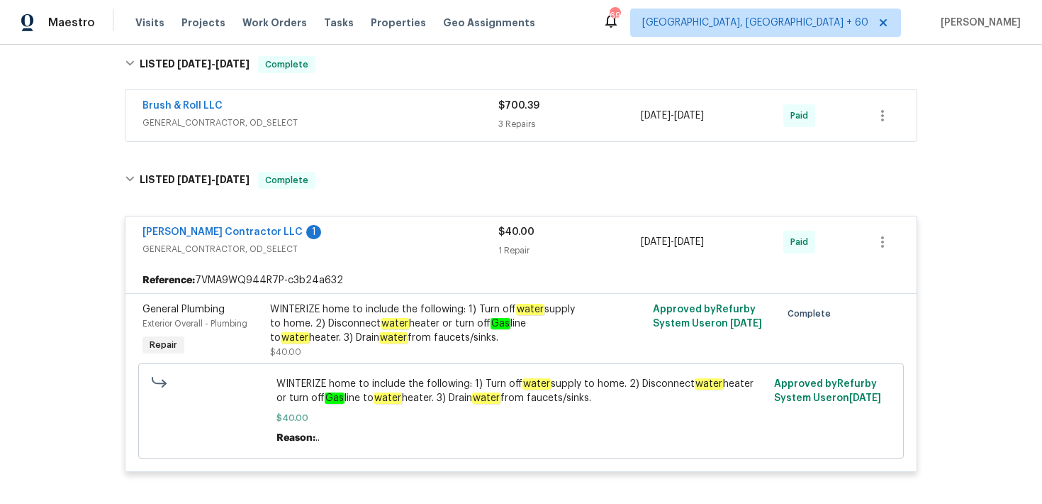
click at [531, 245] on div "1 Repair" at bounding box center [570, 250] width 143 height 14
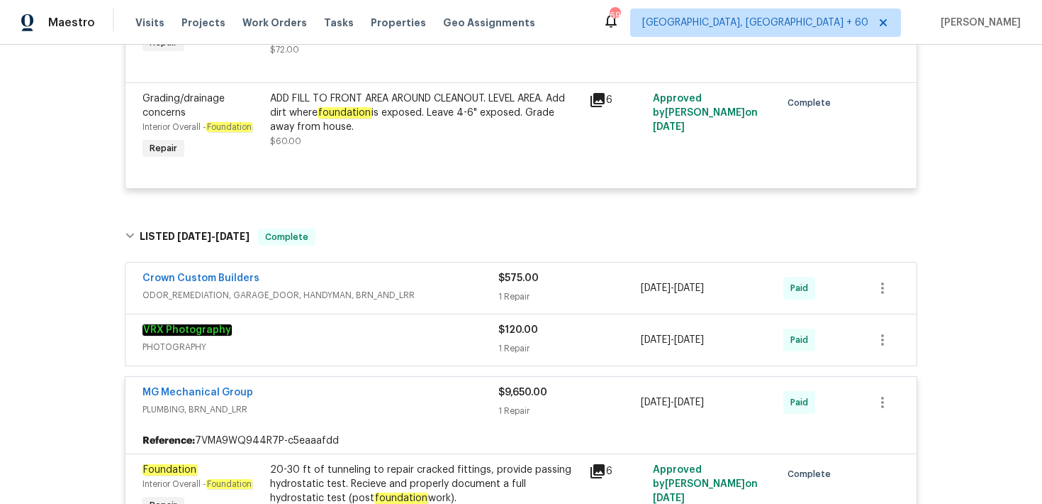
scroll to position [0, 0]
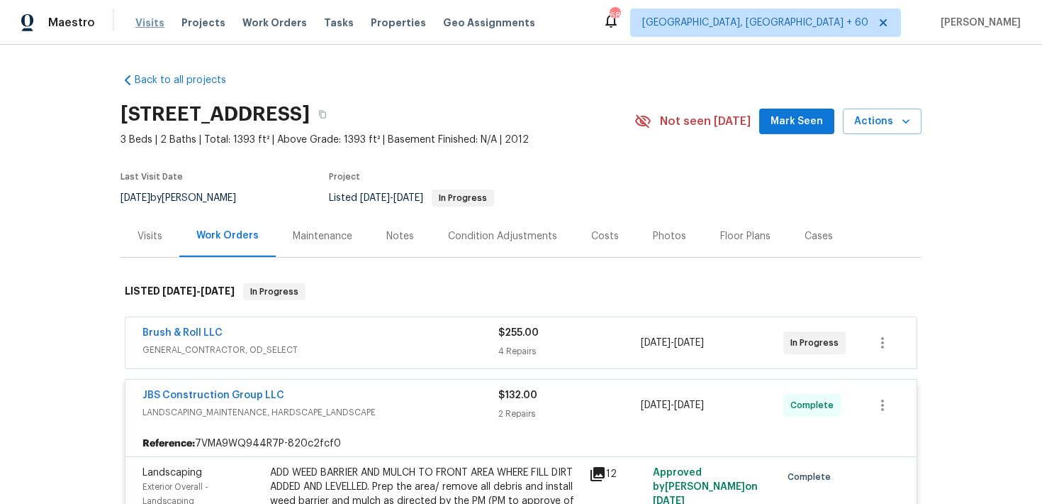
click at [152, 26] on span "Visits" at bounding box center [149, 23] width 29 height 14
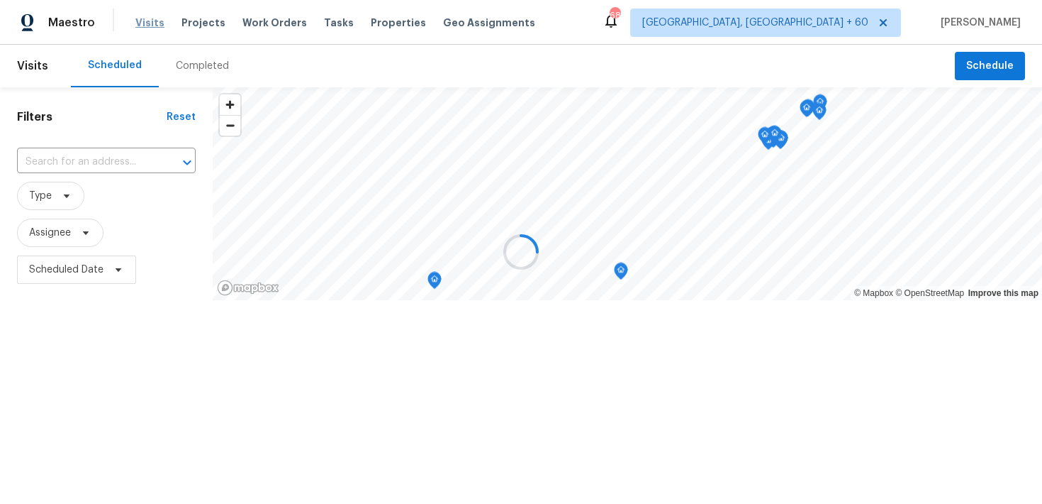
click at [152, 26] on div at bounding box center [521, 252] width 1042 height 504
click at [192, 67] on div at bounding box center [521, 252] width 1042 height 504
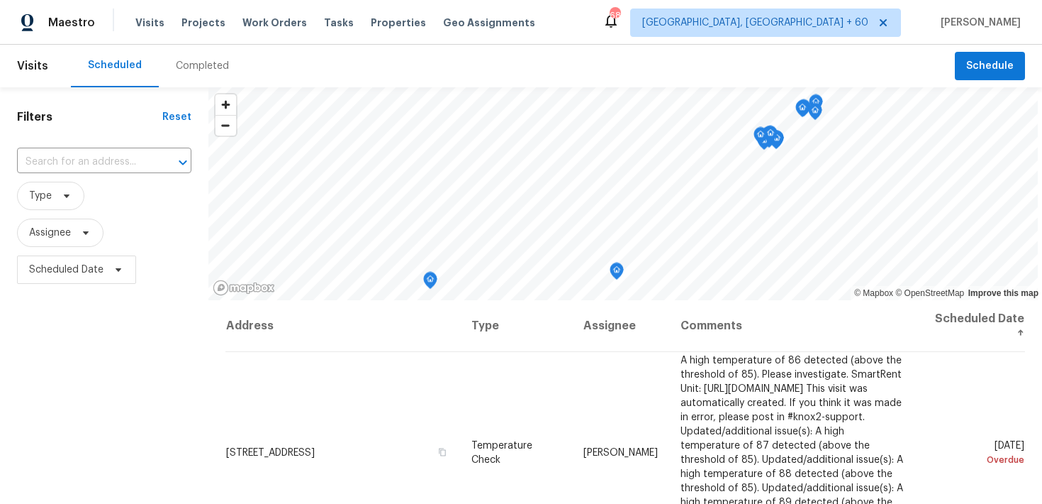
click at [201, 67] on div "Completed" at bounding box center [202, 66] width 53 height 14
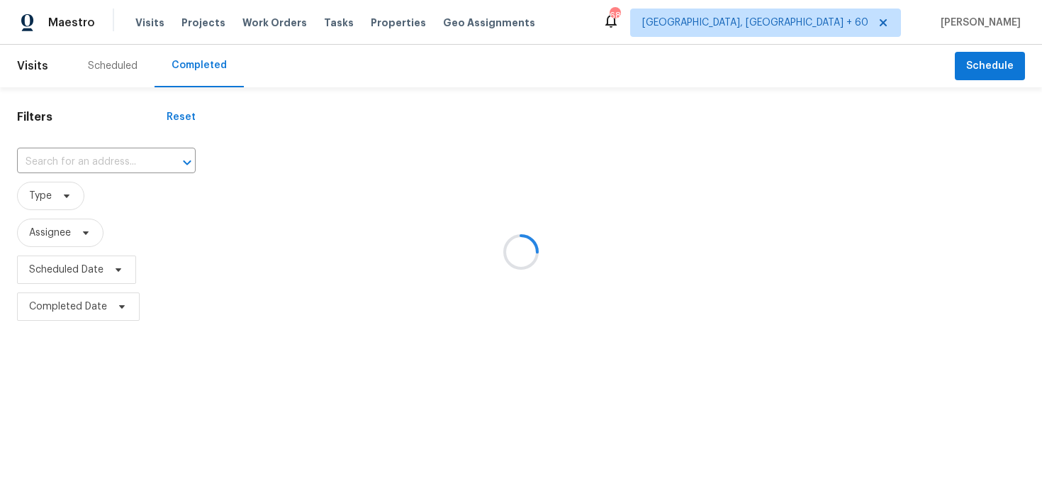
click at [54, 157] on div at bounding box center [521, 252] width 1042 height 504
click at [52, 164] on input "text" at bounding box center [86, 162] width 139 height 22
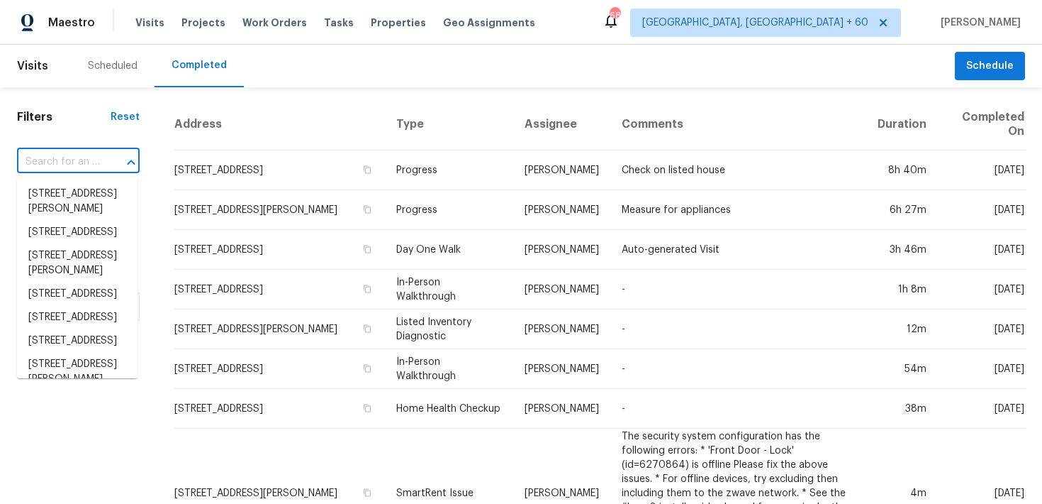
paste input "[STREET_ADDRESS][PERSON_NAME]"
type input "[STREET_ADDRESS][PERSON_NAME]"
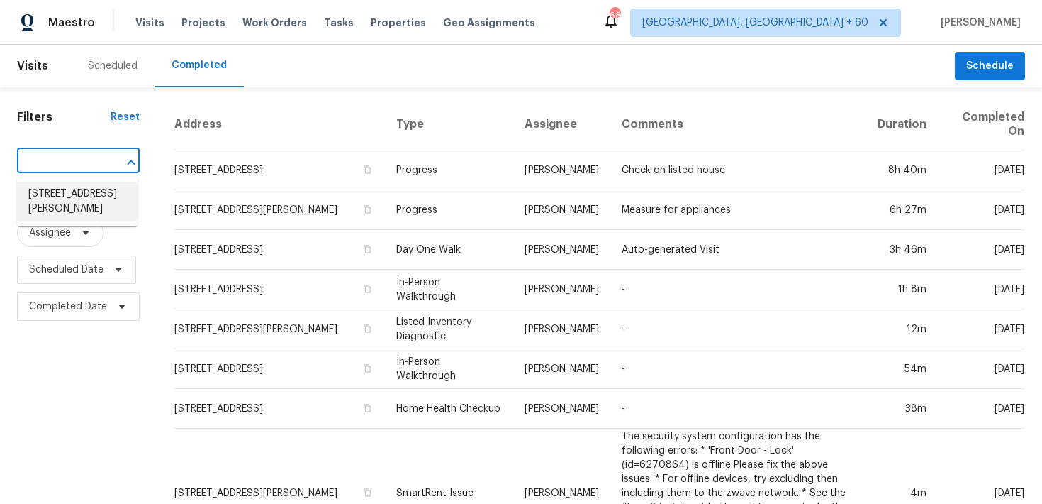
click at [76, 216] on li "[STREET_ADDRESS][PERSON_NAME]" at bounding box center [77, 201] width 121 height 38
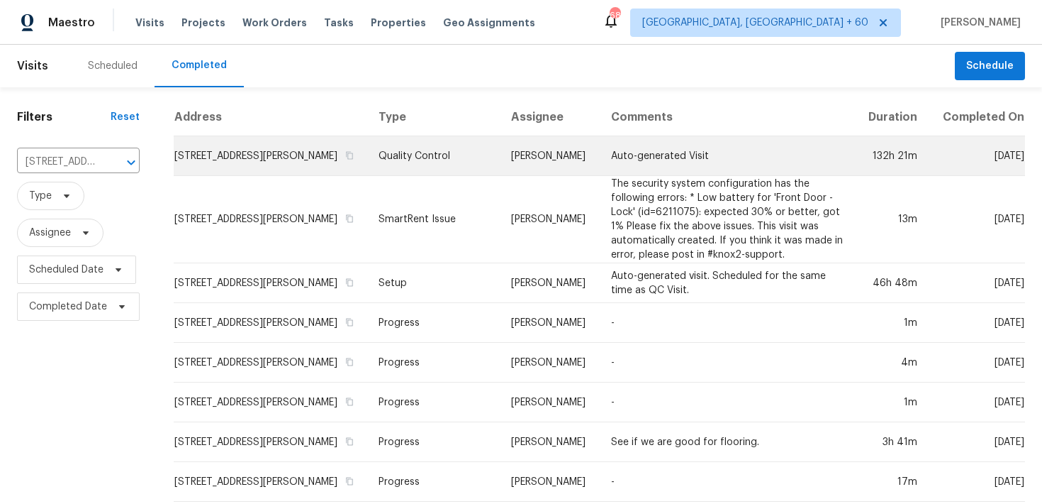
click at [445, 172] on td "Quality Control" at bounding box center [433, 156] width 133 height 40
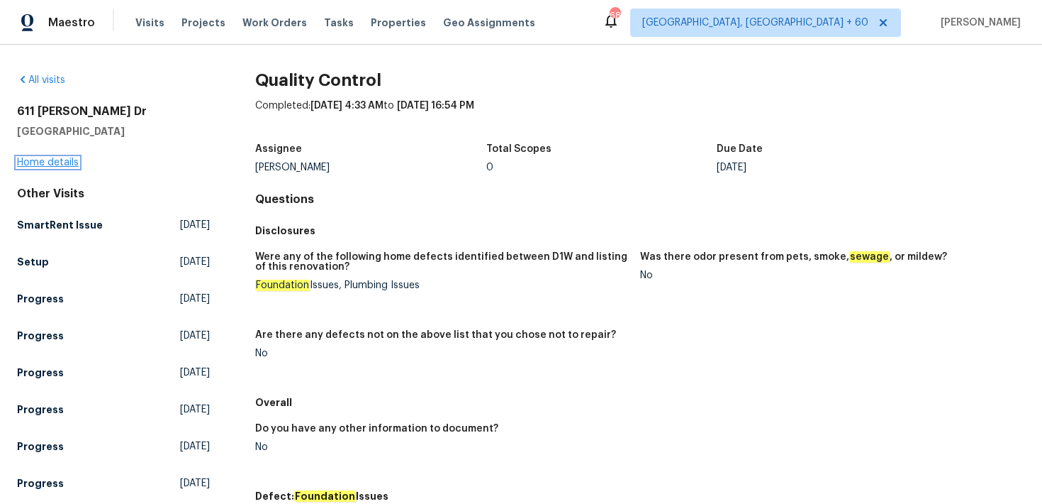
click at [33, 163] on link "Home details" at bounding box center [48, 162] width 62 height 10
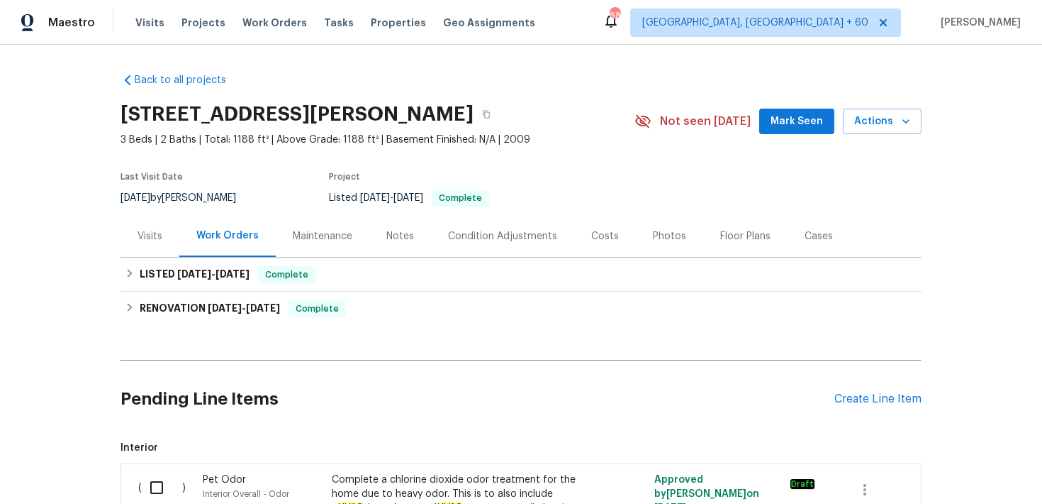
scroll to position [1, 0]
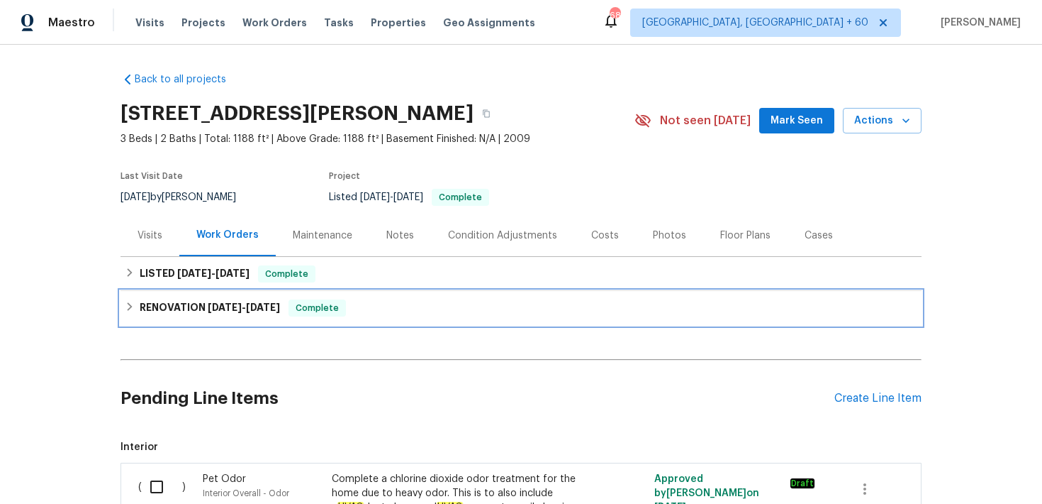
click at [356, 303] on div "RENOVATION [DATE] - [DATE] Complete" at bounding box center [521, 307] width 793 height 17
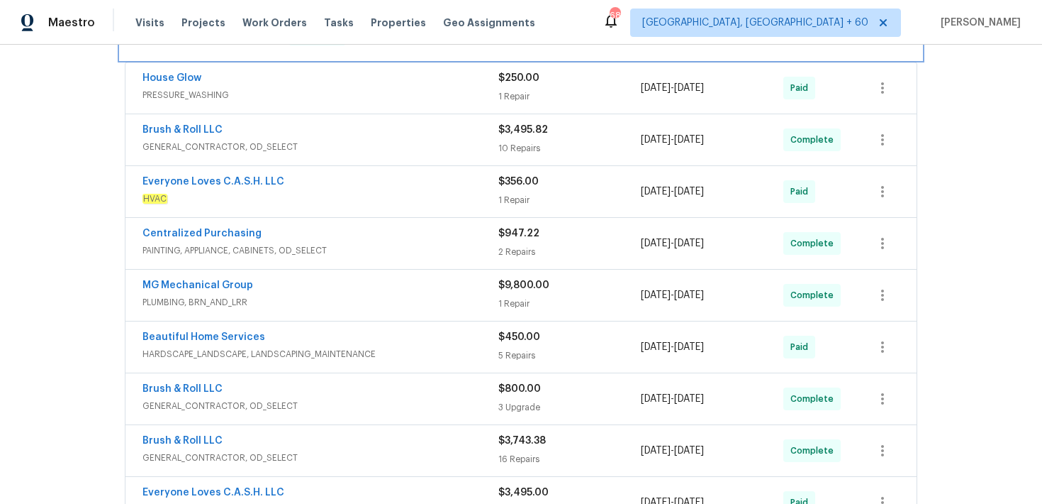
scroll to position [295, 0]
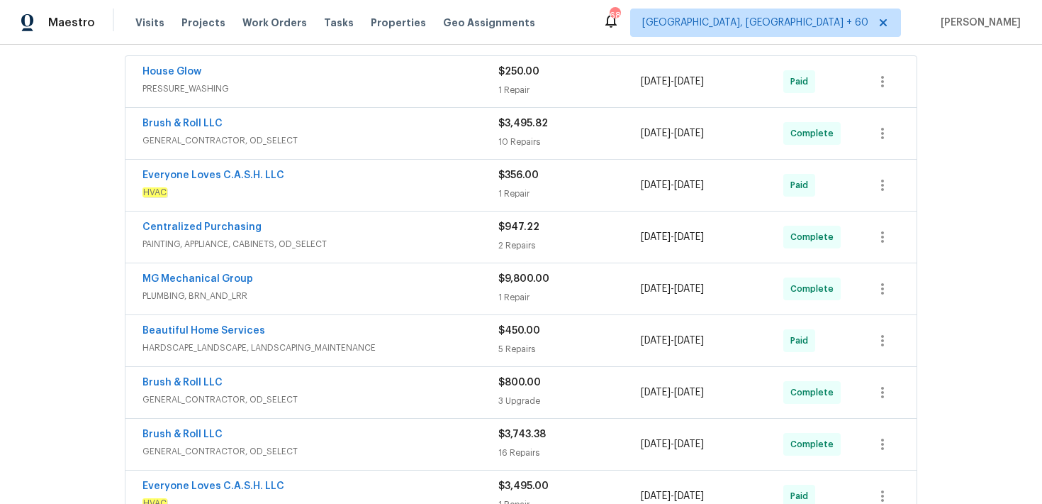
click at [508, 140] on div "10 Repairs" at bounding box center [570, 142] width 143 height 14
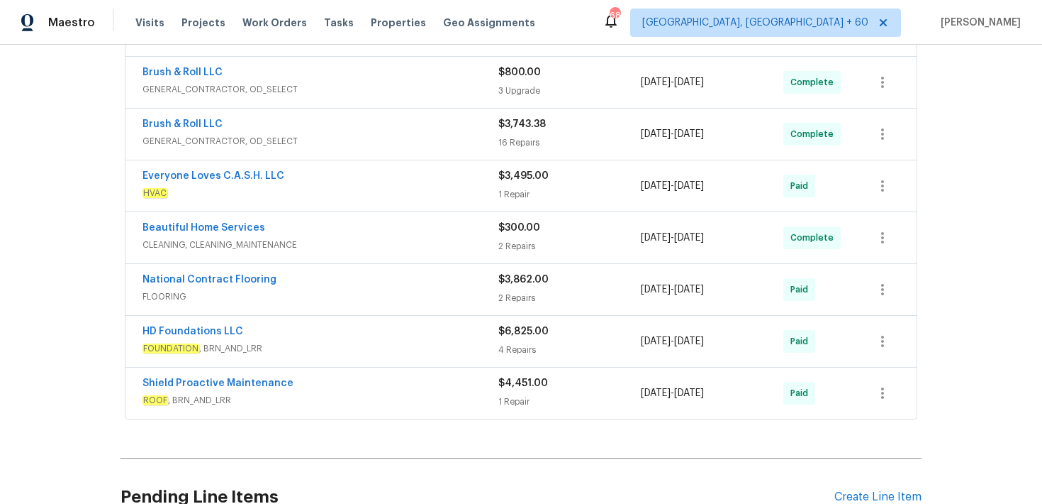
scroll to position [2093, 0]
click at [513, 393] on div "1 Repair" at bounding box center [570, 400] width 143 height 14
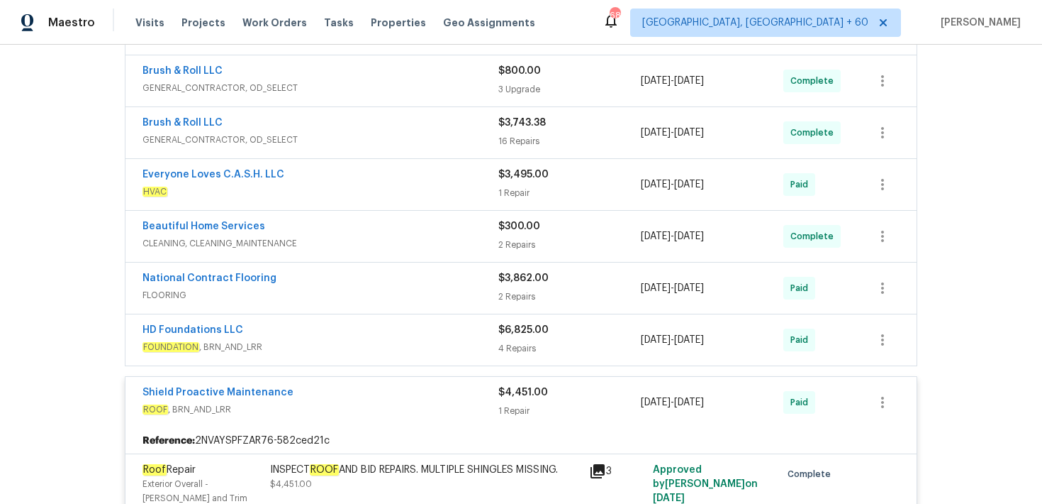
click at [515, 341] on div "4 Repairs" at bounding box center [570, 348] width 143 height 14
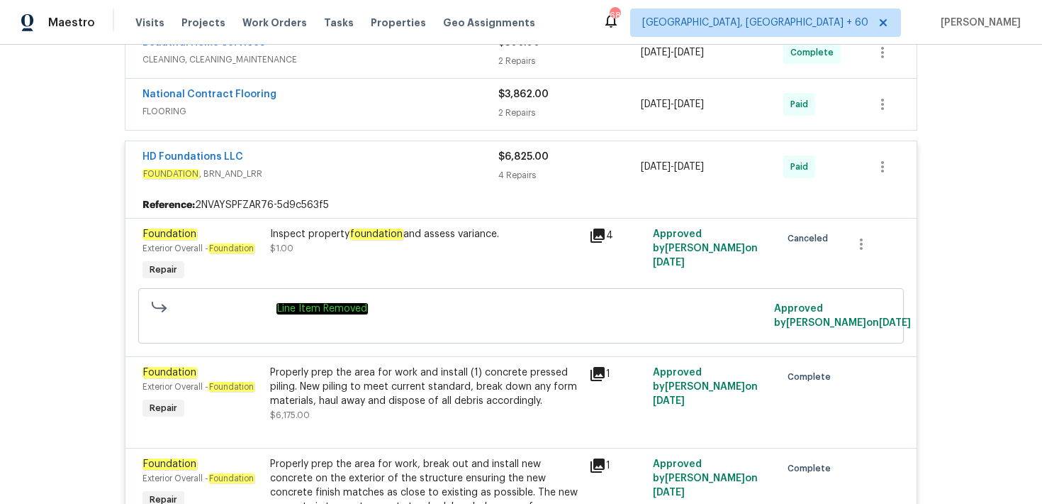
click at [526, 169] on div "4 Repairs" at bounding box center [570, 175] width 143 height 14
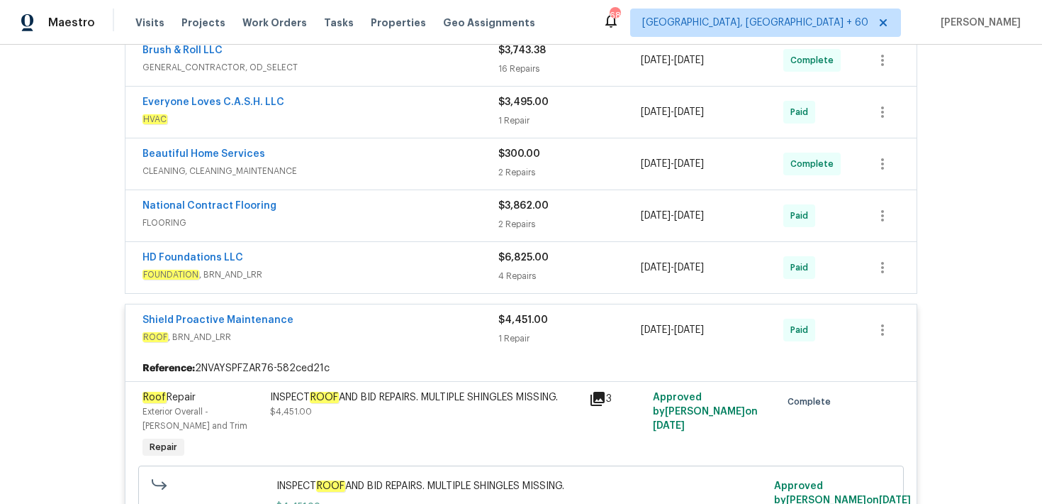
scroll to position [2157, 0]
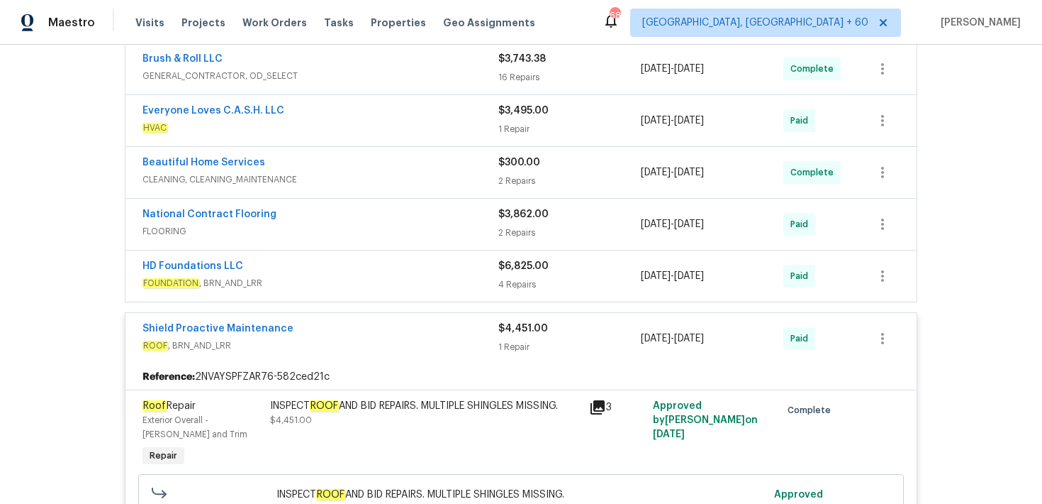
click at [517, 209] on span "$3,862.00" at bounding box center [524, 214] width 50 height 10
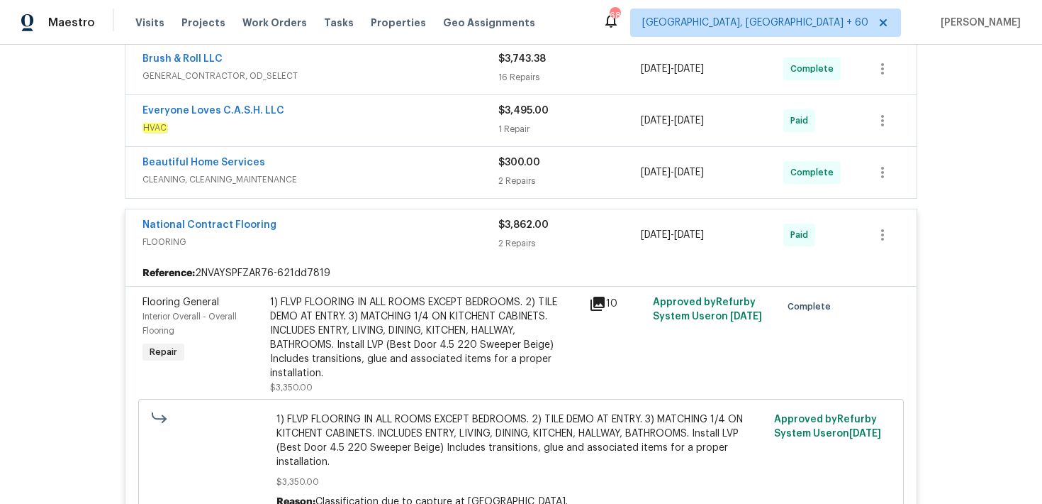
click at [513, 236] on div "2 Repairs" at bounding box center [570, 243] width 143 height 14
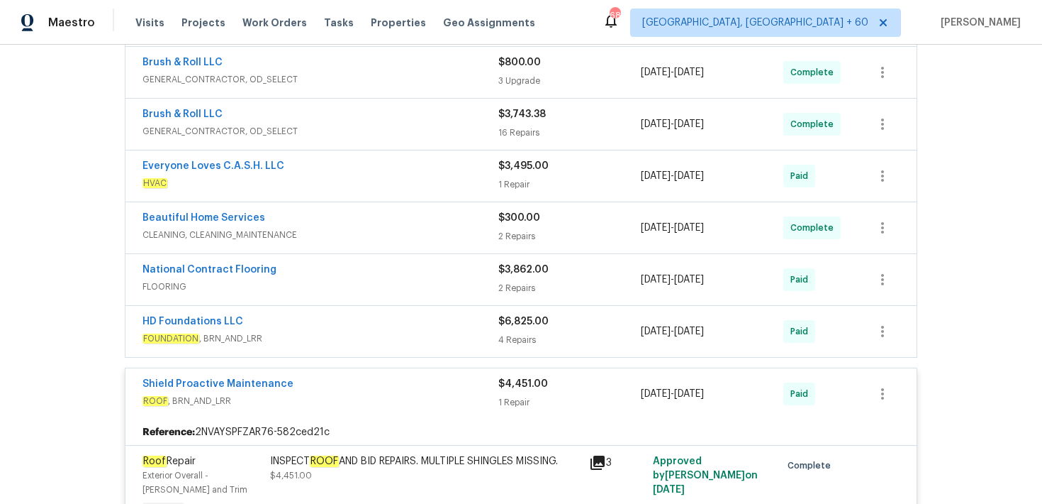
scroll to position [2089, 0]
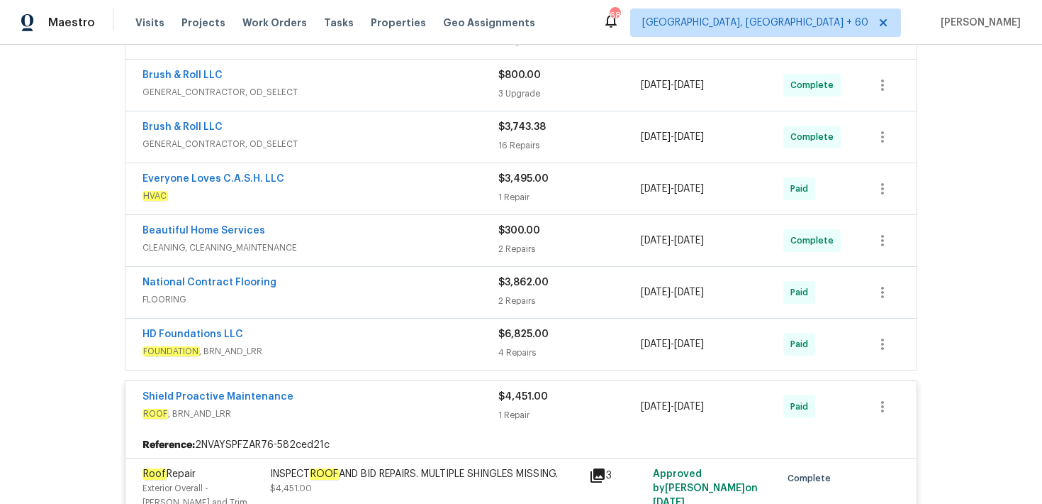
click at [517, 242] on div "2 Repairs" at bounding box center [570, 249] width 143 height 14
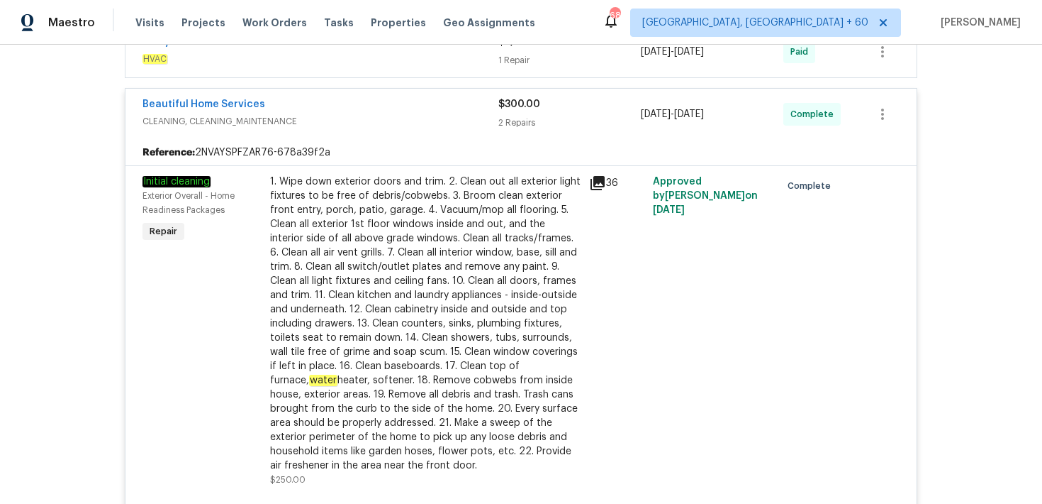
scroll to position [2072, 0]
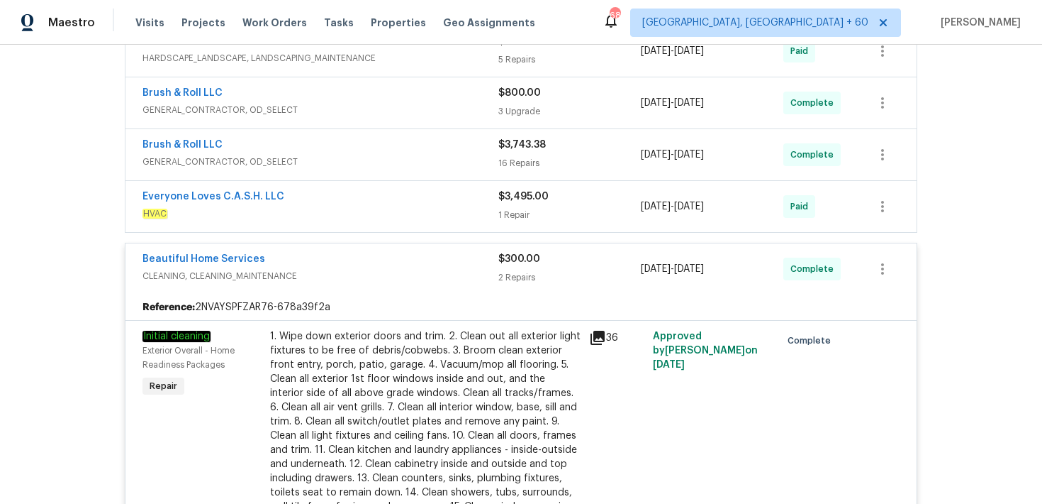
click at [523, 259] on div "$300.00 2 Repairs" at bounding box center [570, 269] width 143 height 34
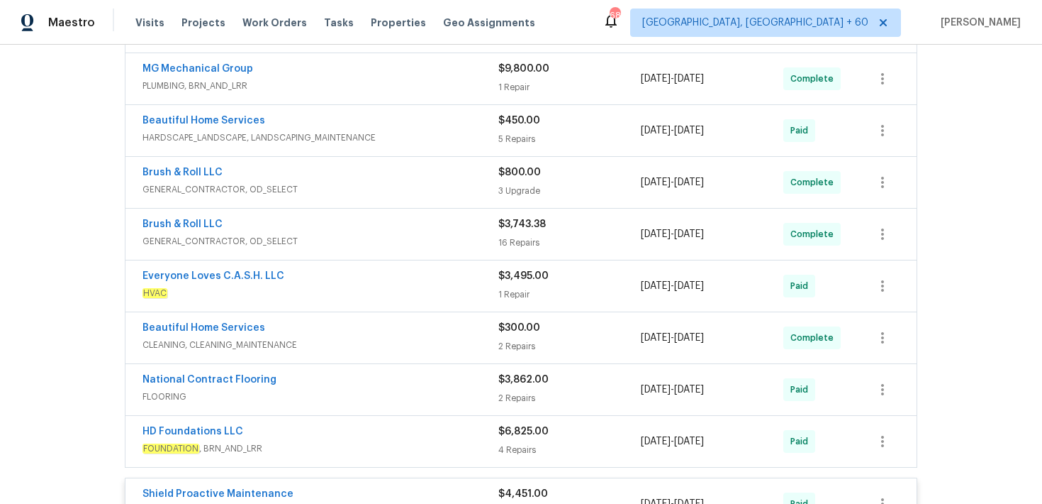
scroll to position [1989, 0]
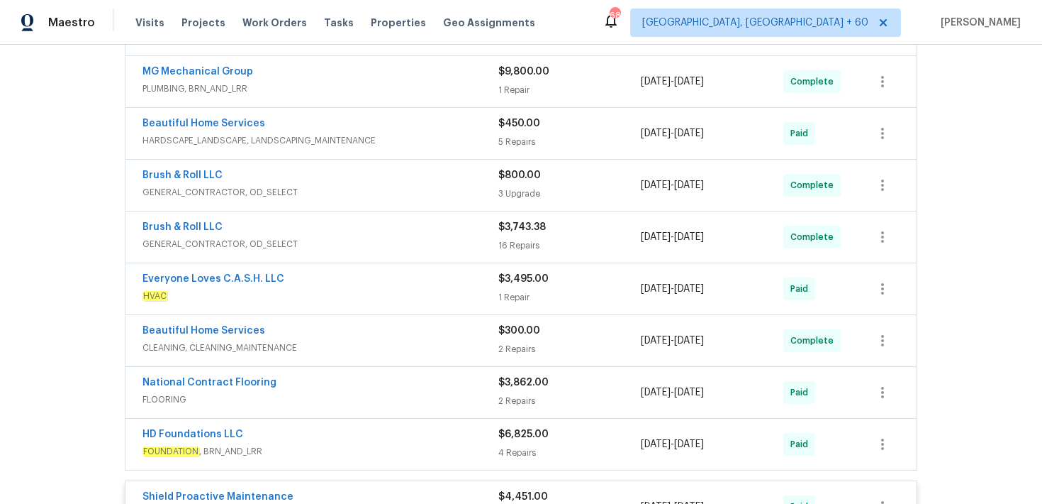
click at [523, 227] on div "$3,743.38 16 Repairs" at bounding box center [570, 237] width 143 height 34
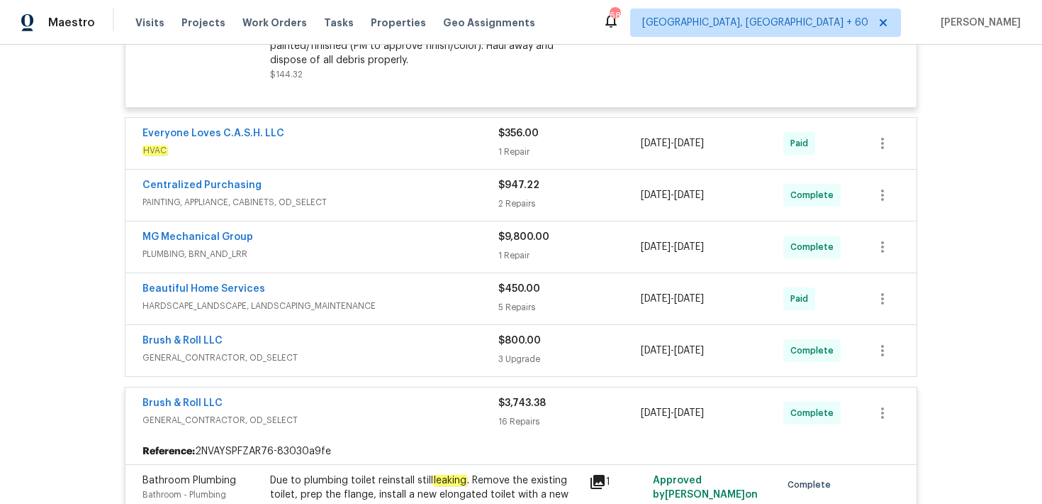
scroll to position [1820, 0]
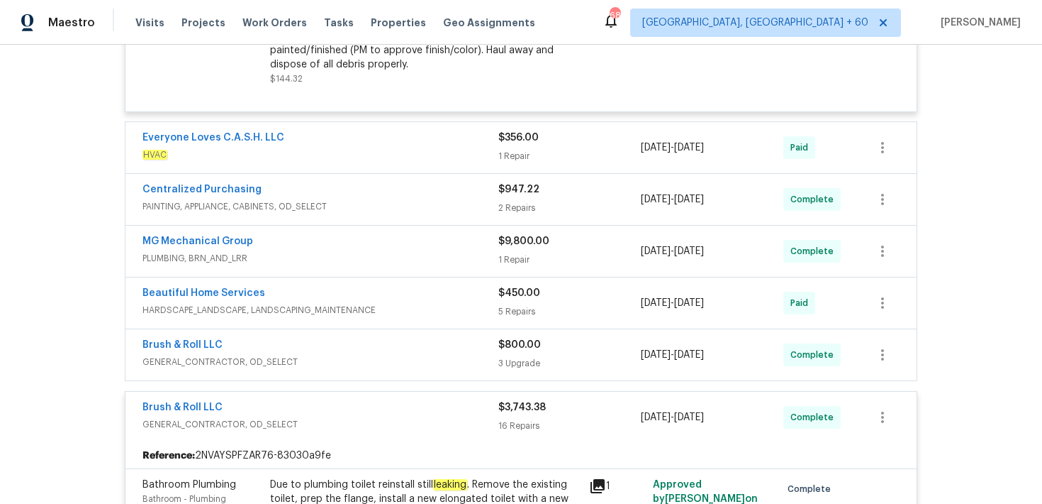
click at [508, 288] on span "$450.00" at bounding box center [520, 293] width 42 height 10
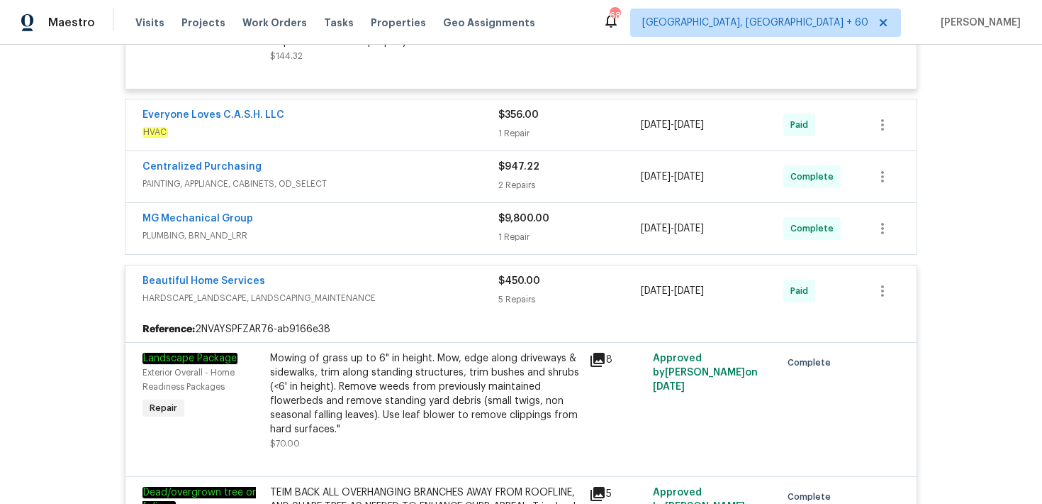
click at [513, 280] on div "$450.00 5 Repairs" at bounding box center [570, 291] width 143 height 34
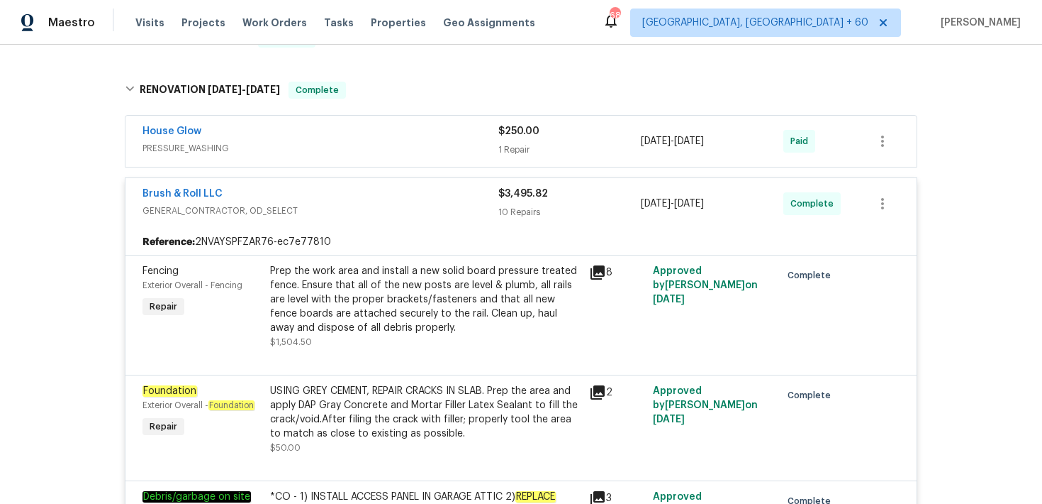
scroll to position [219, 0]
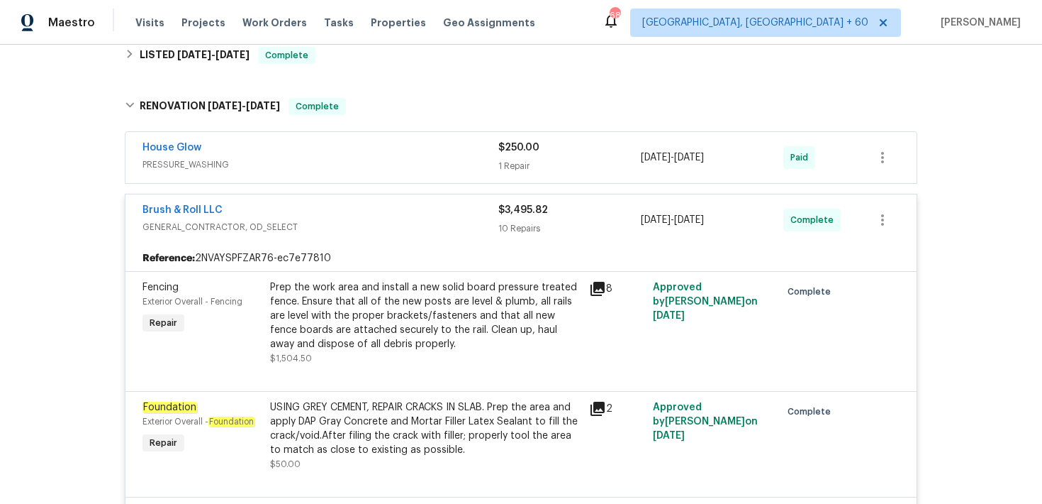
click at [516, 155] on div "$250.00 1 Repair" at bounding box center [570, 157] width 143 height 34
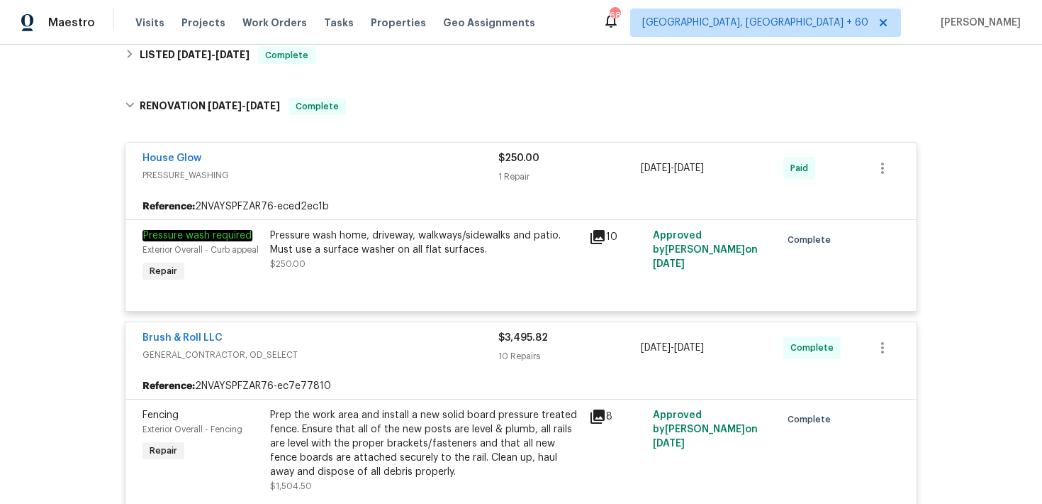
scroll to position [197, 0]
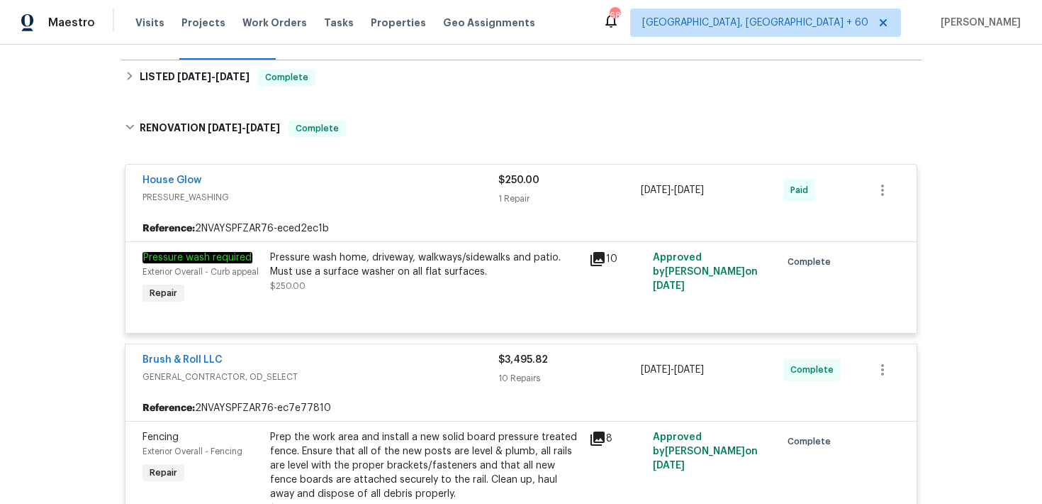
click at [511, 194] on div "1 Repair" at bounding box center [570, 198] width 143 height 14
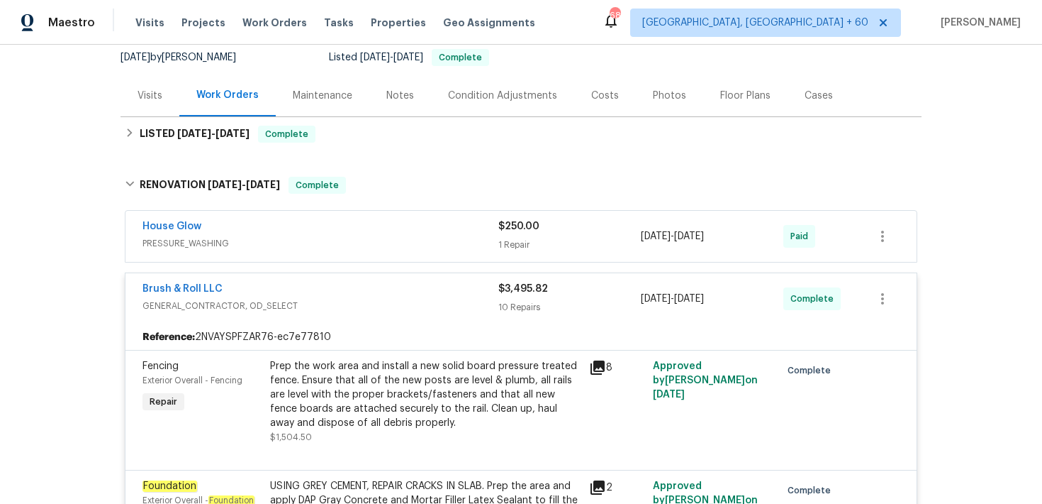
scroll to position [126, 0]
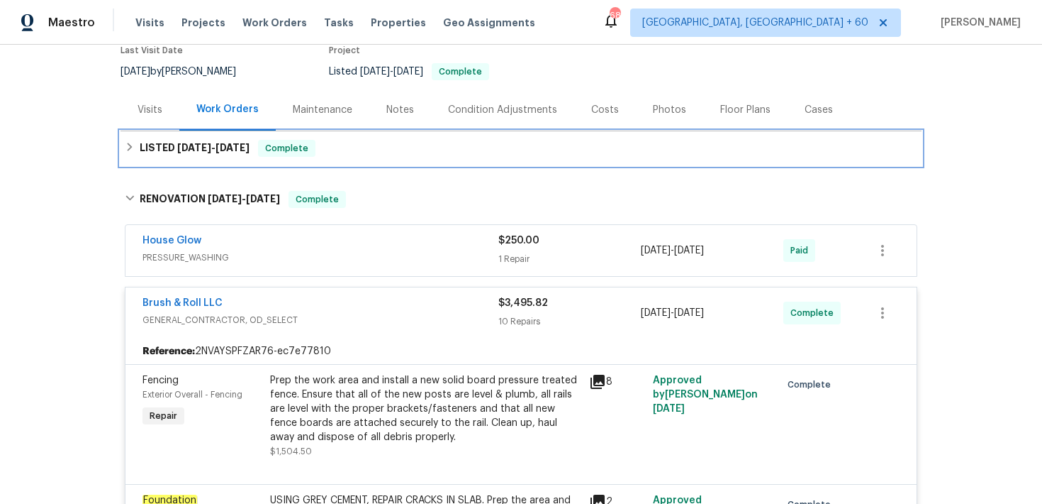
click at [419, 134] on div "LISTED [DATE] - [DATE] Complete" at bounding box center [521, 148] width 801 height 34
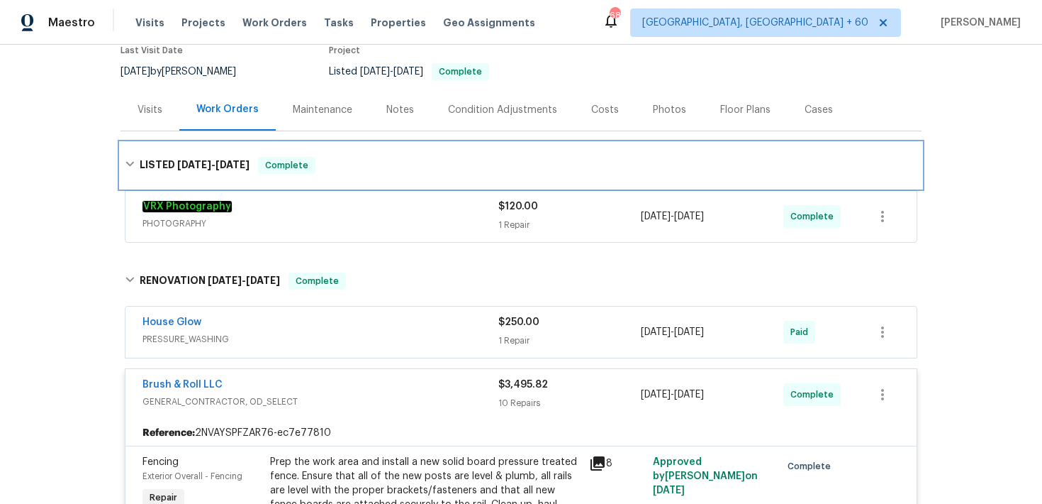
click at [462, 152] on div "LISTED [DATE] - [DATE] Complete" at bounding box center [521, 165] width 801 height 45
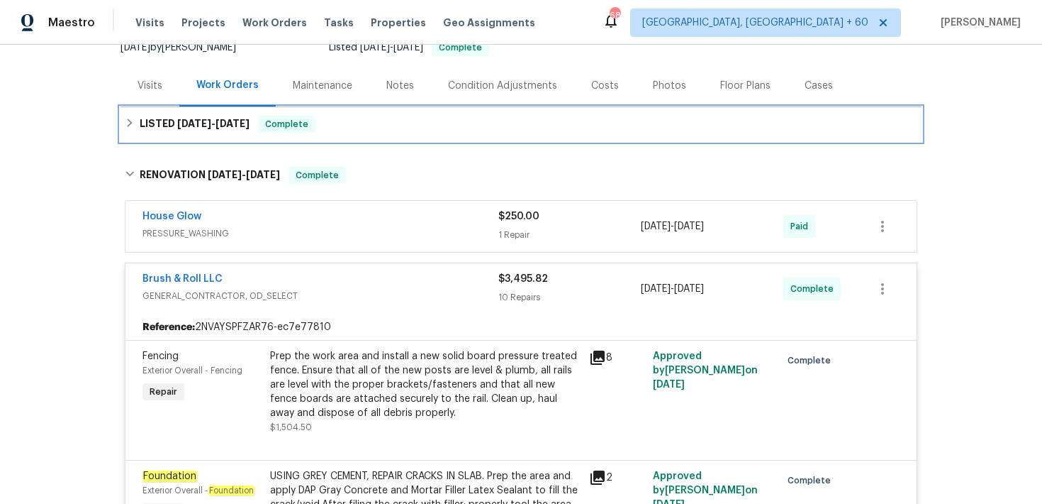
scroll to position [148, 0]
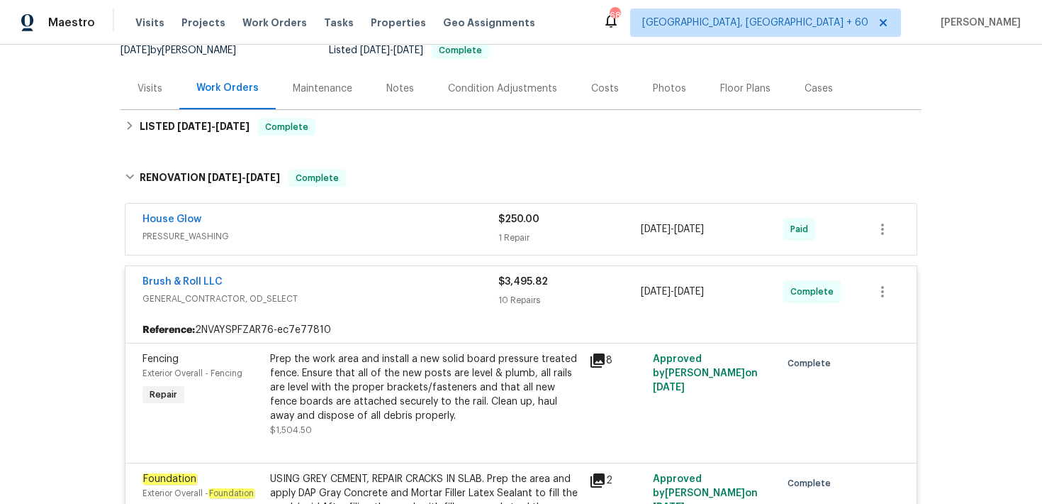
click at [534, 239] on div "1 Repair" at bounding box center [570, 237] width 143 height 14
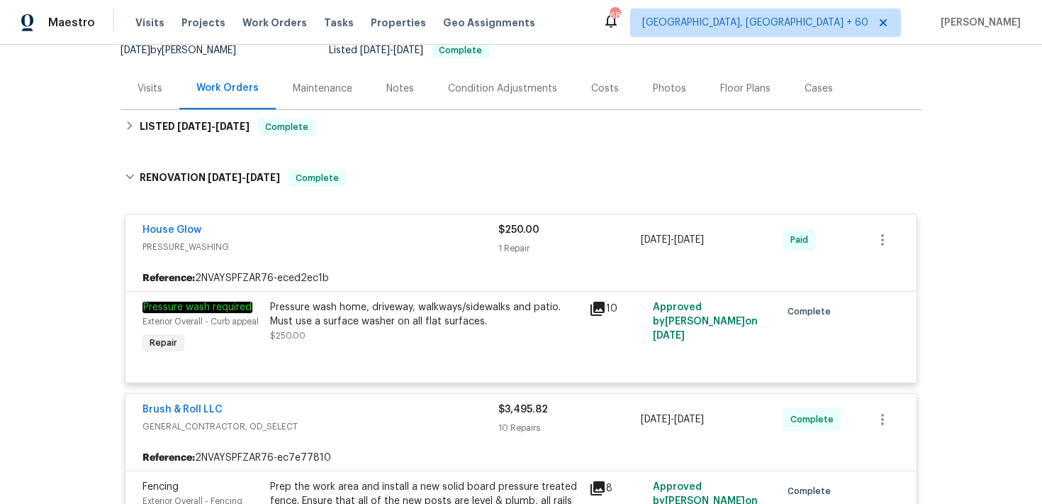
click at [523, 245] on div "1 Repair" at bounding box center [570, 248] width 143 height 14
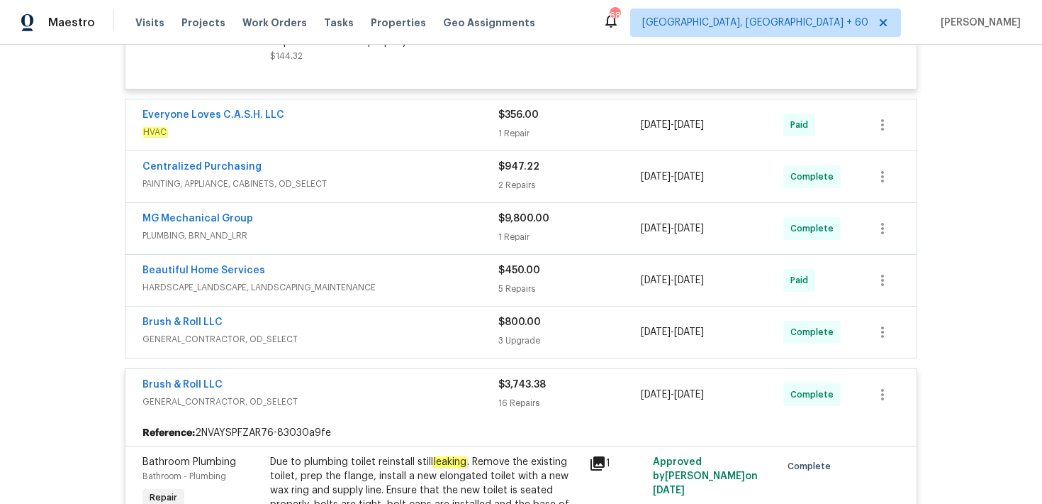
scroll to position [1856, 0]
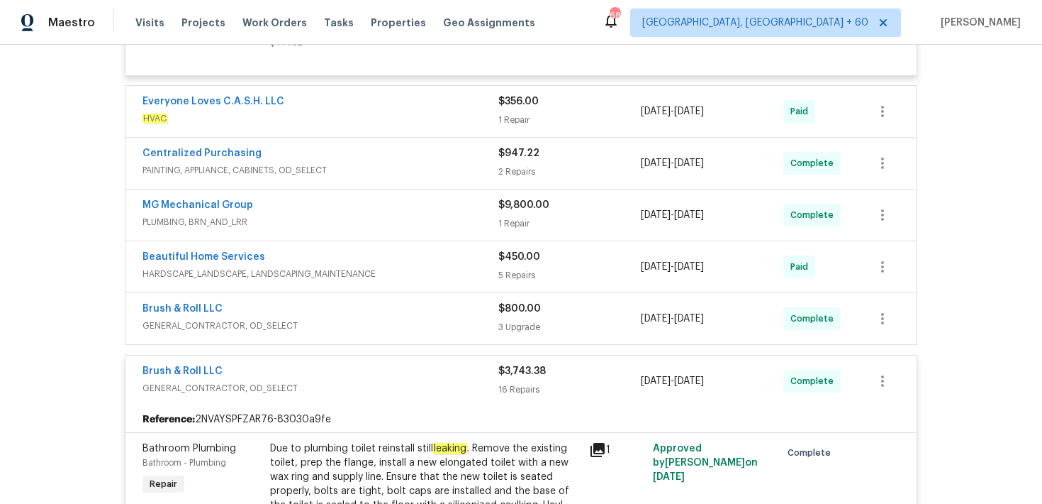
click at [513, 268] on div "5 Repairs" at bounding box center [570, 275] width 143 height 14
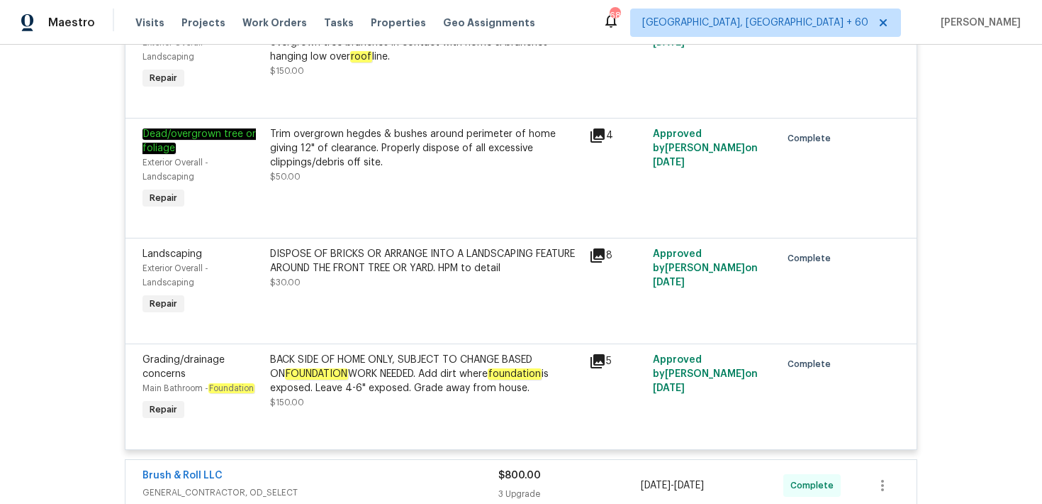
scroll to position [2357, 0]
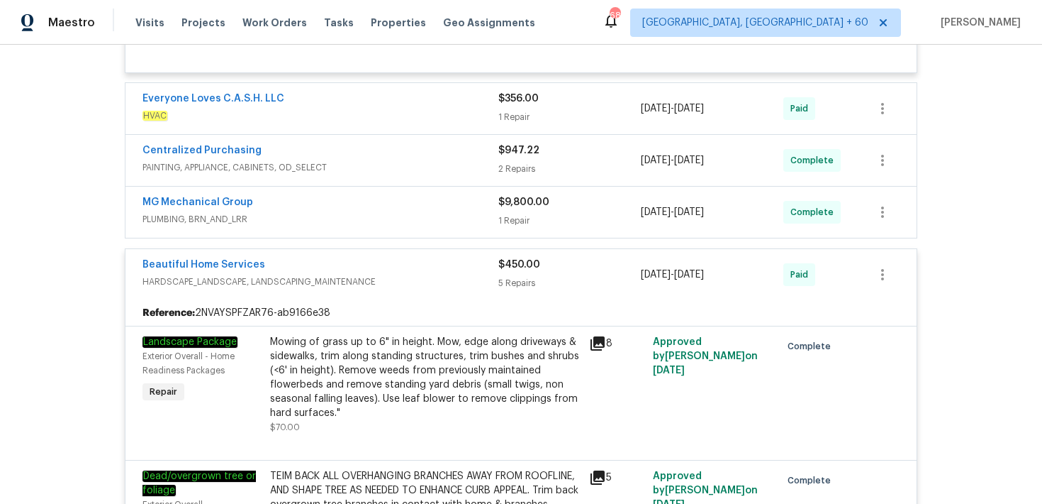
click at [513, 262] on div "$450.00 5 Repairs" at bounding box center [570, 274] width 143 height 34
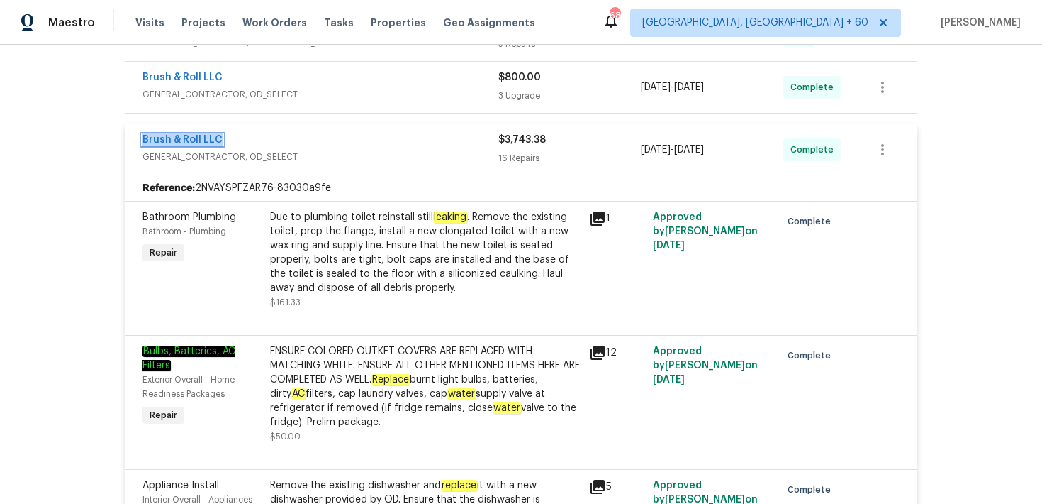
scroll to position [2106, 0]
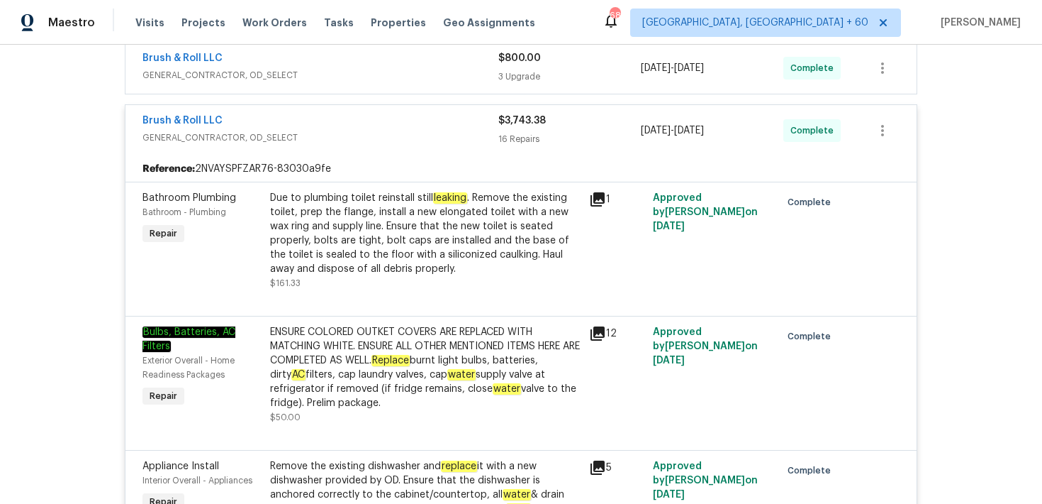
click at [563, 218] on div "Due to plumbing toilet reinstall still leaking . Remove the existing toilet, pr…" at bounding box center [425, 233] width 311 height 85
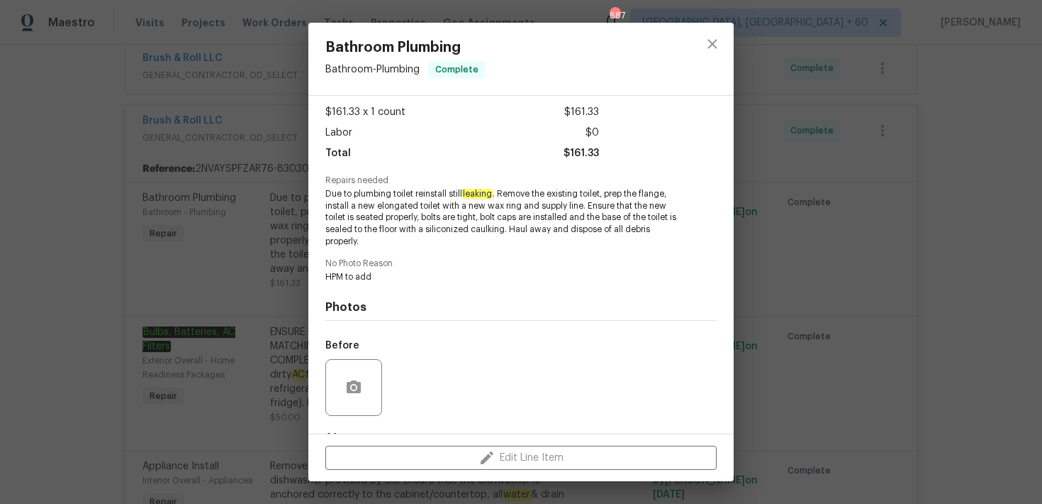
scroll to position [161, 0]
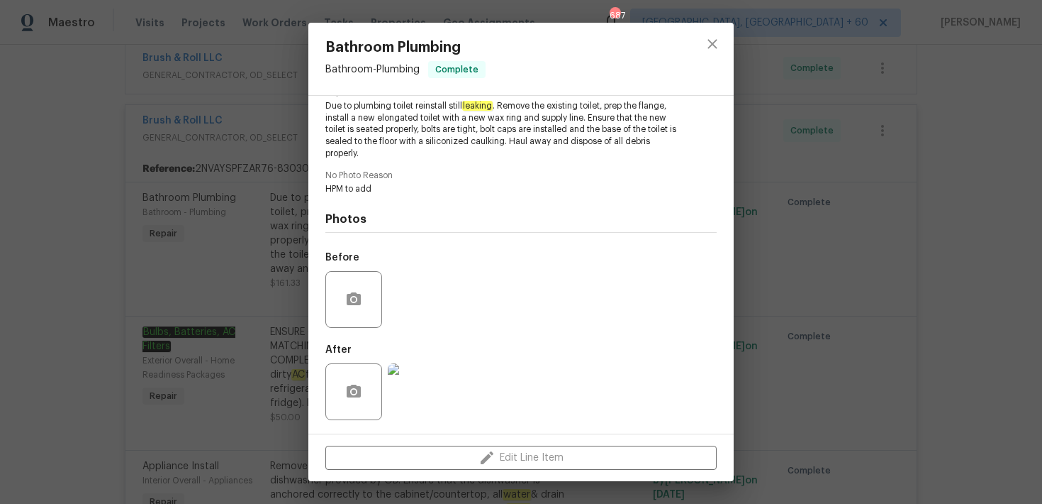
click at [427, 390] on img at bounding box center [416, 391] width 57 height 57
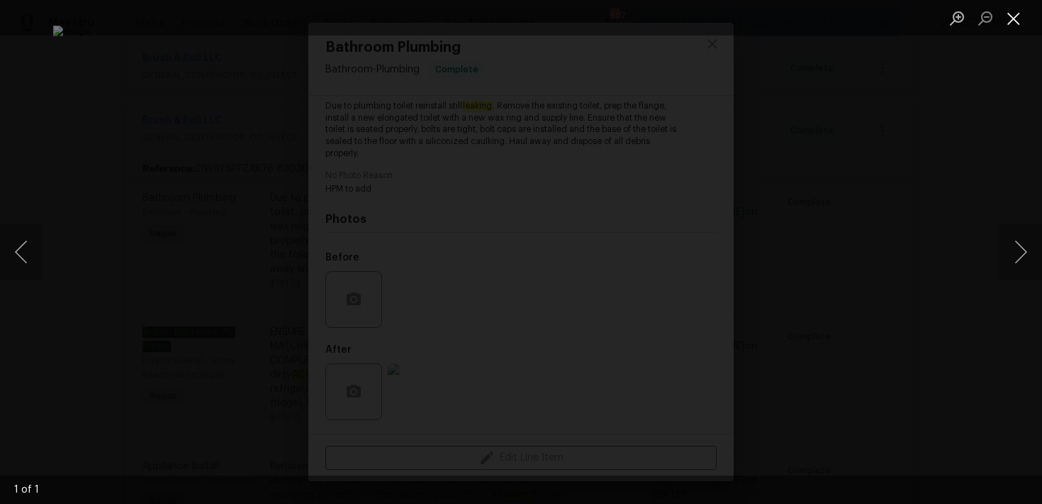
click at [1015, 22] on button "Close lightbox" at bounding box center [1014, 18] width 28 height 25
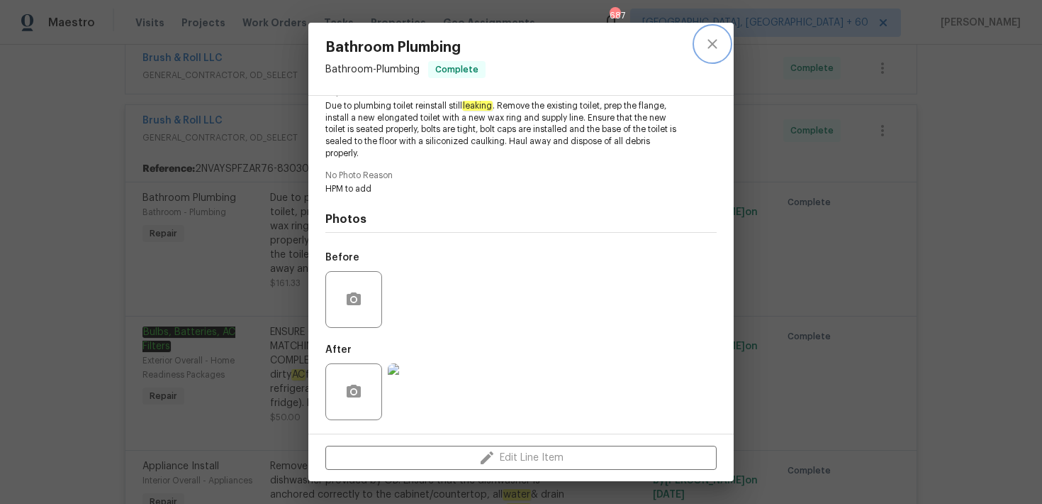
click at [709, 48] on icon "close" at bounding box center [712, 43] width 9 height 9
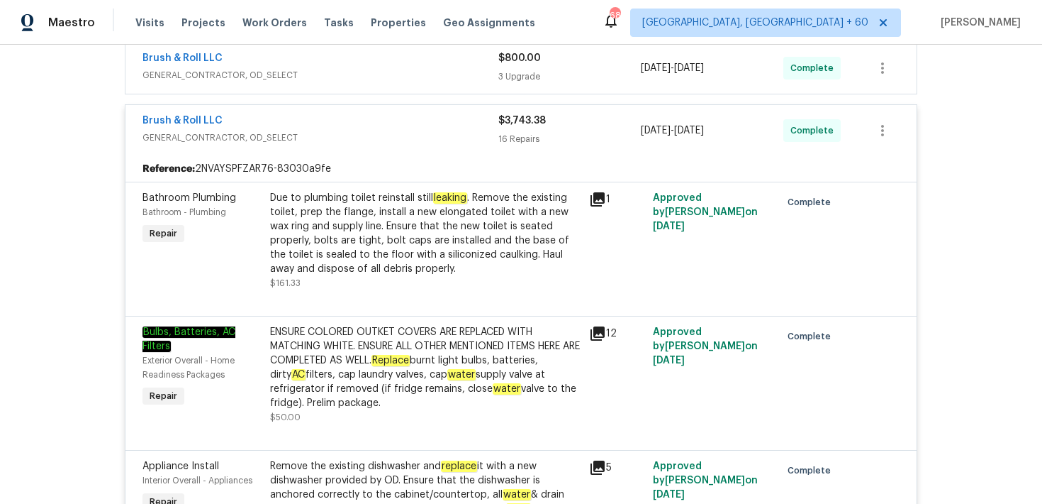
click at [585, 223] on div "1" at bounding box center [617, 241] width 64 height 108
click at [579, 210] on div "Due to plumbing toilet reinstall still leaking . Remove the existing toilet, pr…" at bounding box center [425, 233] width 311 height 85
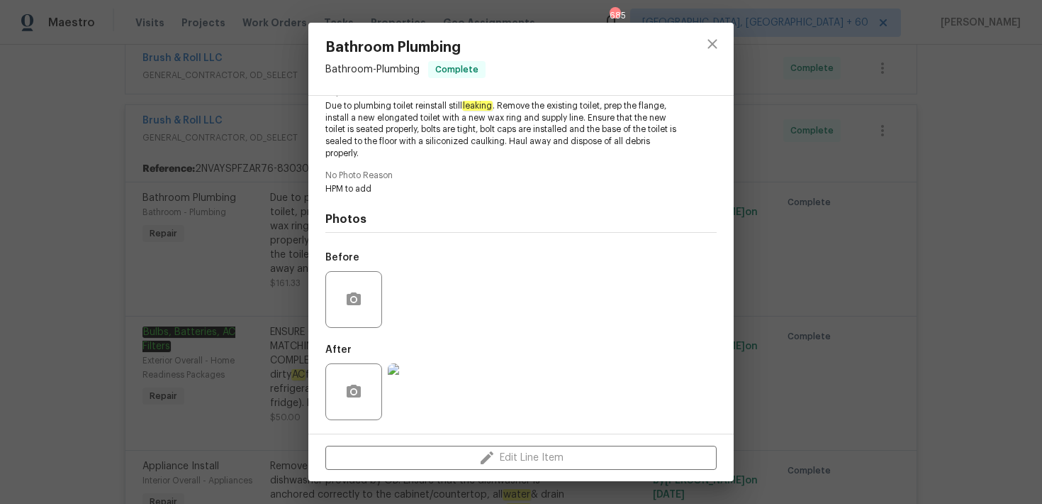
click at [408, 396] on img at bounding box center [416, 391] width 57 height 57
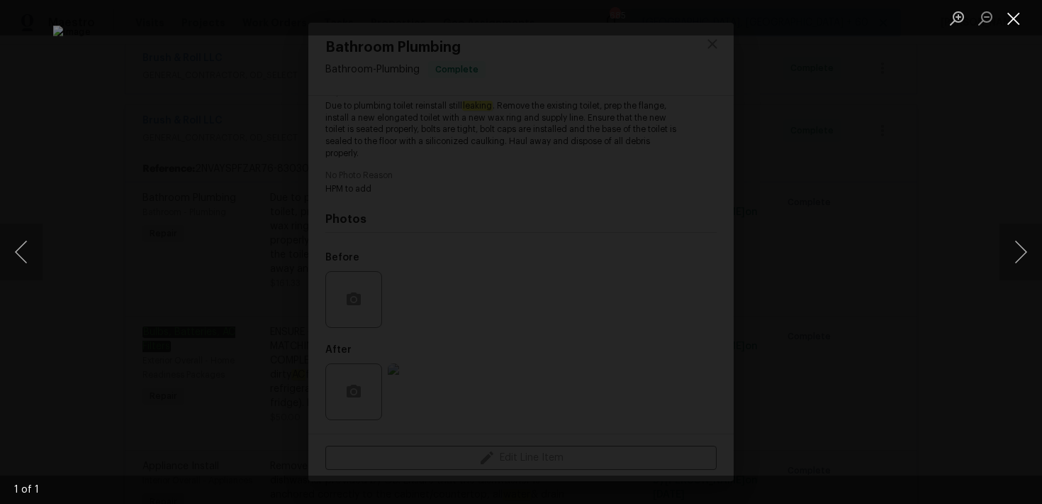
click at [1020, 26] on button "Close lightbox" at bounding box center [1014, 18] width 28 height 25
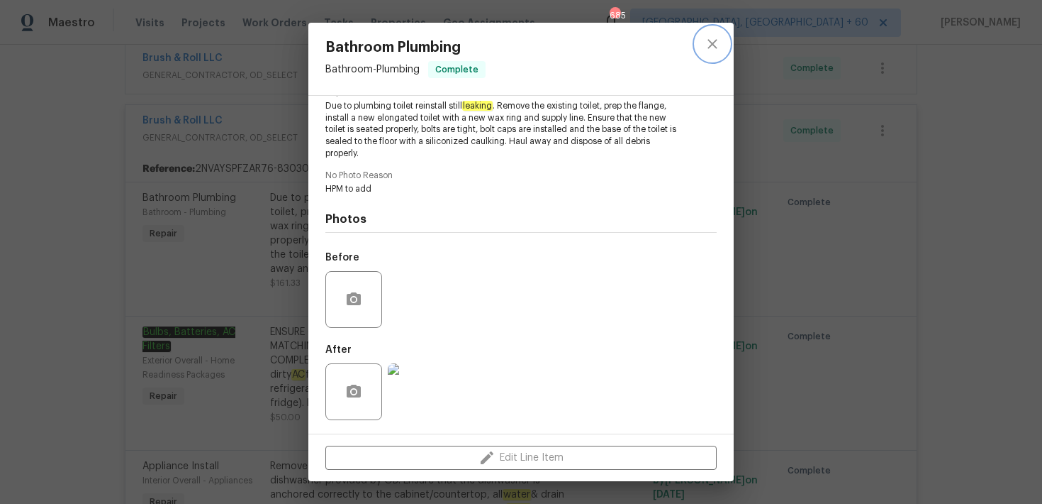
click at [722, 41] on button "close" at bounding box center [713, 44] width 34 height 34
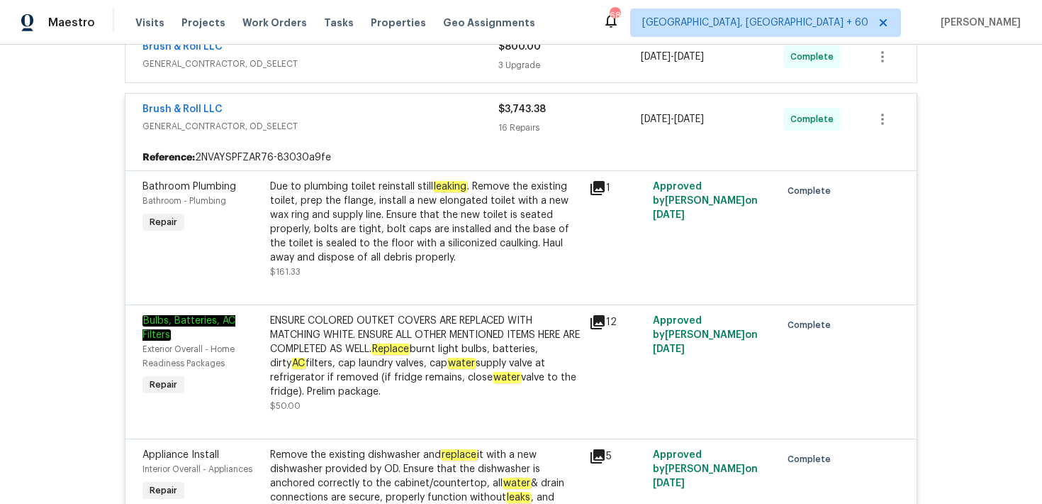
scroll to position [2119, 0]
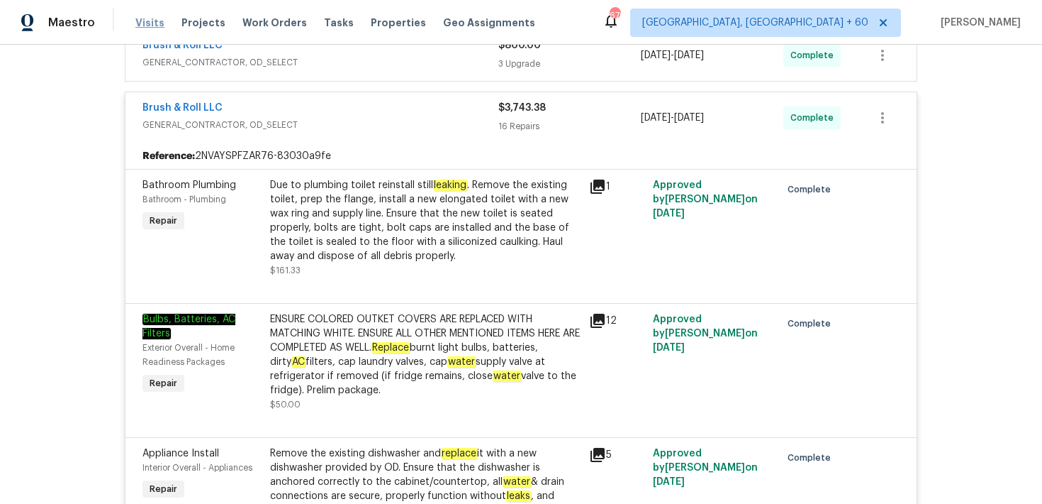
click at [142, 19] on span "Visits" at bounding box center [149, 23] width 29 height 14
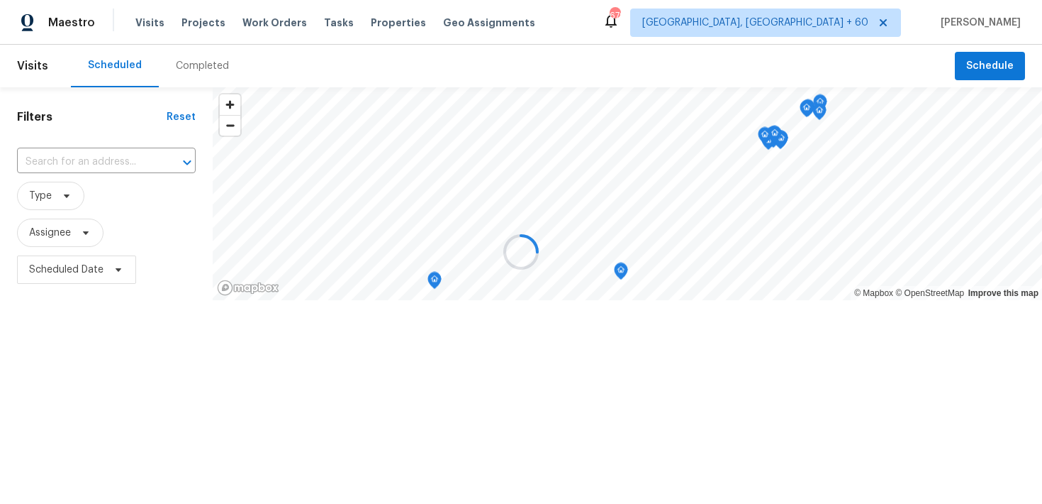
click at [209, 66] on div at bounding box center [521, 252] width 1042 height 504
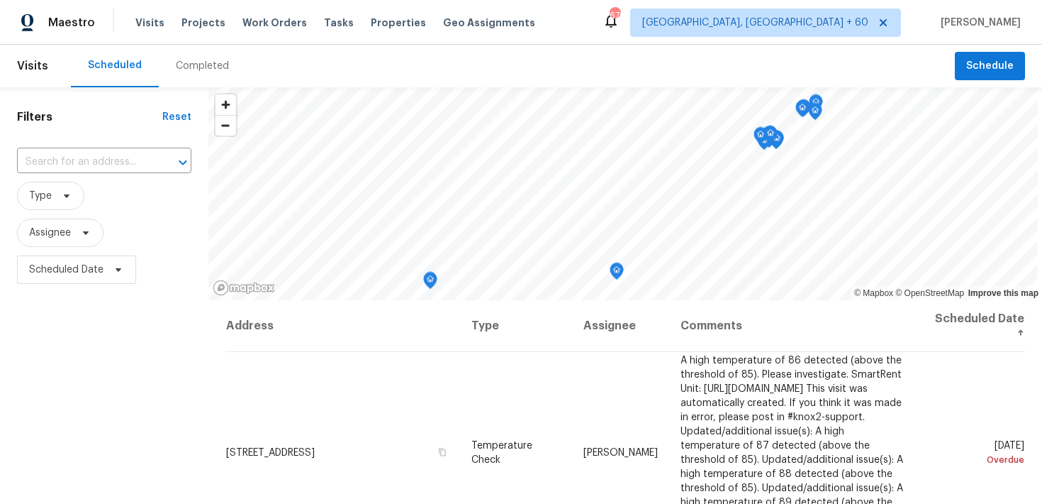
click at [203, 62] on div "Completed" at bounding box center [202, 66] width 53 height 14
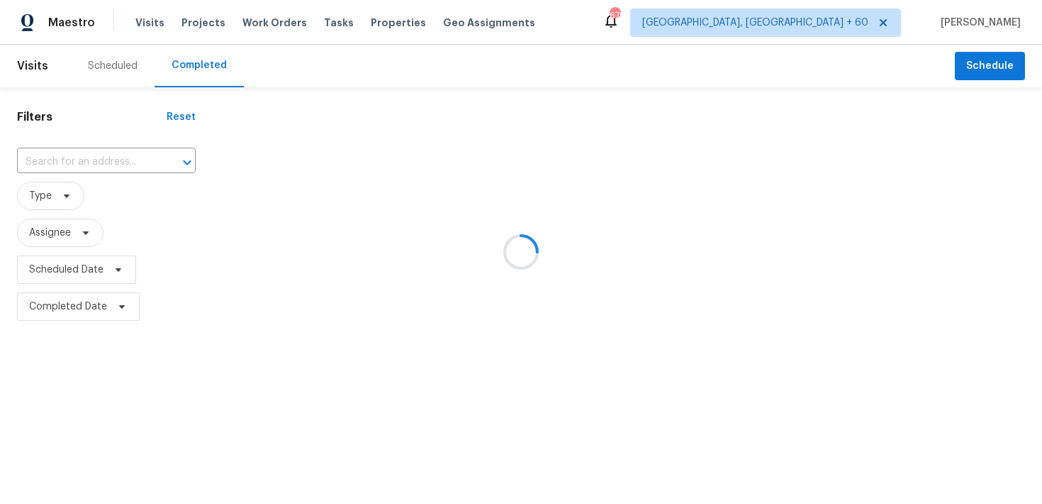
click at [91, 139] on div at bounding box center [521, 252] width 1042 height 504
click at [66, 175] on div at bounding box center [521, 252] width 1042 height 504
click at [62, 155] on div at bounding box center [521, 252] width 1042 height 504
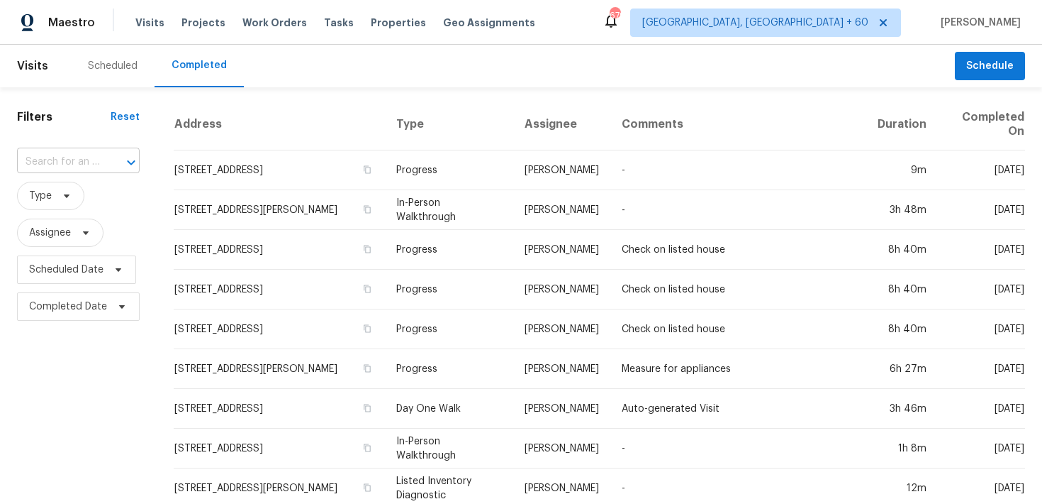
click at [55, 162] on input "text" at bounding box center [58, 162] width 83 height 22
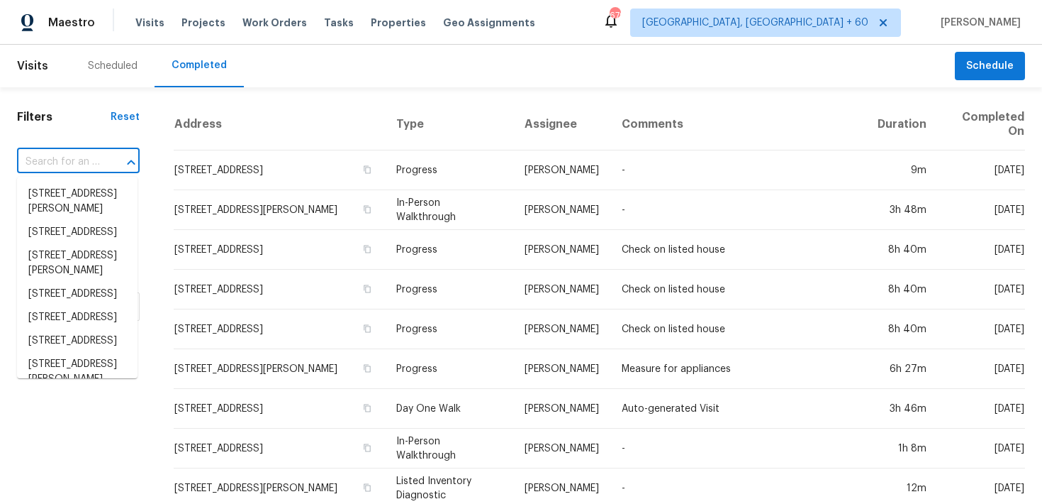
paste input "[STREET_ADDRESS]"
type input "[STREET_ADDRESS]"
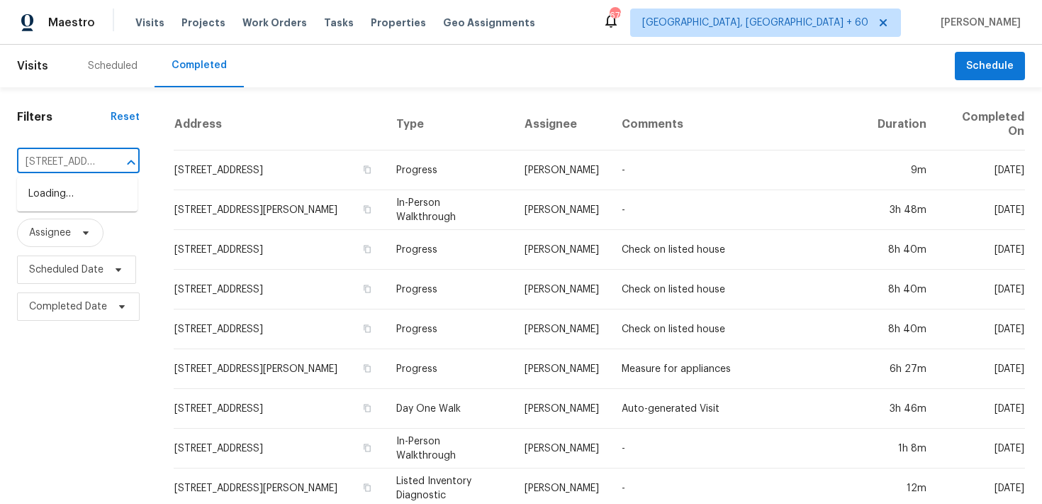
scroll to position [0, 71]
click at [57, 197] on li "[STREET_ADDRESS]" at bounding box center [77, 193] width 121 height 23
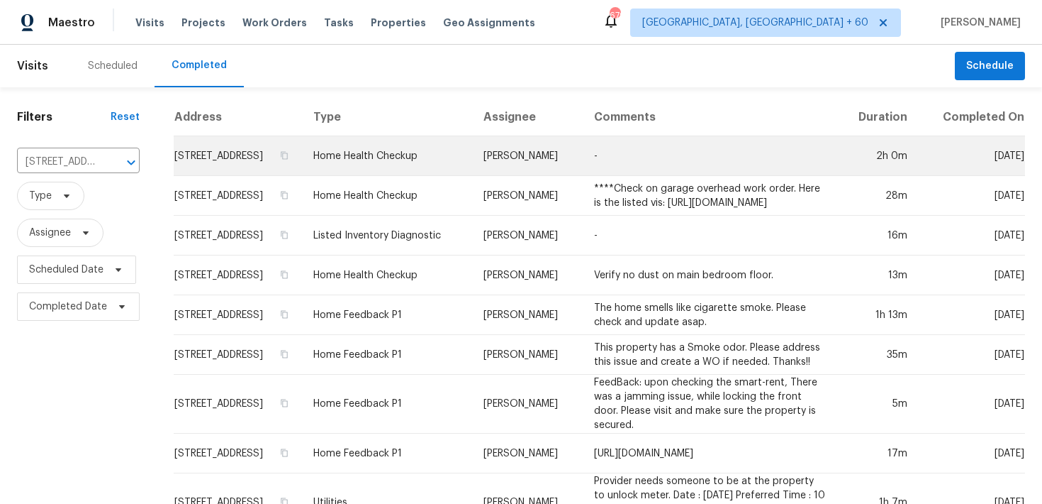
click at [352, 172] on td "Home Health Checkup" at bounding box center [387, 156] width 170 height 40
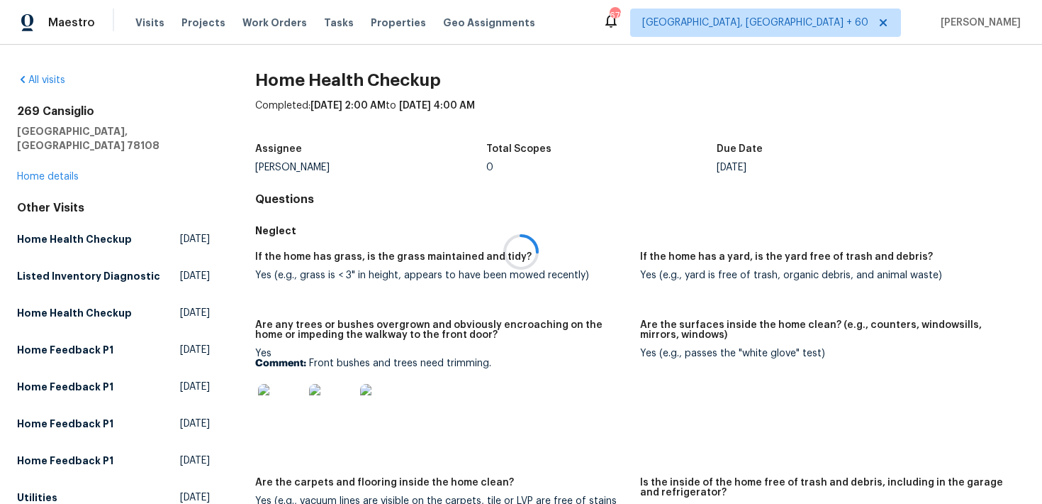
click at [44, 165] on div at bounding box center [521, 252] width 1042 height 504
click at [33, 172] on link "Home details" at bounding box center [48, 177] width 62 height 10
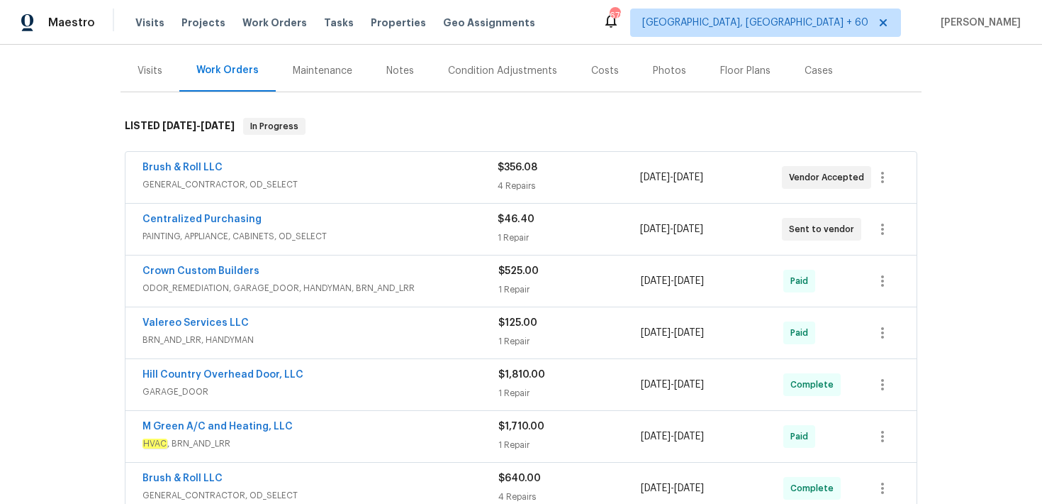
scroll to position [182, 0]
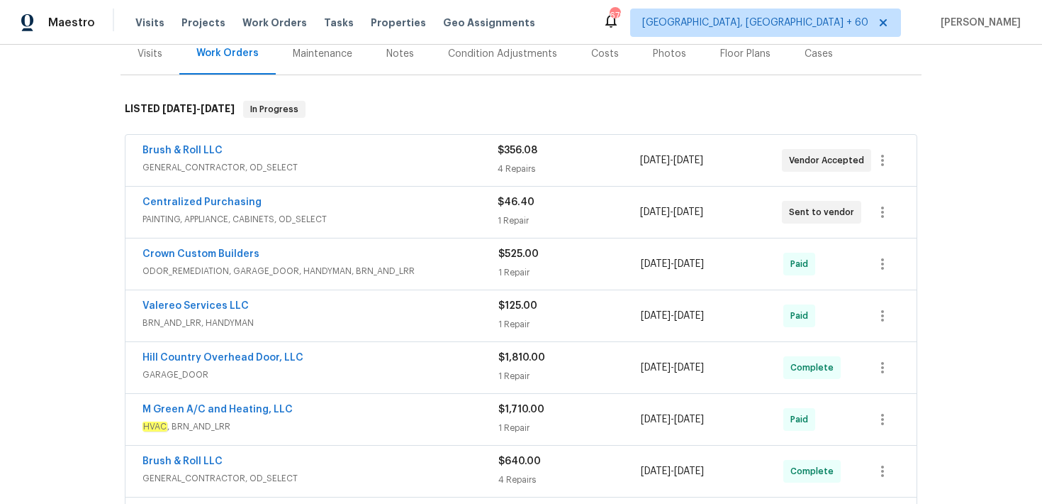
click at [519, 279] on div "$525.00 1 Repair" at bounding box center [570, 264] width 143 height 34
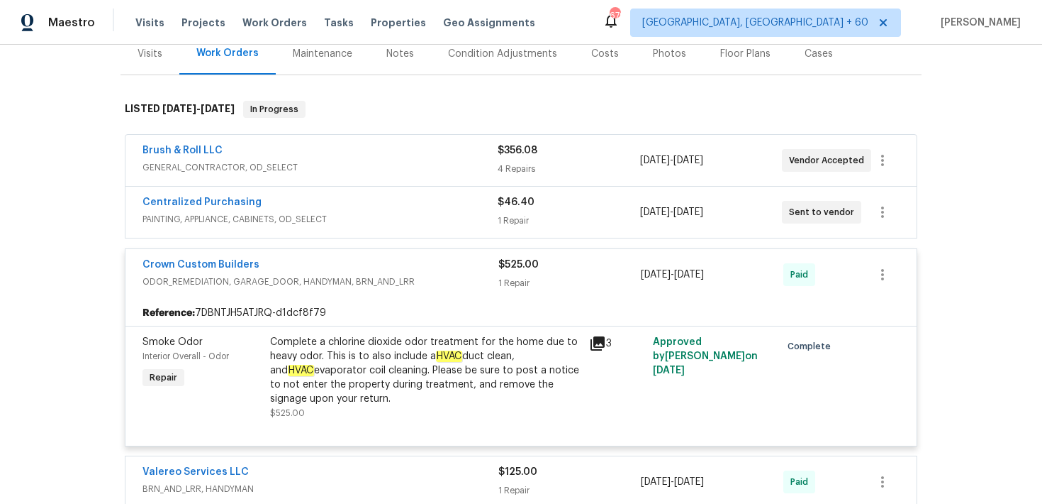
click at [523, 215] on div "1 Repair" at bounding box center [569, 220] width 142 height 14
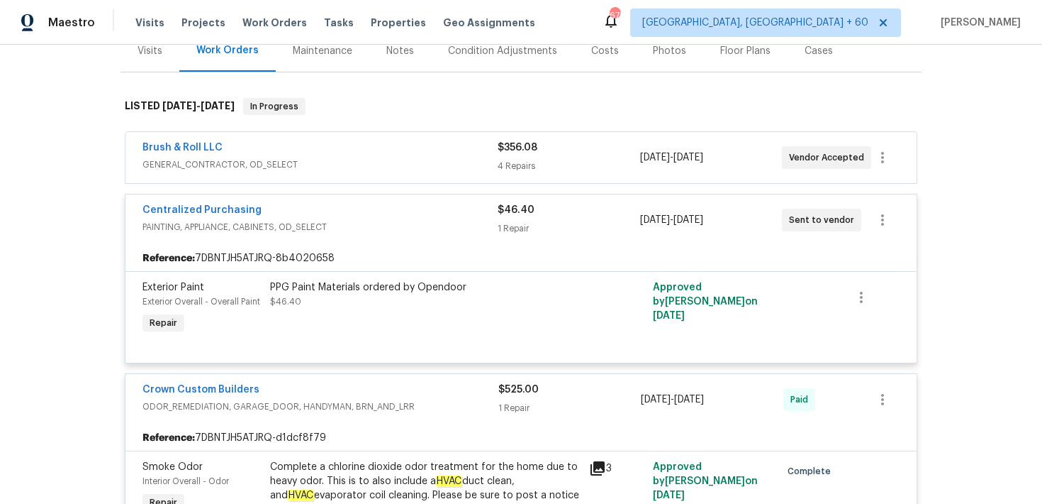
scroll to position [174, 0]
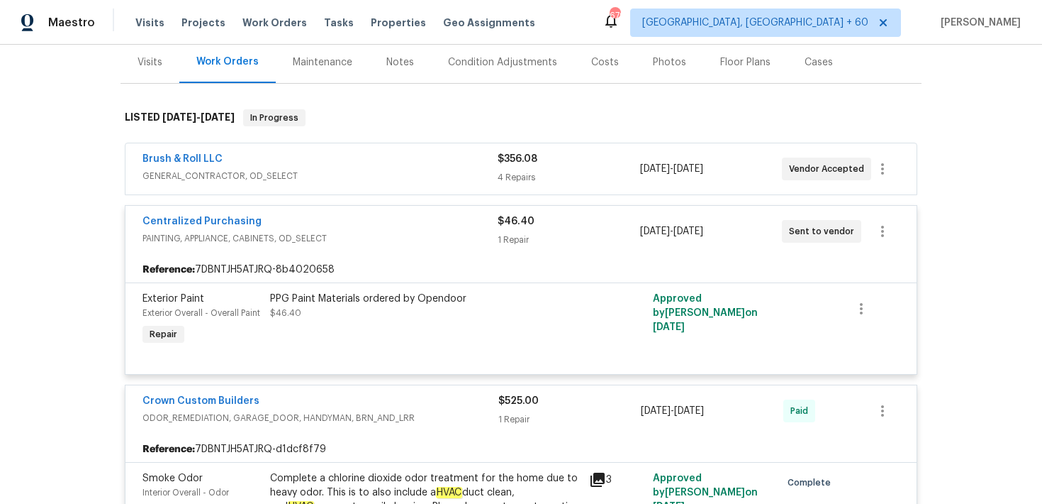
click at [526, 174] on div "4 Repairs" at bounding box center [569, 177] width 142 height 14
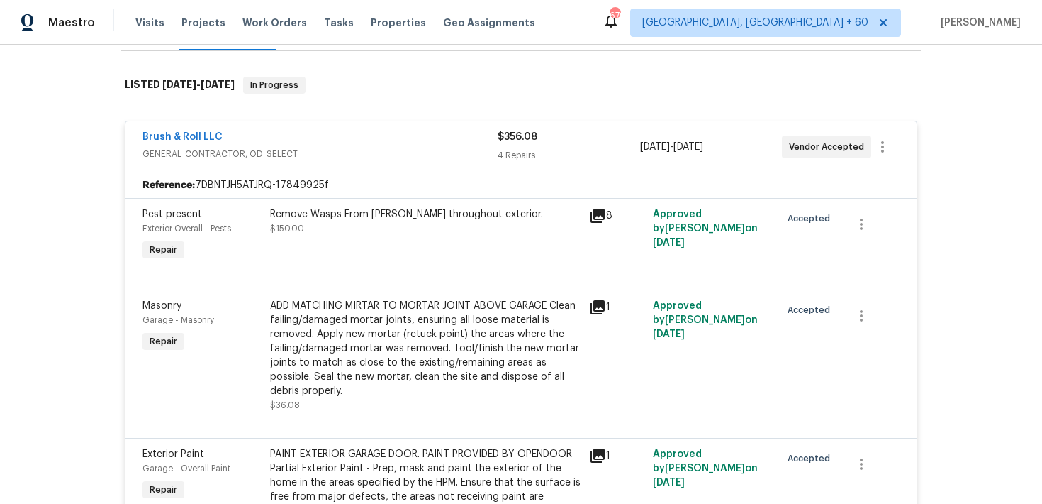
click at [519, 165] on div "Brush & Roll LLC GENERAL_CONTRACTOR, OD_SELECT $356.08 4 Repairs [DATE] - [DATE…" at bounding box center [521, 146] width 791 height 51
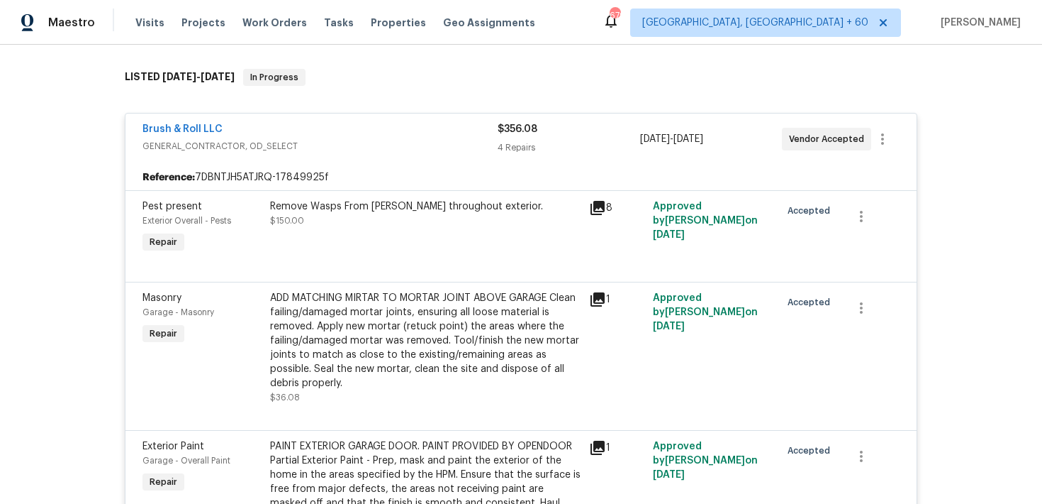
click at [516, 133] on span "$356.08" at bounding box center [518, 129] width 40 height 10
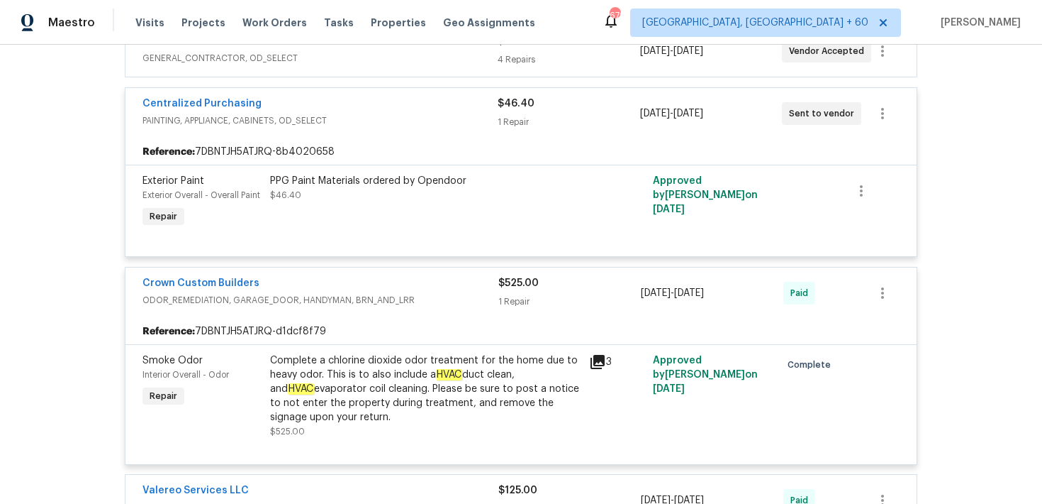
scroll to position [308, 0]
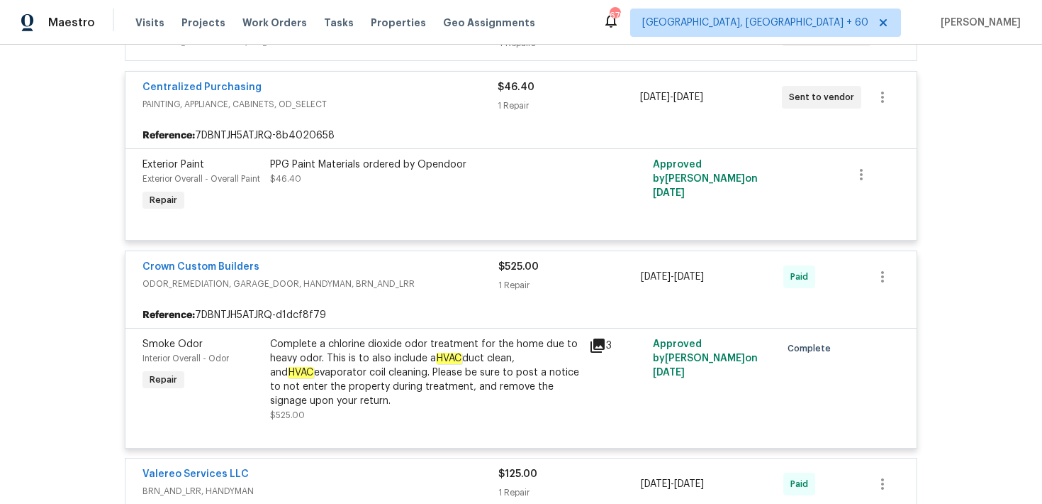
click at [518, 93] on div "$46.40" at bounding box center [569, 87] width 142 height 14
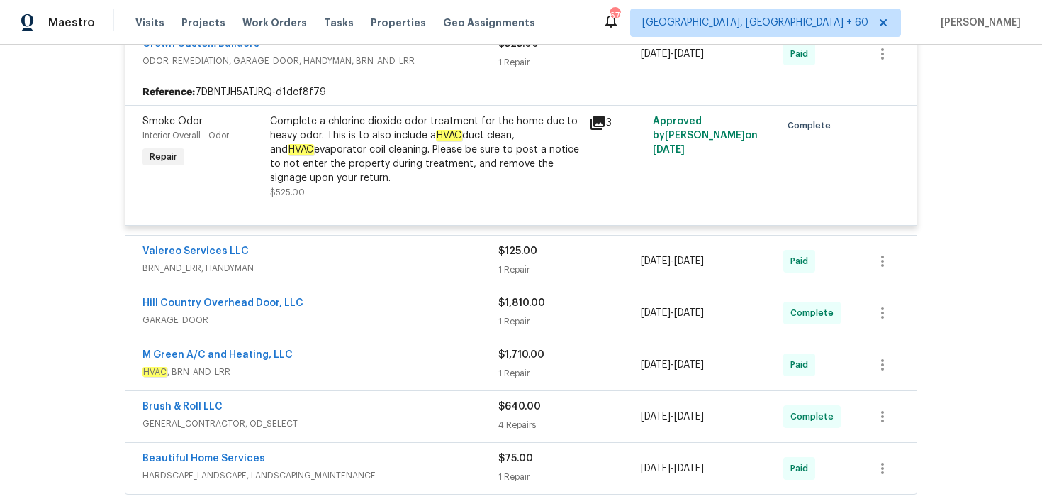
scroll to position [422, 0]
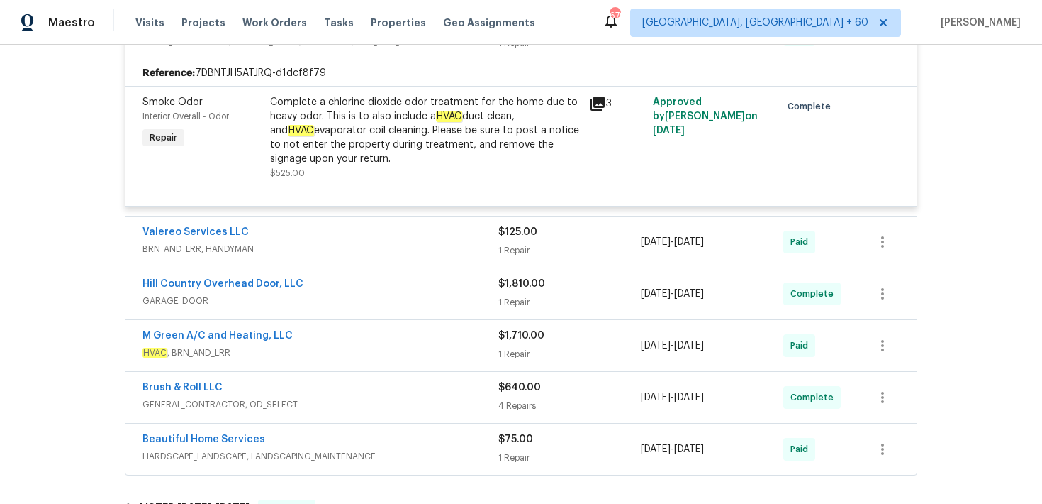
click at [528, 243] on div "1 Repair" at bounding box center [570, 250] width 143 height 14
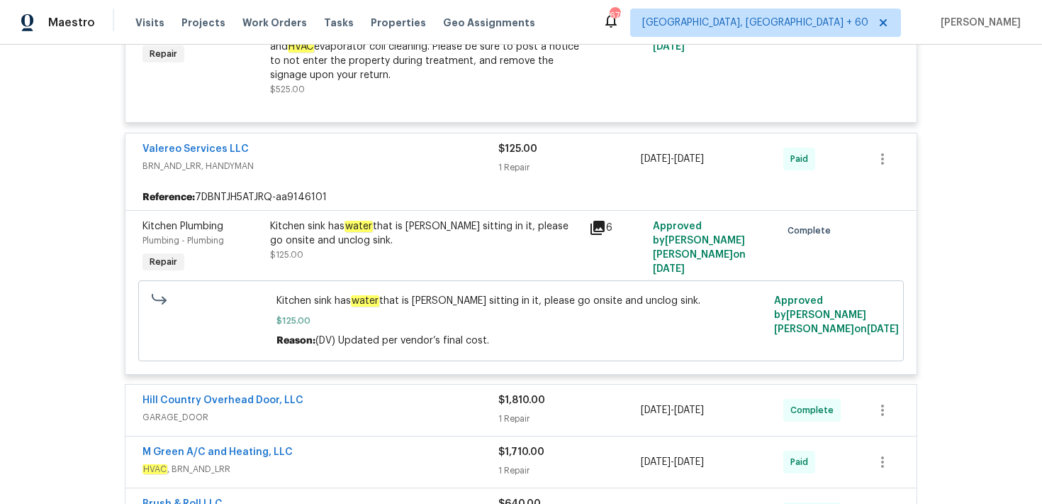
scroll to position [520, 0]
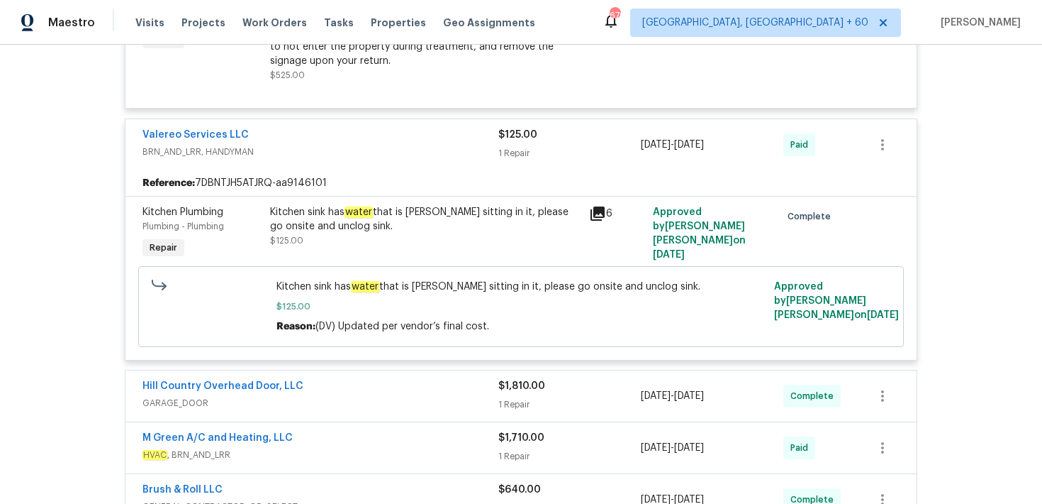
click at [511, 148] on div "1 Repair" at bounding box center [570, 153] width 143 height 14
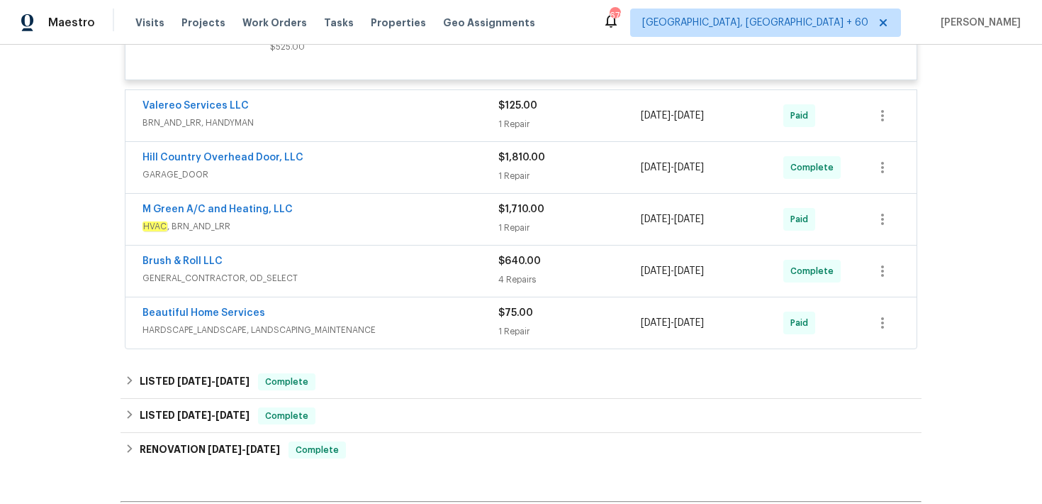
scroll to position [551, 0]
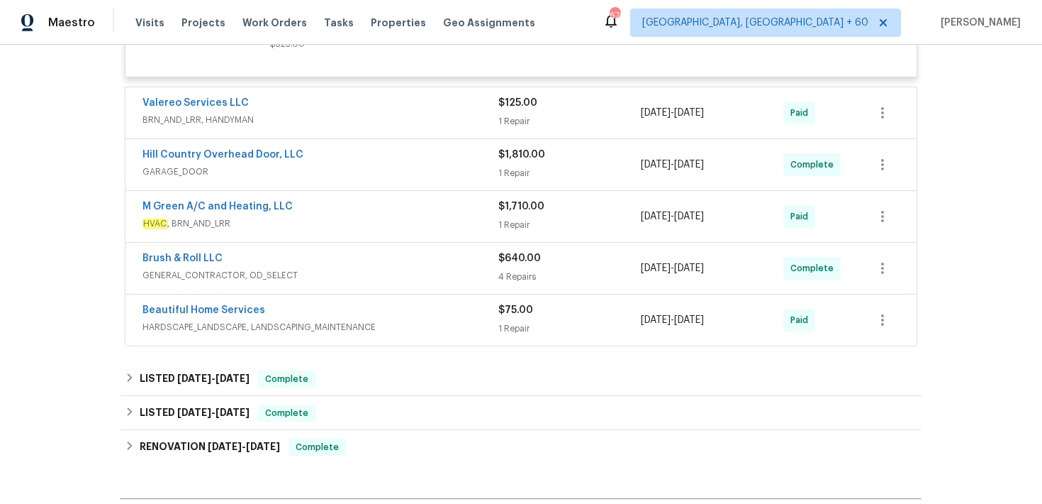
click at [515, 209] on span "$1,710.00" at bounding box center [522, 206] width 46 height 10
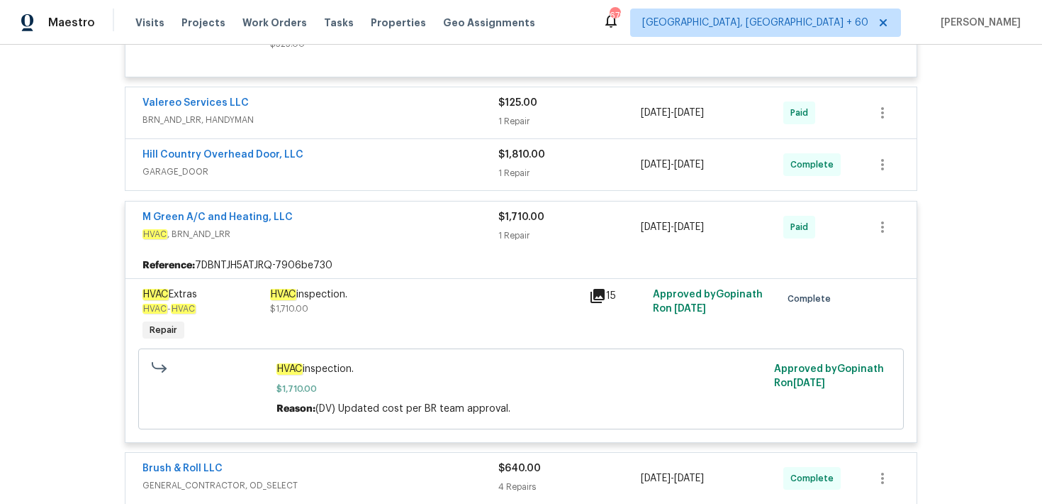
click at [517, 240] on div "1 Repair" at bounding box center [570, 235] width 143 height 14
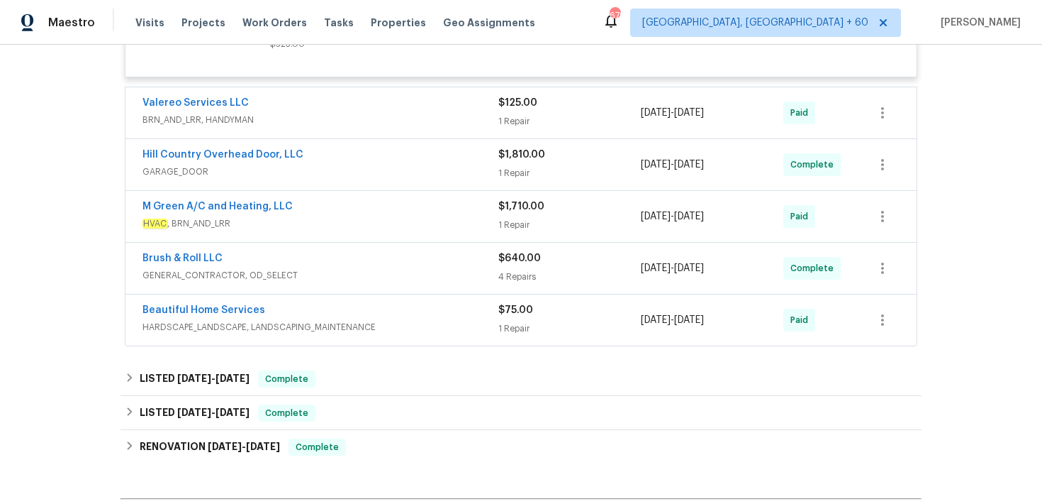
click at [517, 240] on div "M Green A/C and Heating, LLC HVAC , BRN_AND_LRR $1,710.00 1 Repair [DATE] - [DA…" at bounding box center [521, 216] width 791 height 51
click at [516, 218] on div "1 Repair" at bounding box center [570, 225] width 143 height 14
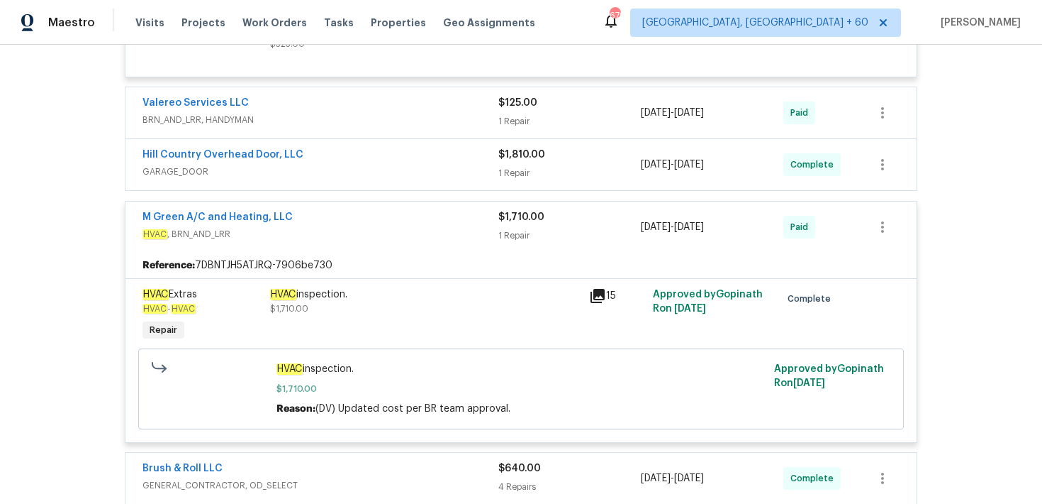
click at [514, 231] on div "1 Repair" at bounding box center [570, 235] width 143 height 14
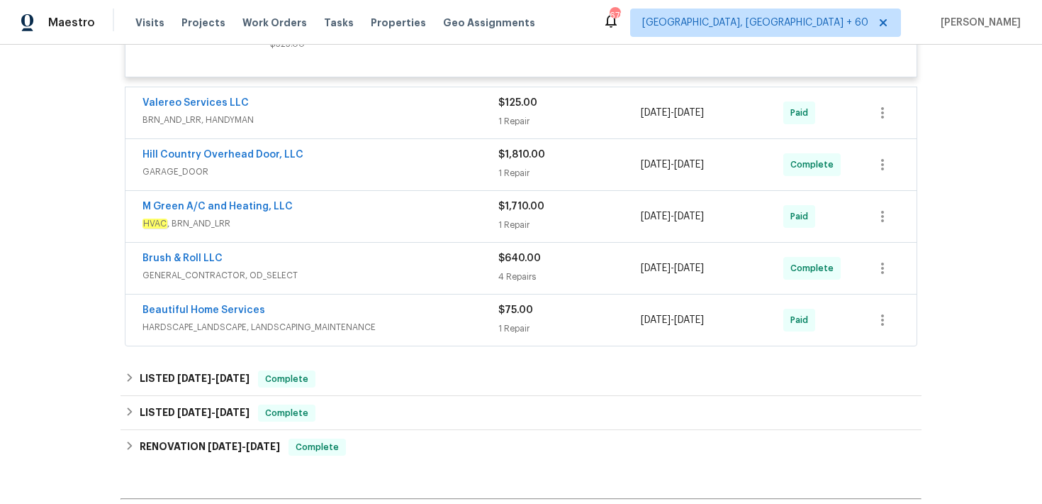
click at [518, 280] on div "4 Repairs" at bounding box center [570, 276] width 143 height 14
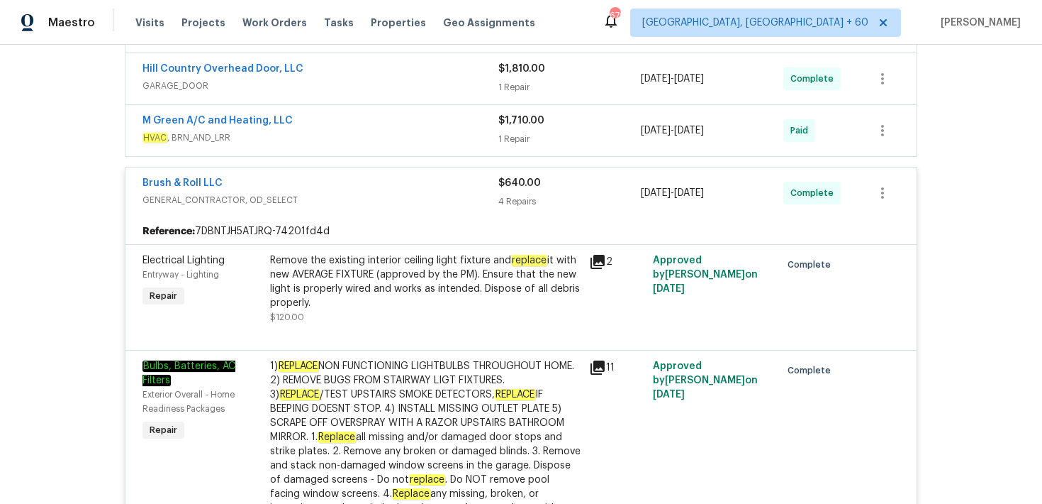
scroll to position [594, 0]
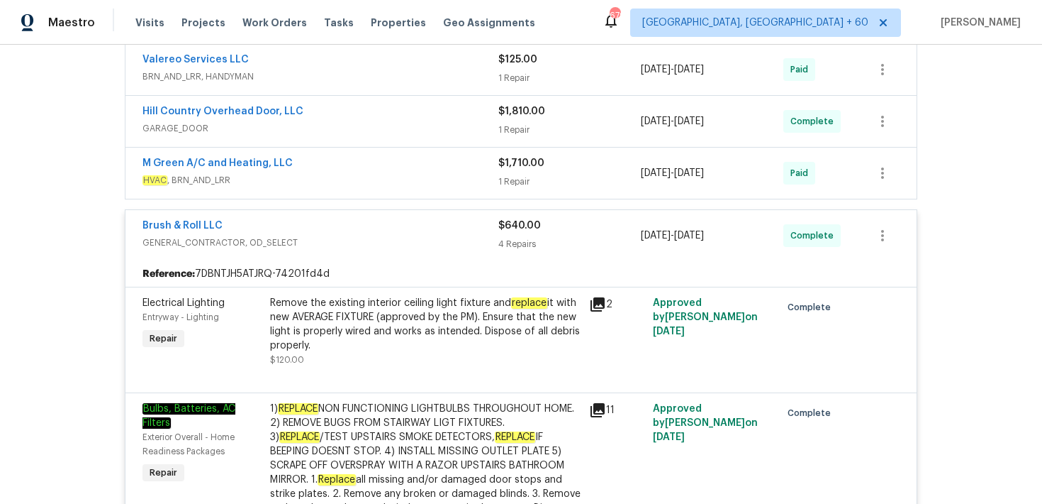
click at [516, 233] on div "$640.00" at bounding box center [570, 225] width 143 height 14
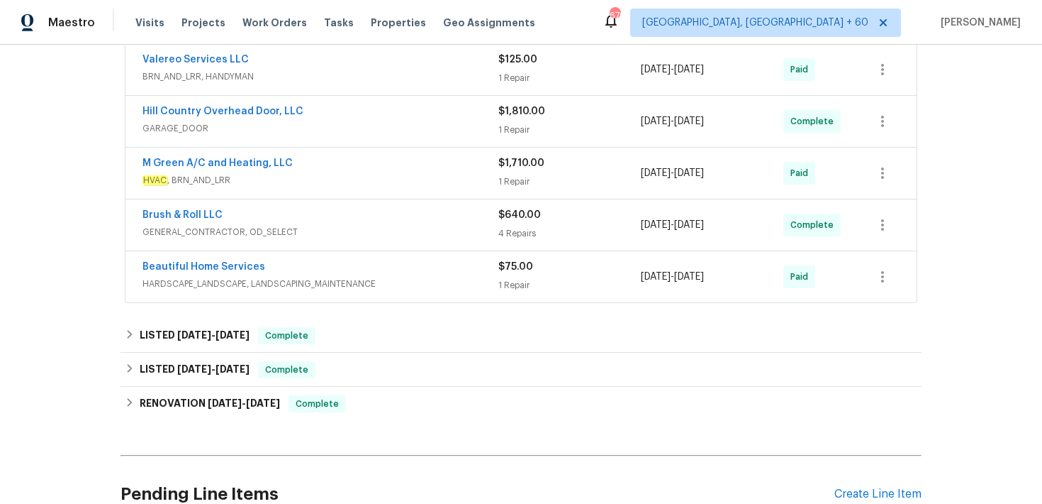
scroll to position [25, 0]
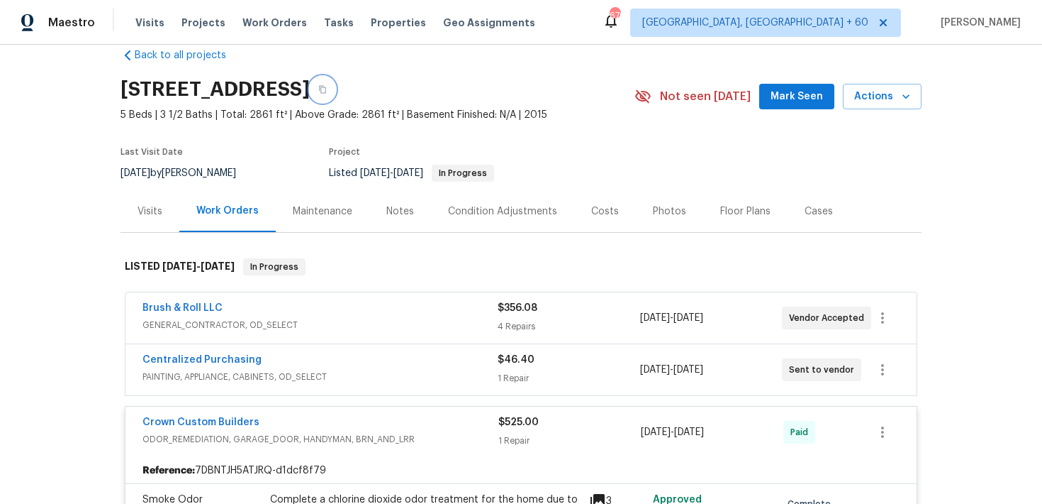
click at [326, 86] on icon "button" at bounding box center [322, 90] width 7 height 8
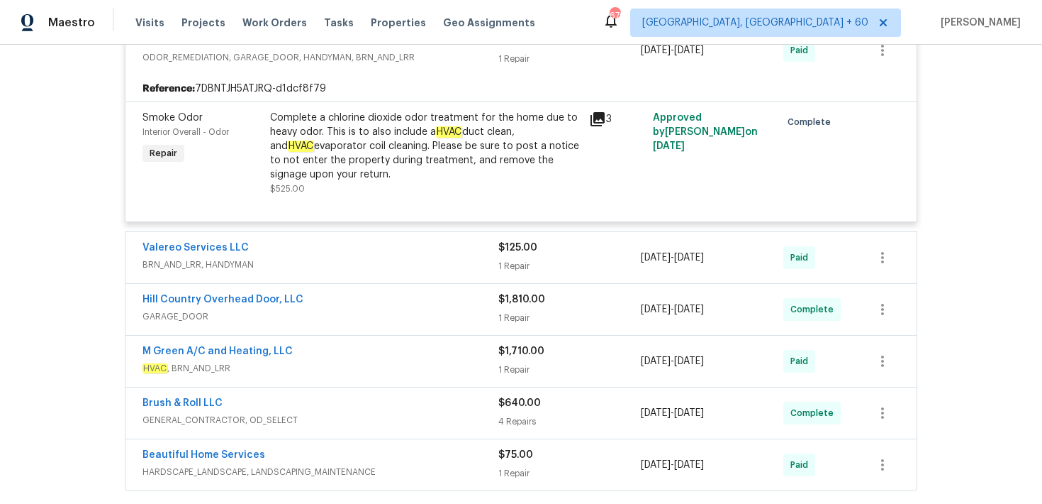
scroll to position [398, 0]
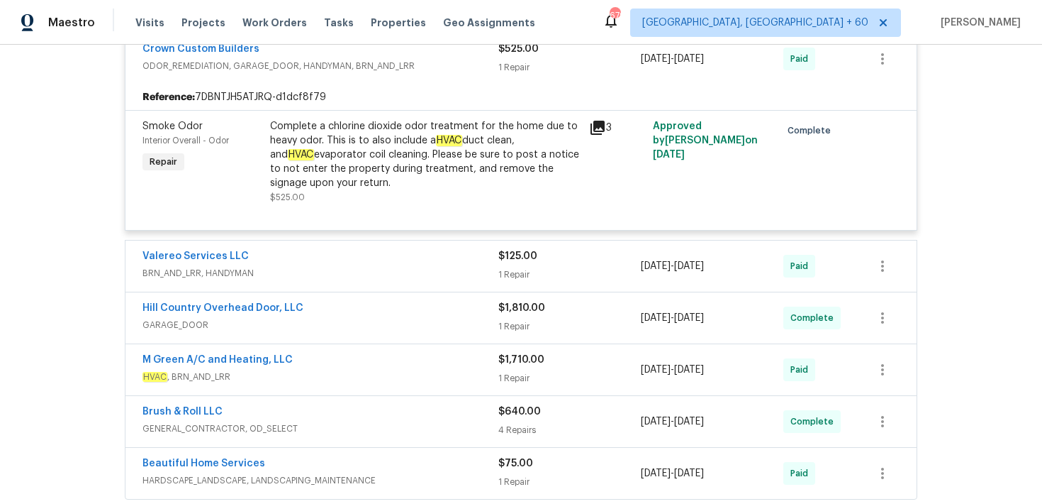
click at [516, 269] on div "1 Repair" at bounding box center [570, 274] width 143 height 14
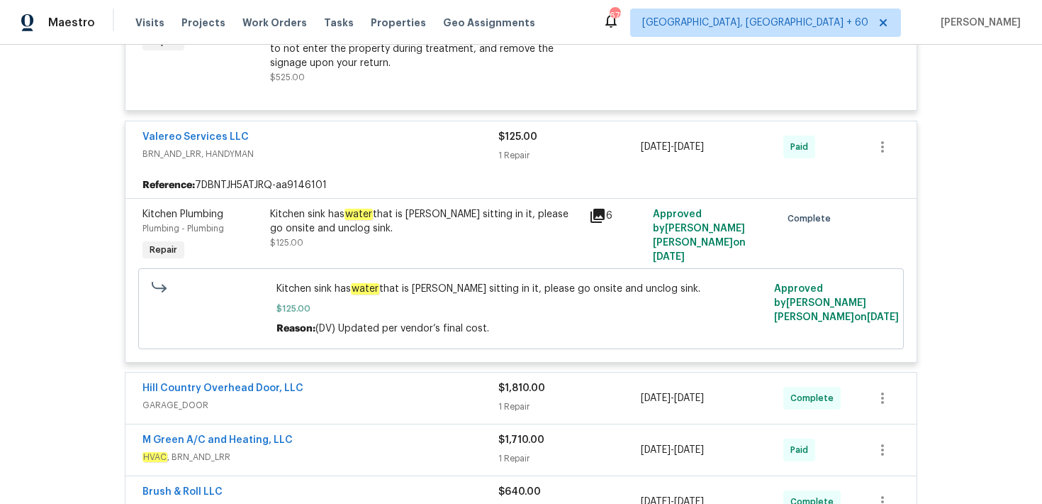
click at [496, 149] on span "BRN_AND_LRR, HANDYMAN" at bounding box center [321, 154] width 356 height 14
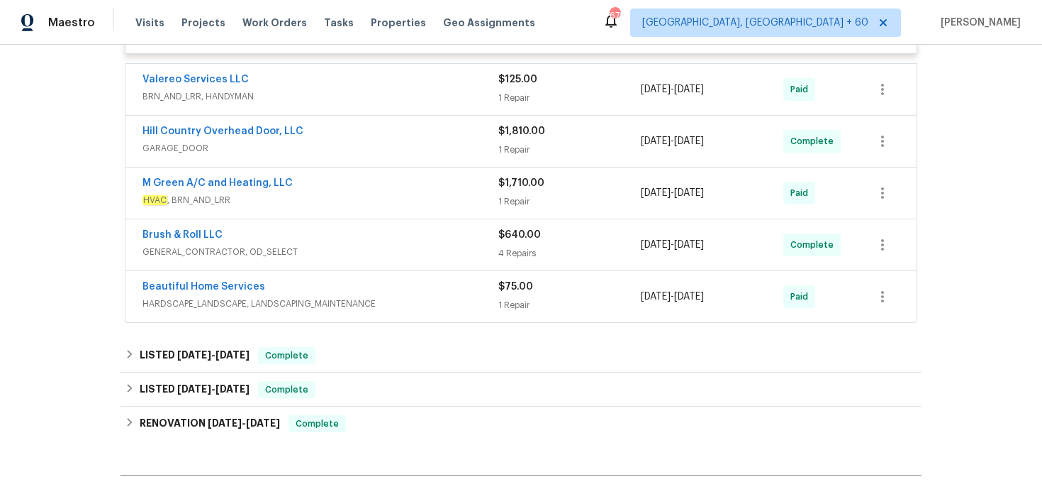
scroll to position [589, 0]
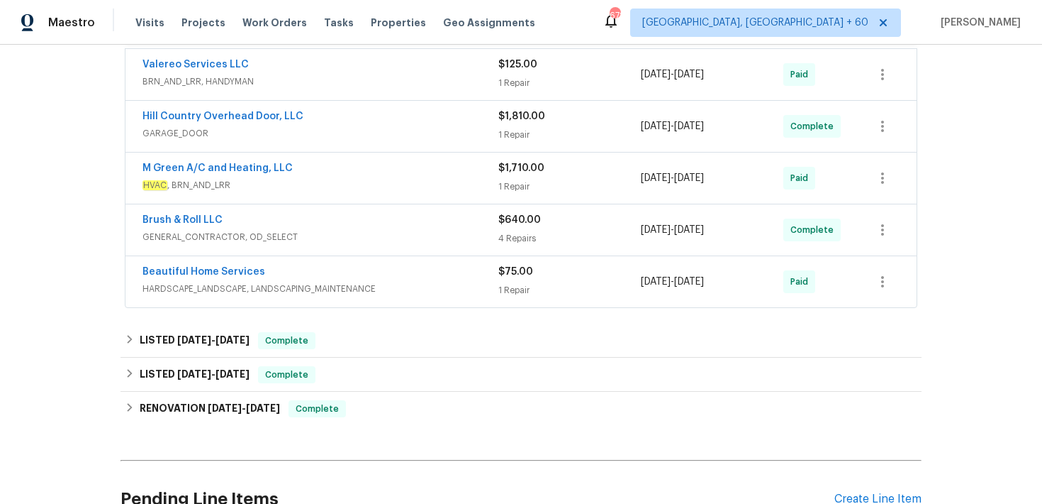
click at [507, 135] on div "1 Repair" at bounding box center [570, 135] width 143 height 14
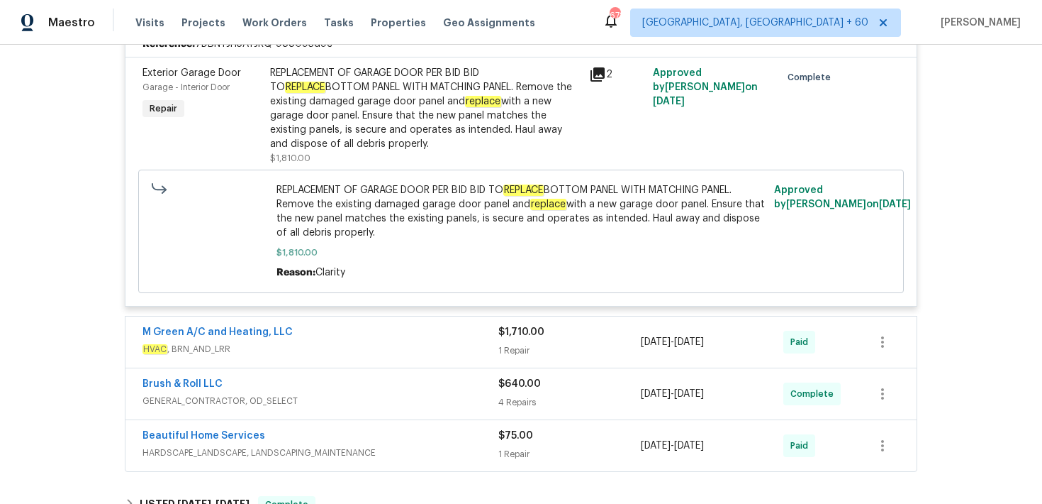
scroll to position [735, 0]
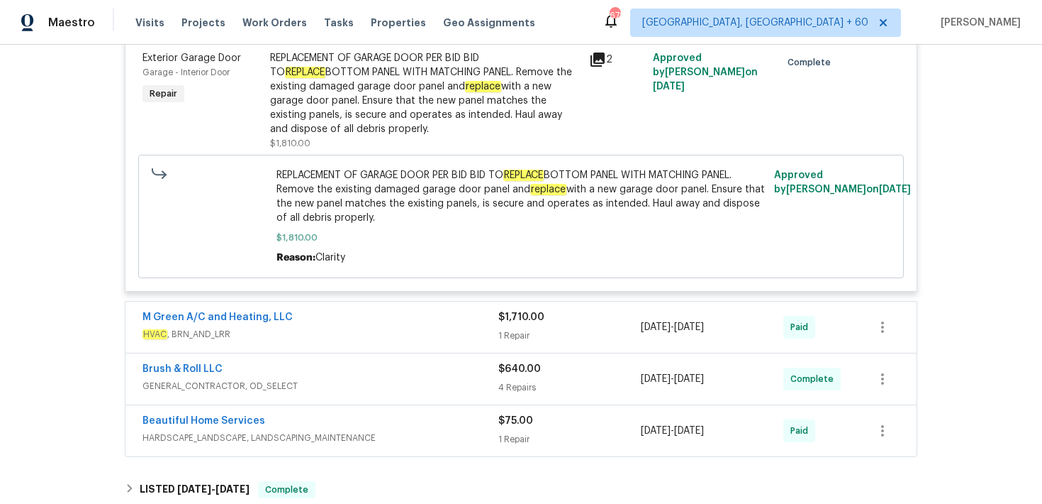
click at [543, 335] on div "1 Repair" at bounding box center [570, 335] width 143 height 14
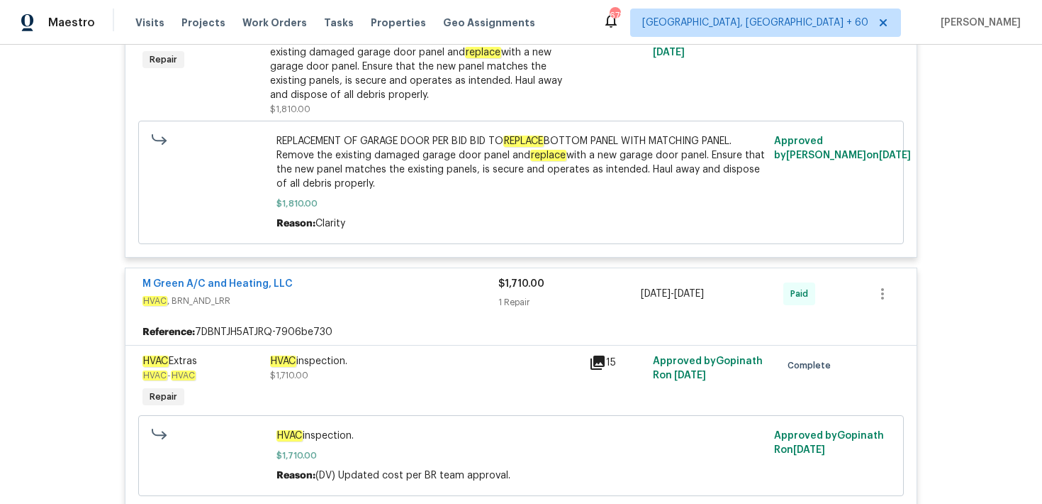
scroll to position [780, 0]
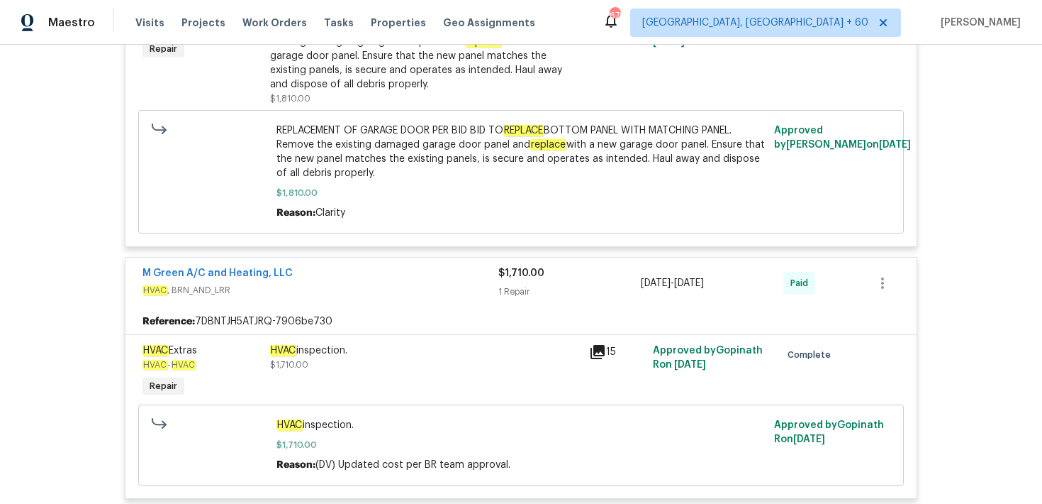
click at [516, 292] on div "1 Repair" at bounding box center [570, 291] width 143 height 14
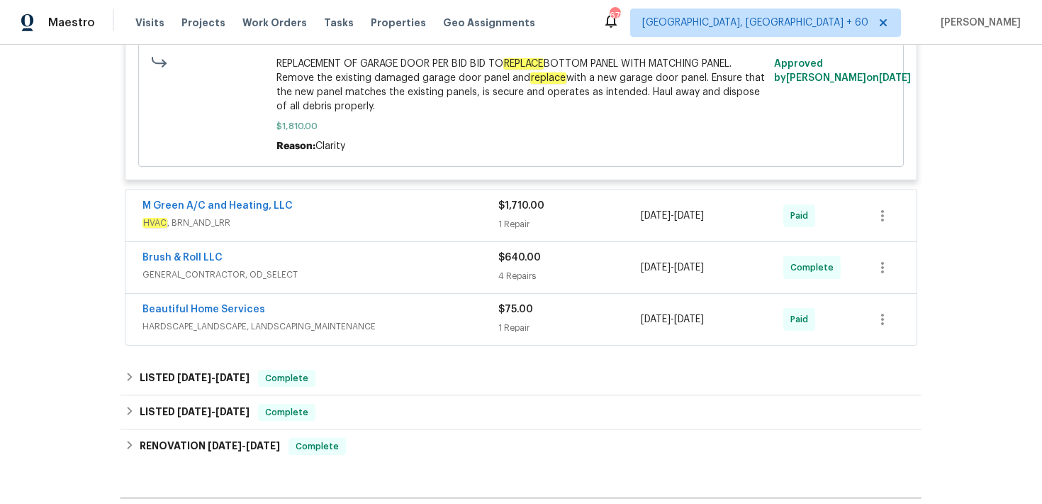
scroll to position [860, 0]
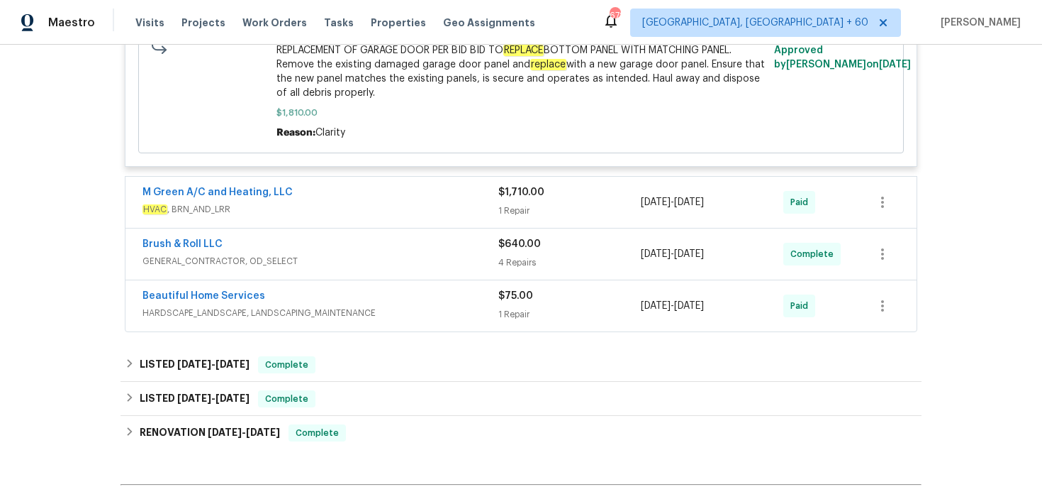
click at [516, 307] on div "$75.00 1 Repair" at bounding box center [570, 306] width 143 height 34
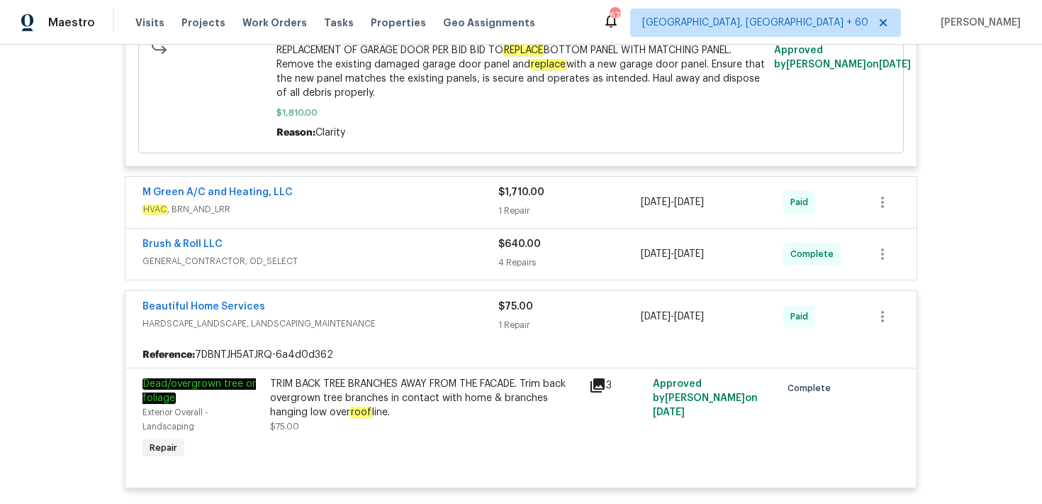
click at [510, 318] on div "1 Repair" at bounding box center [570, 325] width 143 height 14
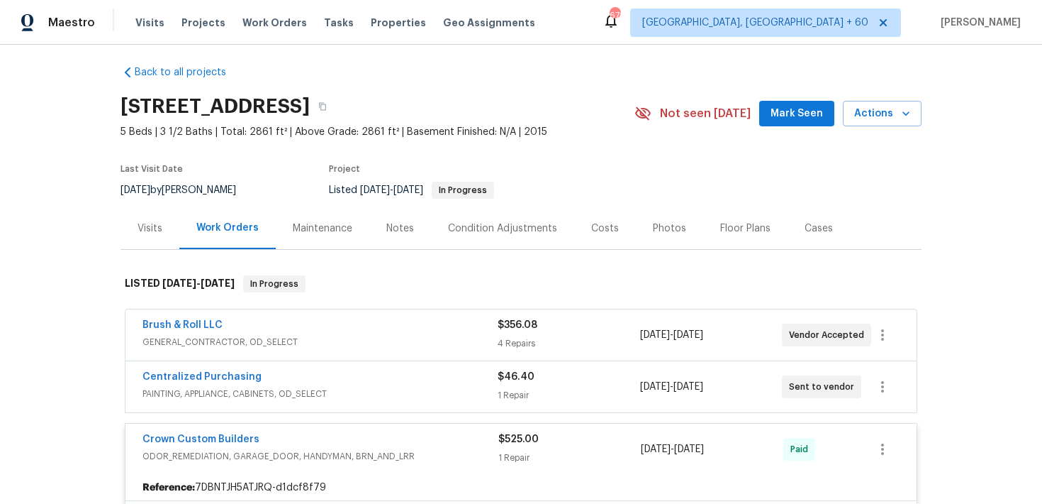
scroll to position [0, 0]
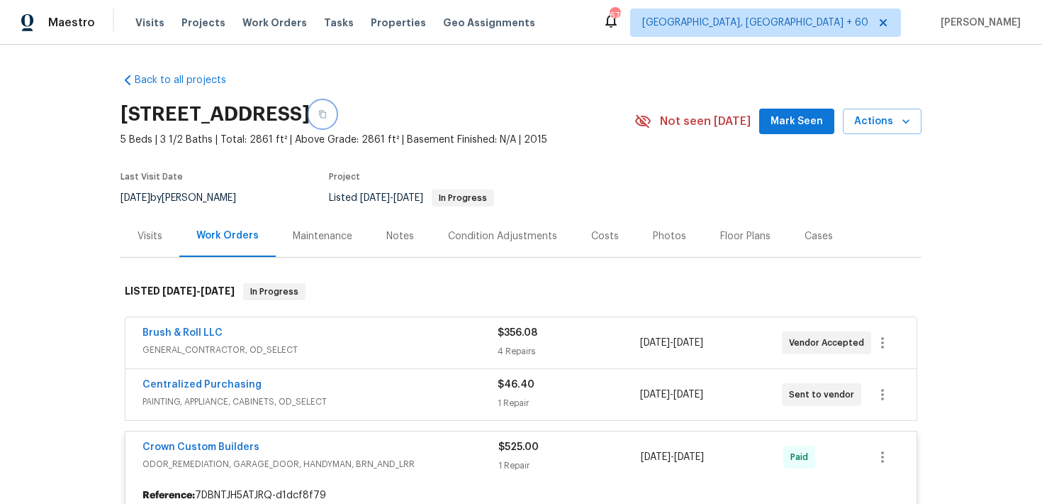
click at [326, 117] on icon "button" at bounding box center [322, 115] width 7 height 8
click at [143, 27] on span "Visits" at bounding box center [149, 23] width 29 height 14
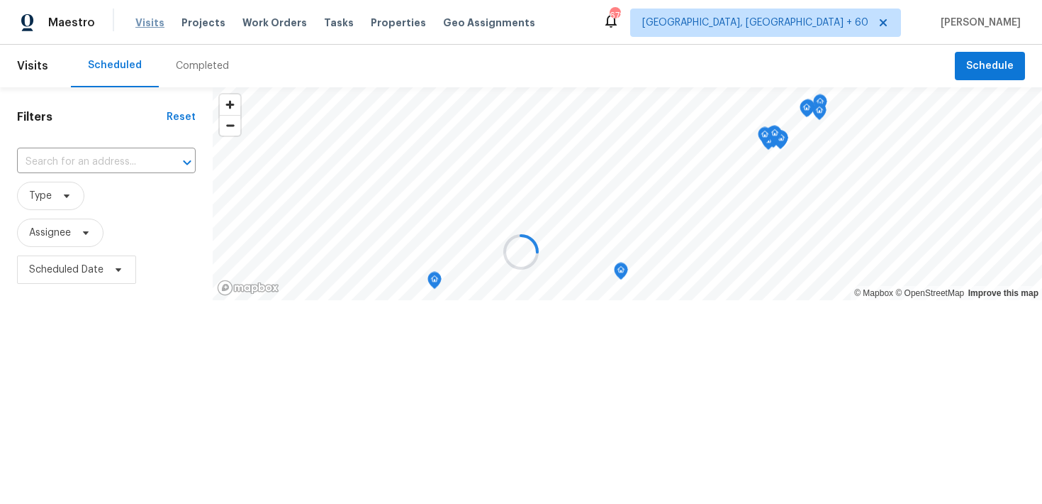
click at [143, 27] on div at bounding box center [521, 252] width 1042 height 504
click at [213, 72] on div at bounding box center [521, 252] width 1042 height 504
click at [208, 63] on div at bounding box center [521, 252] width 1042 height 504
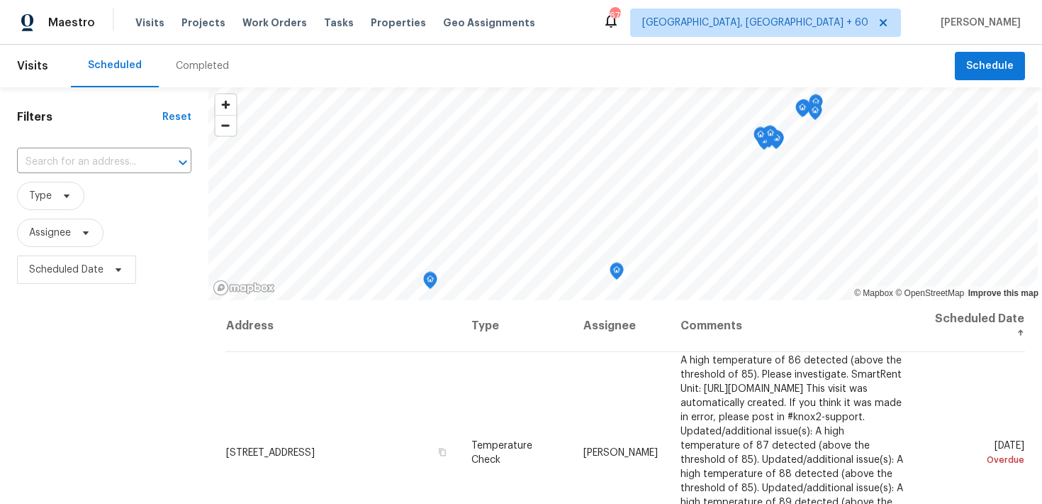
click at [208, 63] on div "Completed" at bounding box center [202, 66] width 53 height 14
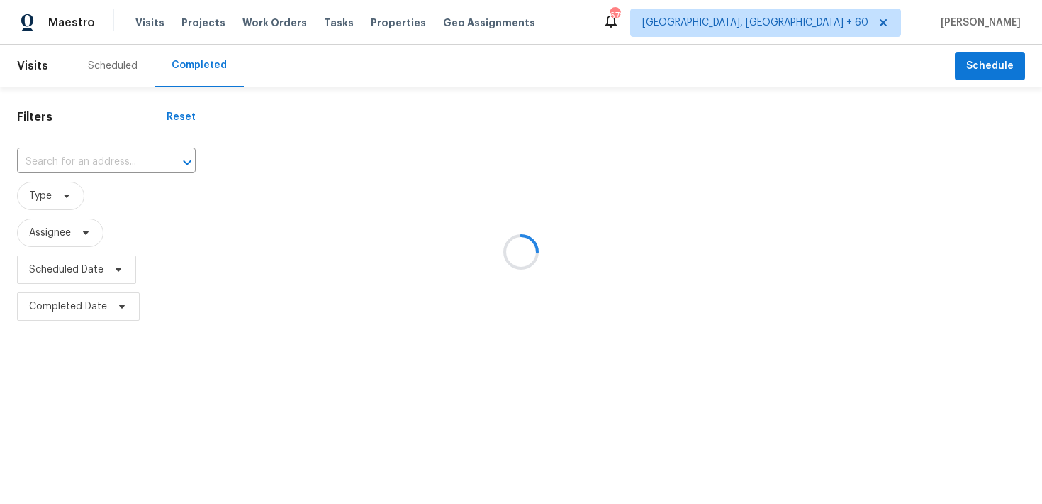
click at [91, 157] on div at bounding box center [521, 252] width 1042 height 504
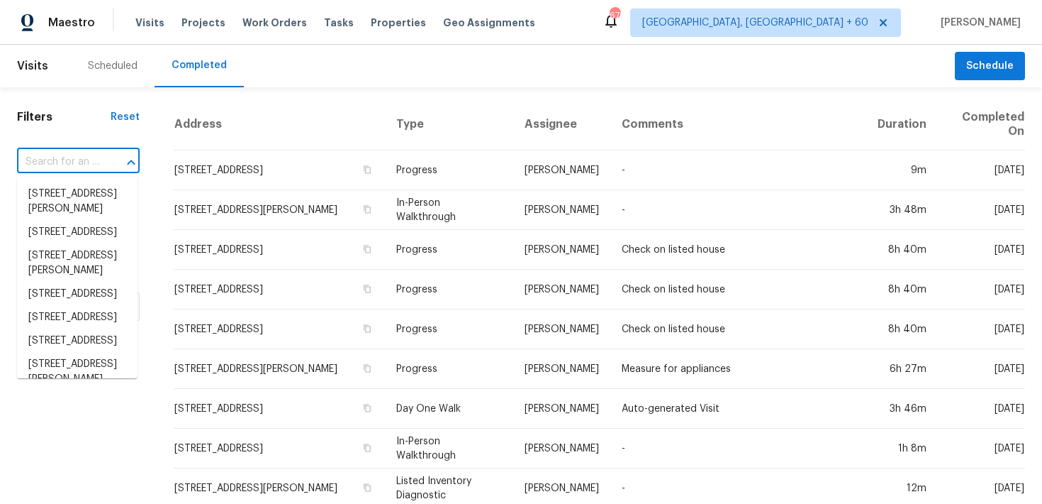
click at [69, 165] on input "text" at bounding box center [58, 162] width 83 height 22
paste input "[STREET_ADDRESS]"
type input "[STREET_ADDRESS]"
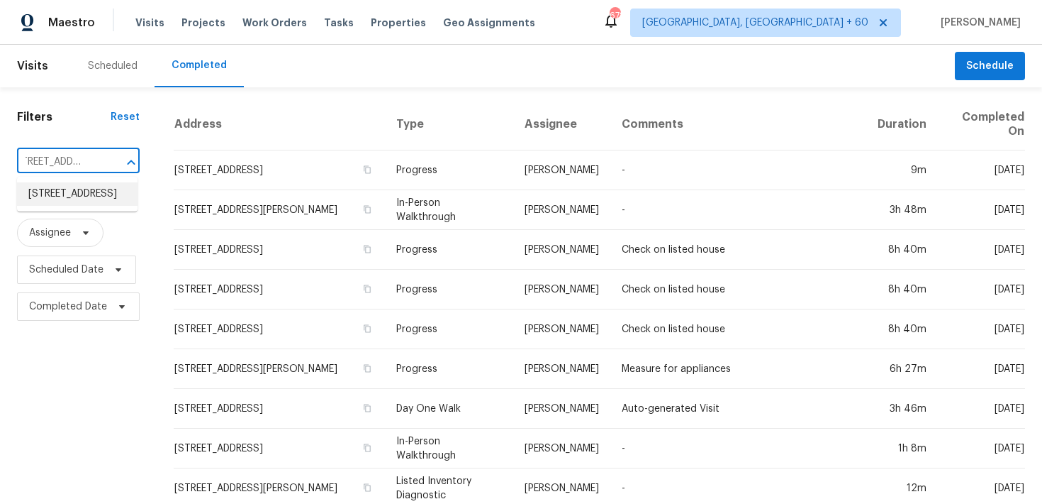
click at [48, 196] on li "[STREET_ADDRESS]" at bounding box center [77, 193] width 121 height 23
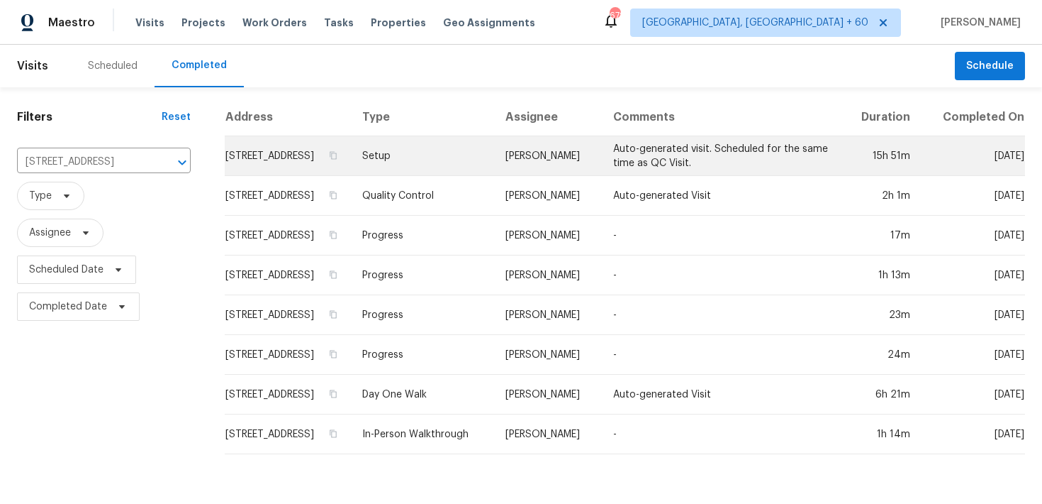
click at [430, 175] on td "Setup" at bounding box center [422, 156] width 143 height 40
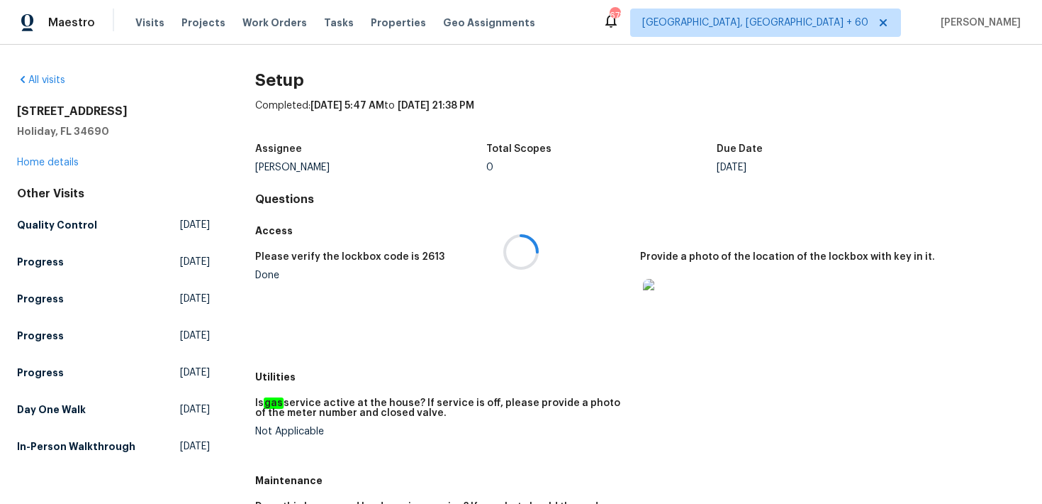
click at [26, 165] on div at bounding box center [521, 252] width 1042 height 504
click at [40, 160] on link "Home details" at bounding box center [48, 162] width 62 height 10
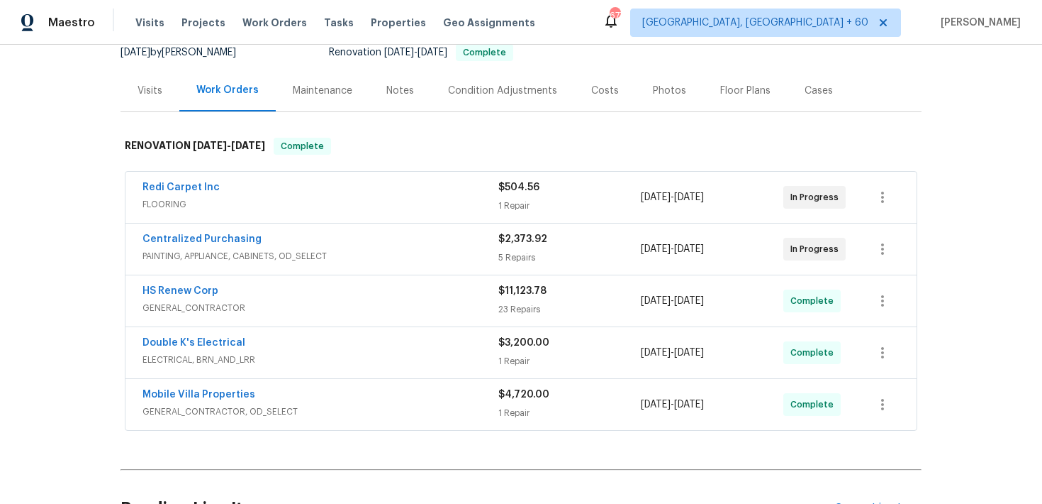
scroll to position [156, 0]
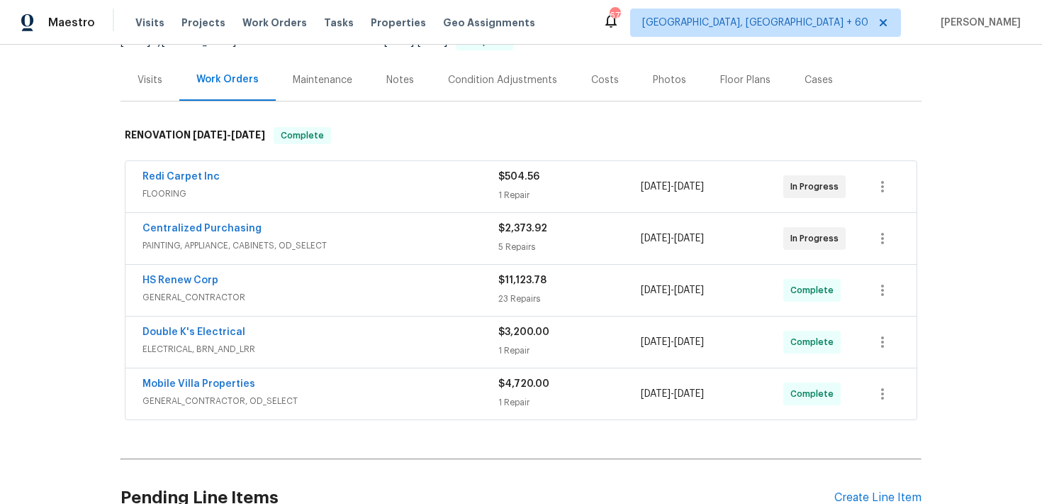
click at [497, 300] on span "GENERAL_CONTRACTOR" at bounding box center [321, 297] width 356 height 14
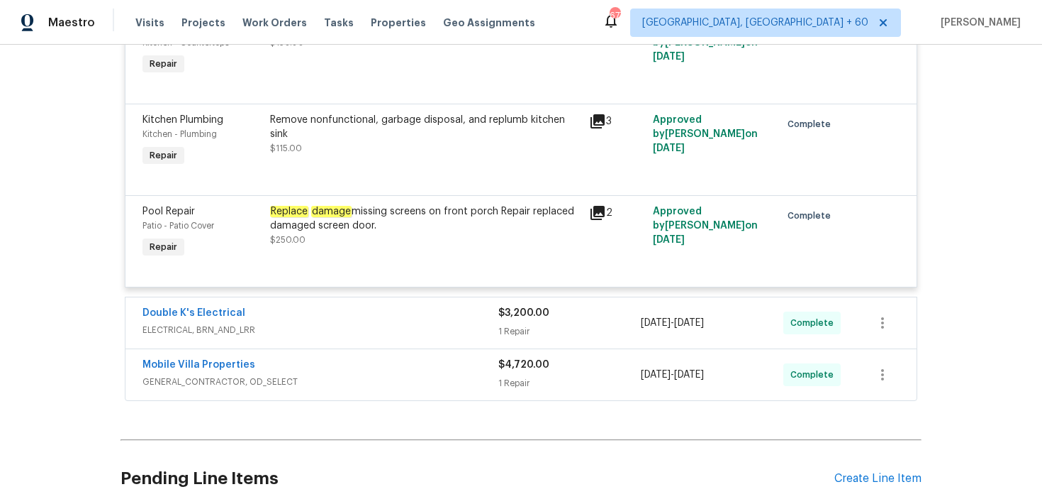
scroll to position [2800, 0]
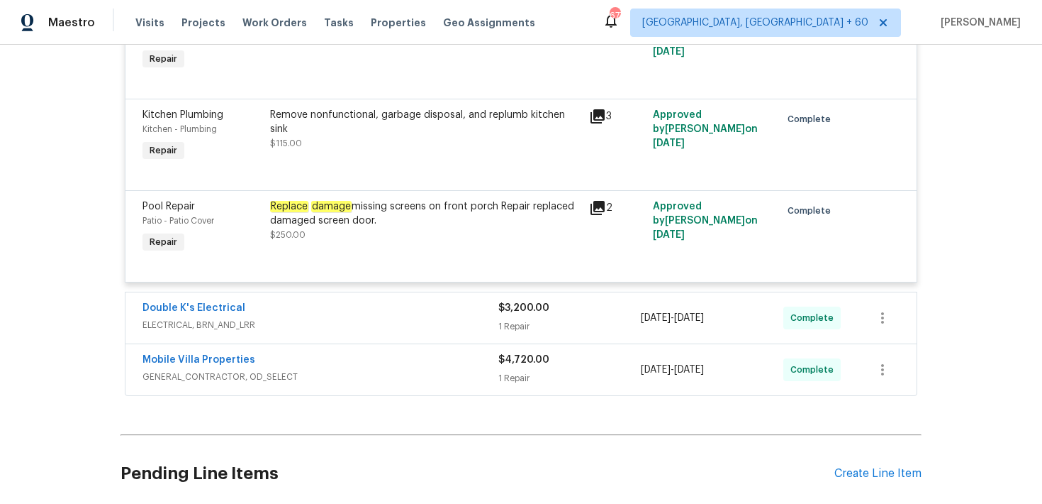
click at [491, 318] on div "Double K's Electrical" at bounding box center [321, 309] width 356 height 17
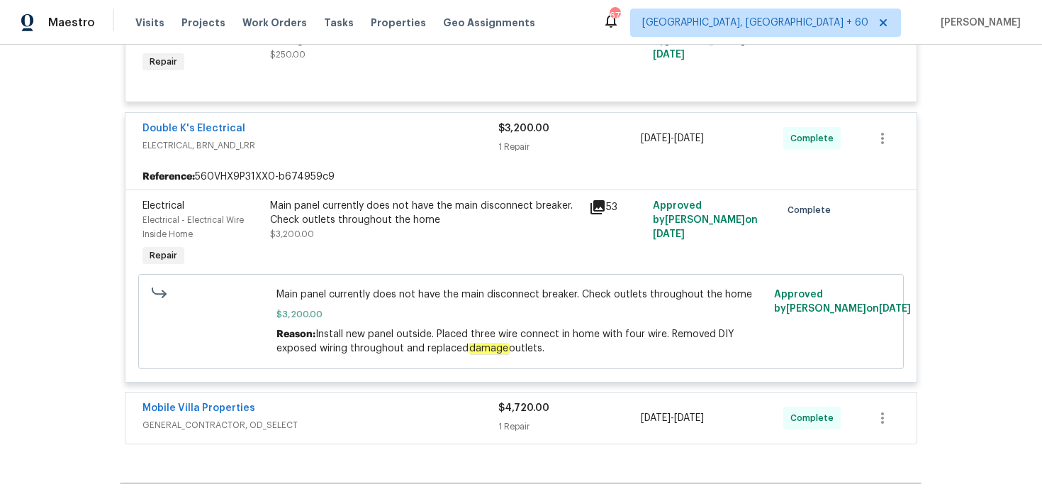
scroll to position [3152, 0]
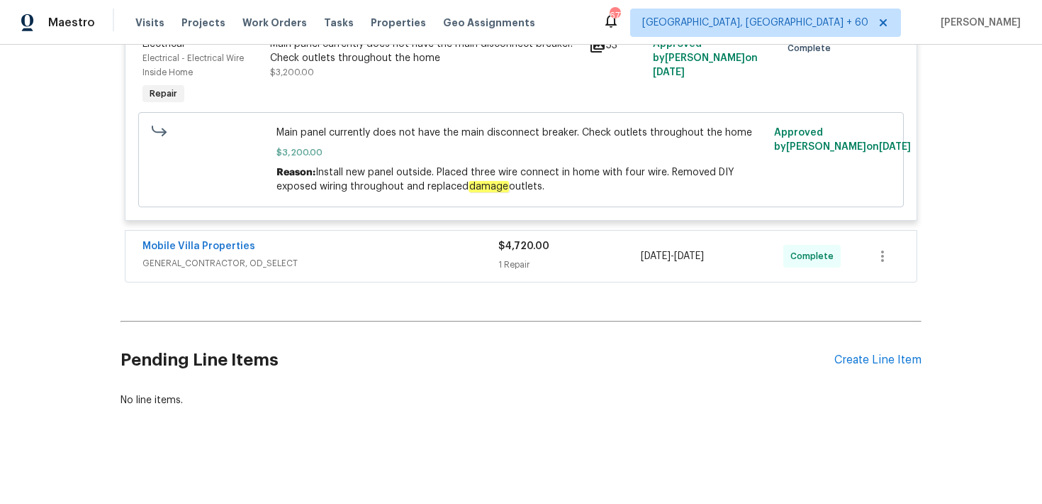
click at [516, 247] on span "$4,720.00" at bounding box center [524, 246] width 51 height 10
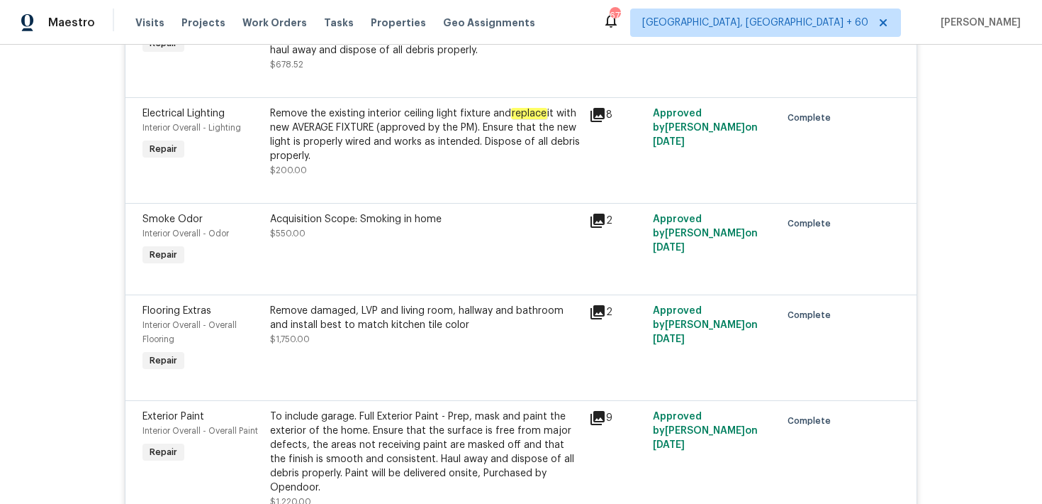
scroll to position [1950, 0]
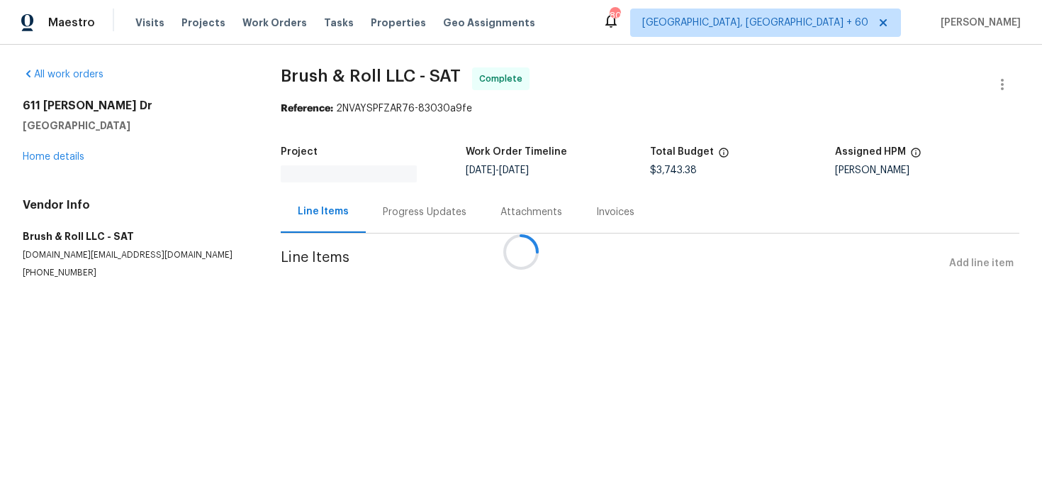
click at [384, 213] on div at bounding box center [521, 252] width 1042 height 504
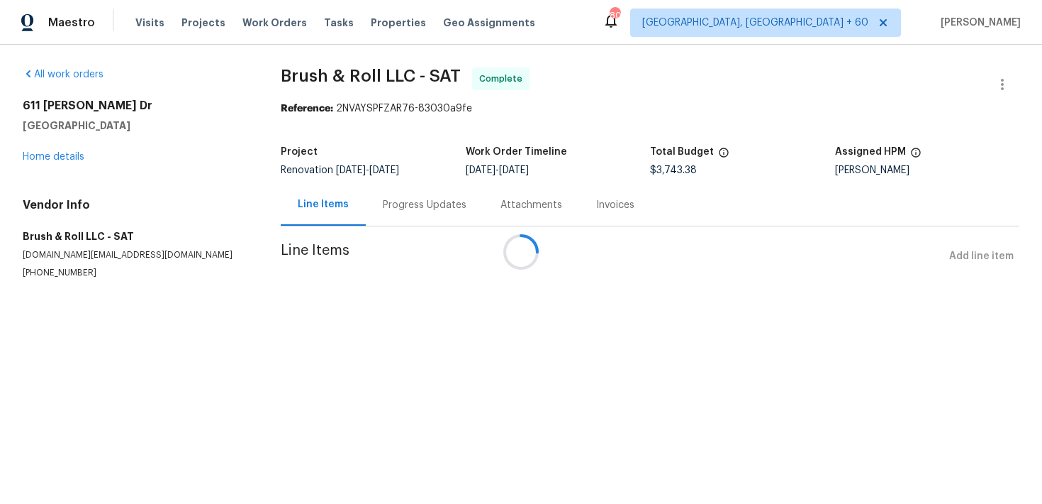
click at [384, 204] on div at bounding box center [521, 252] width 1042 height 504
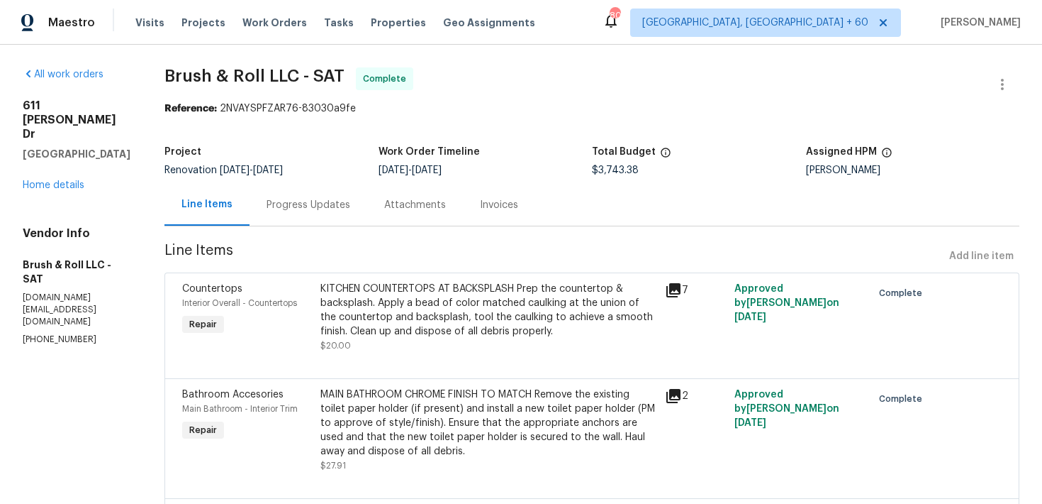
click at [339, 202] on div "Progress Updates" at bounding box center [309, 205] width 84 height 14
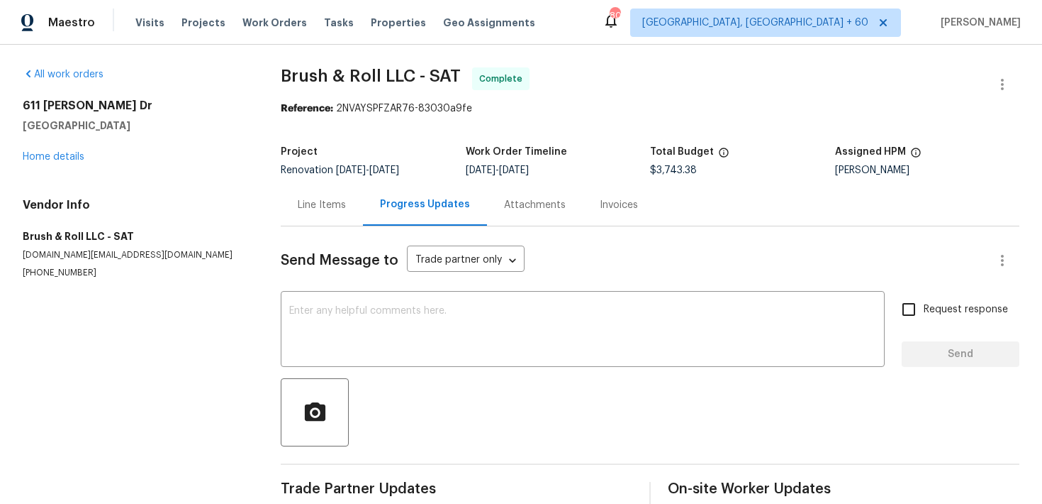
scroll to position [23, 0]
